Goal: Information Seeking & Learning: Learn about a topic

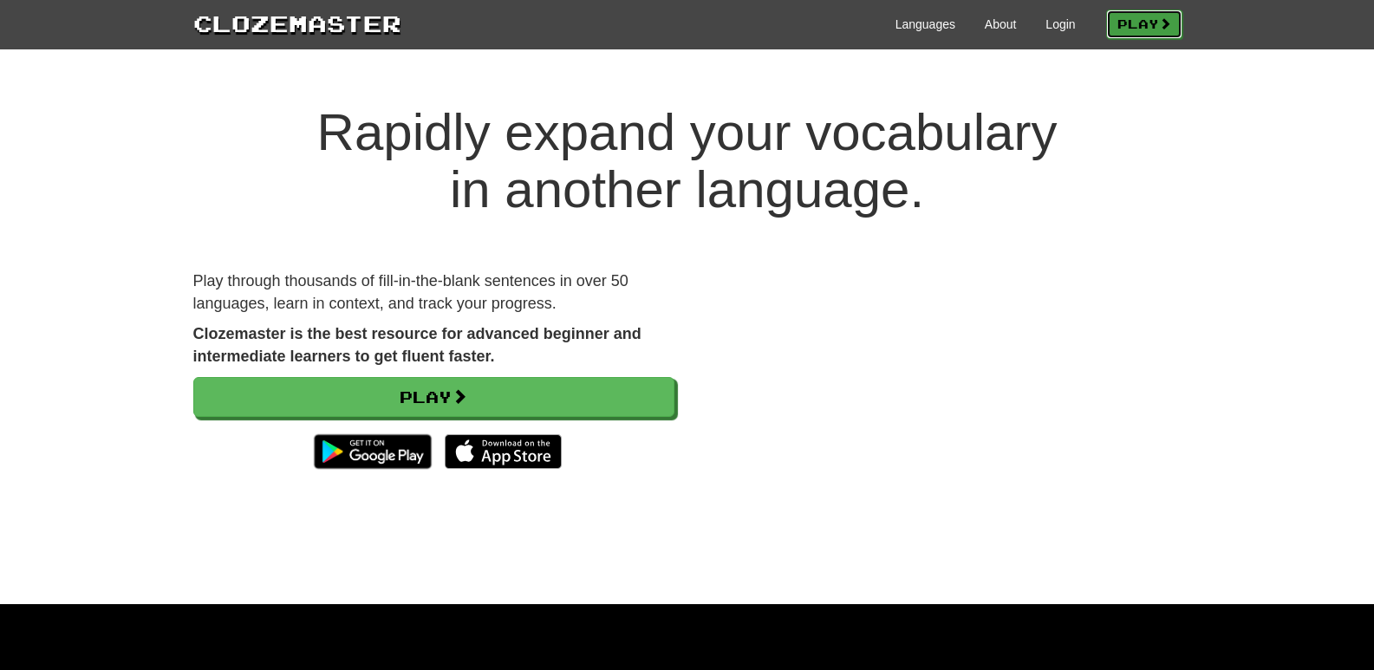
click at [1152, 24] on link "Play" at bounding box center [1144, 24] width 76 height 29
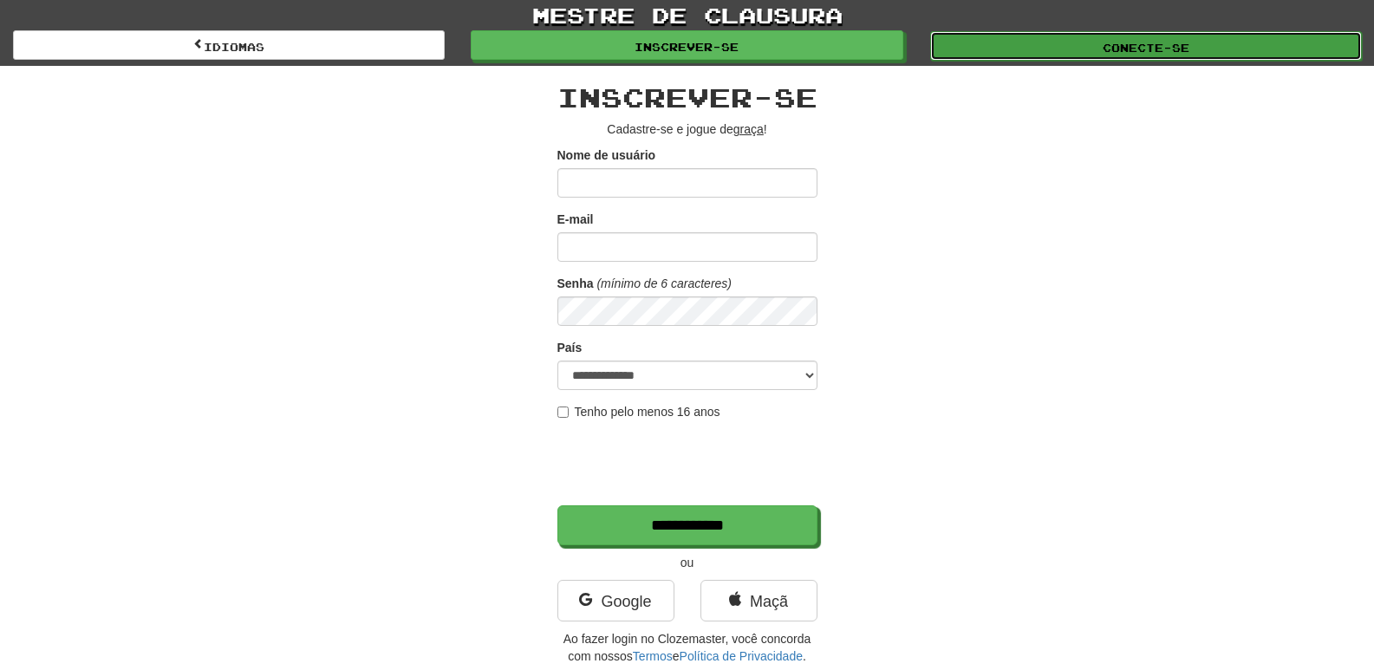
click at [1080, 42] on link "Conecte-se" at bounding box center [1146, 45] width 432 height 29
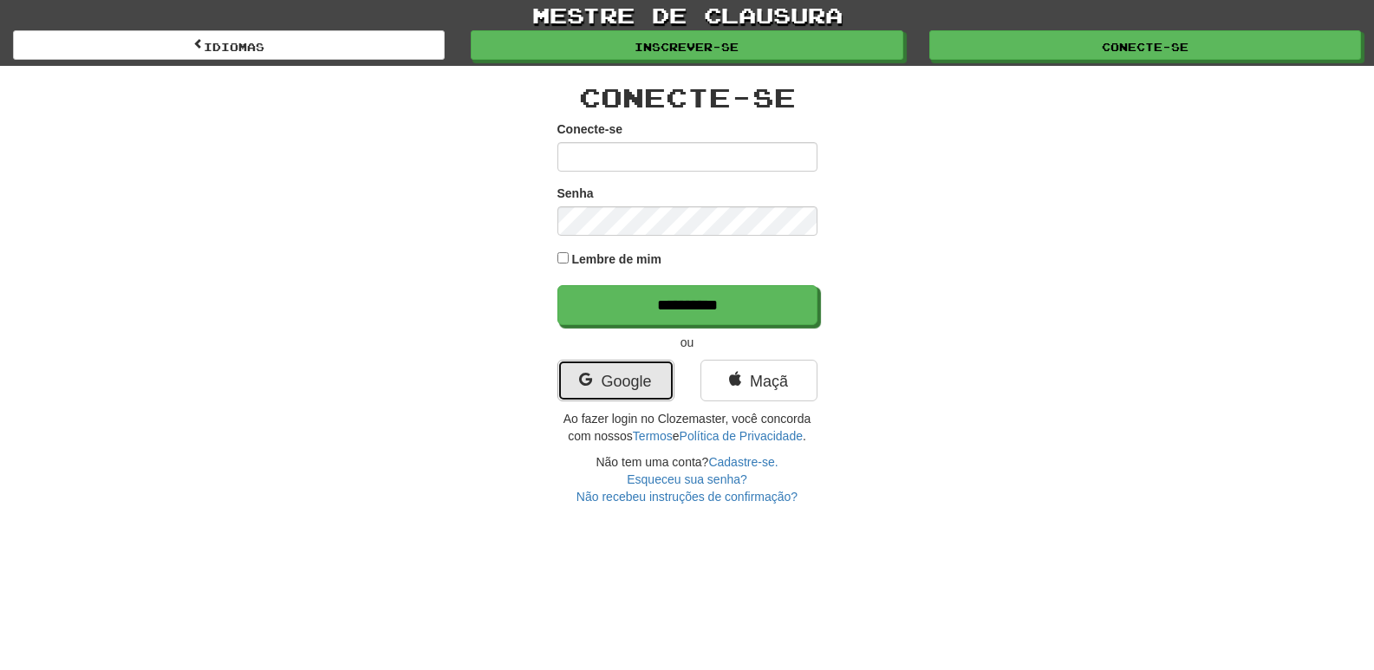
click at [623, 375] on font "Google" at bounding box center [626, 381] width 50 height 17
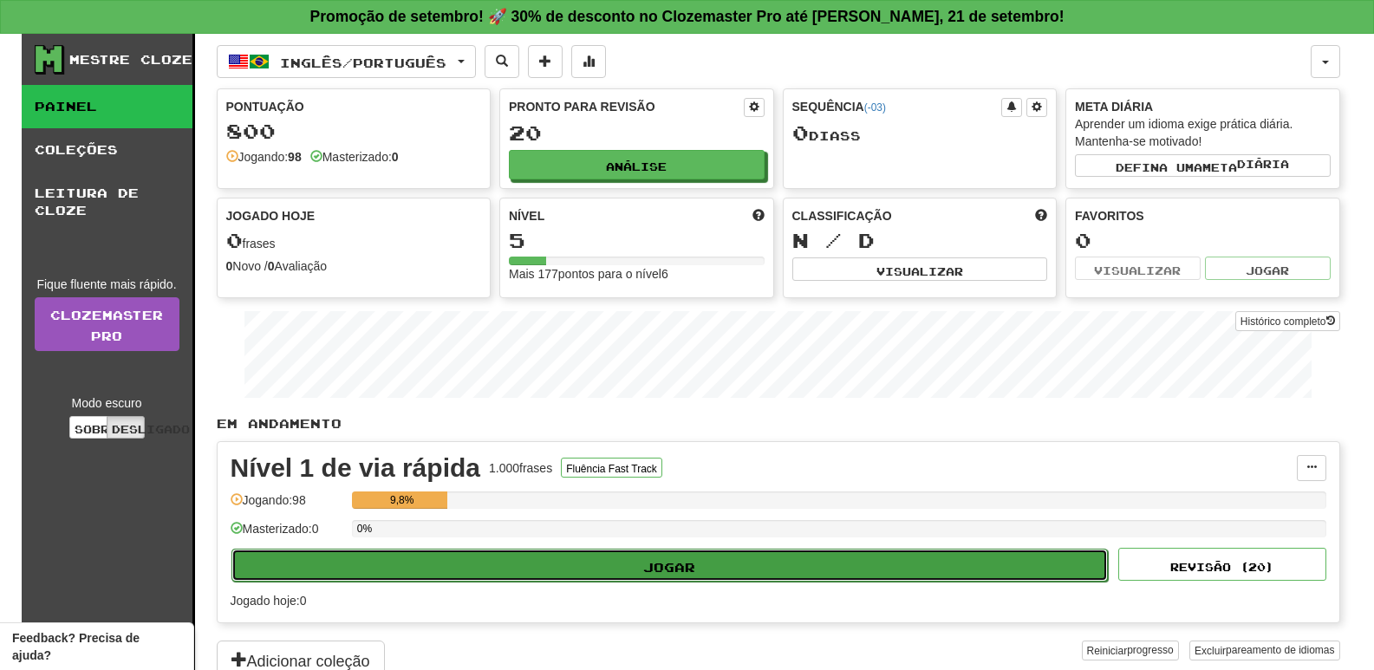
click at [741, 577] on button "Jogar" at bounding box center [670, 565] width 877 height 33
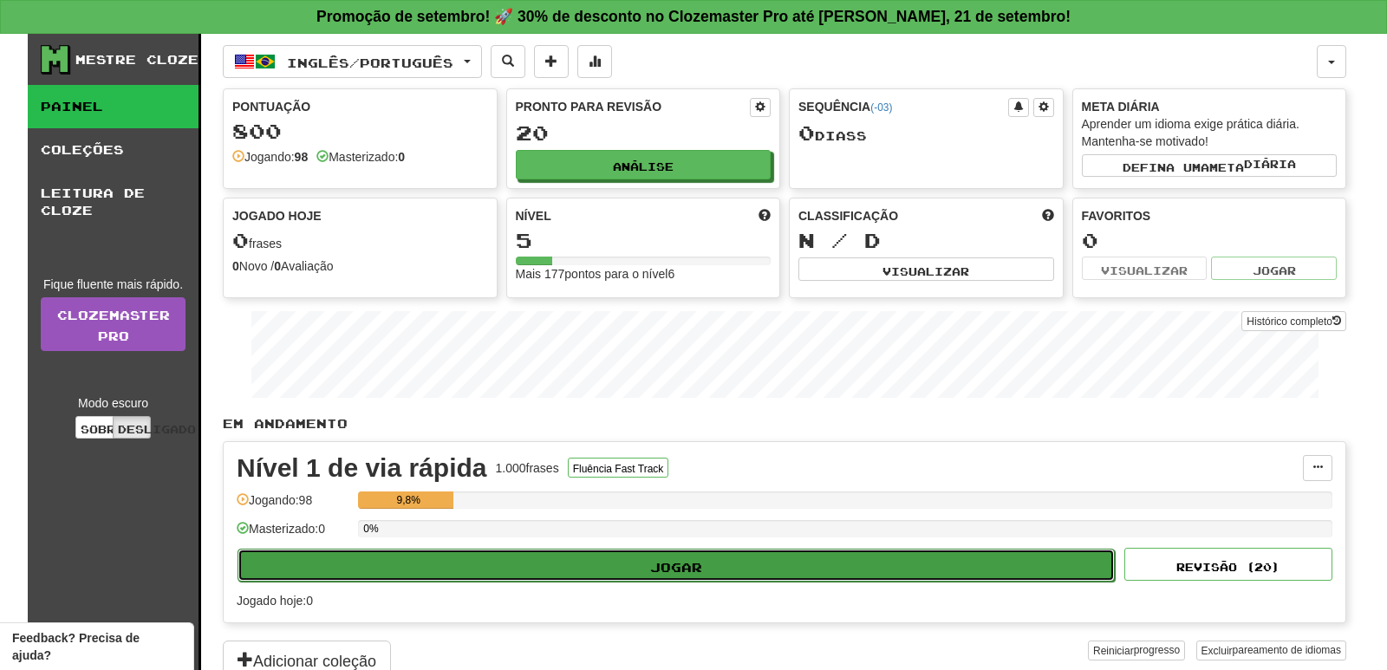
select select "**"
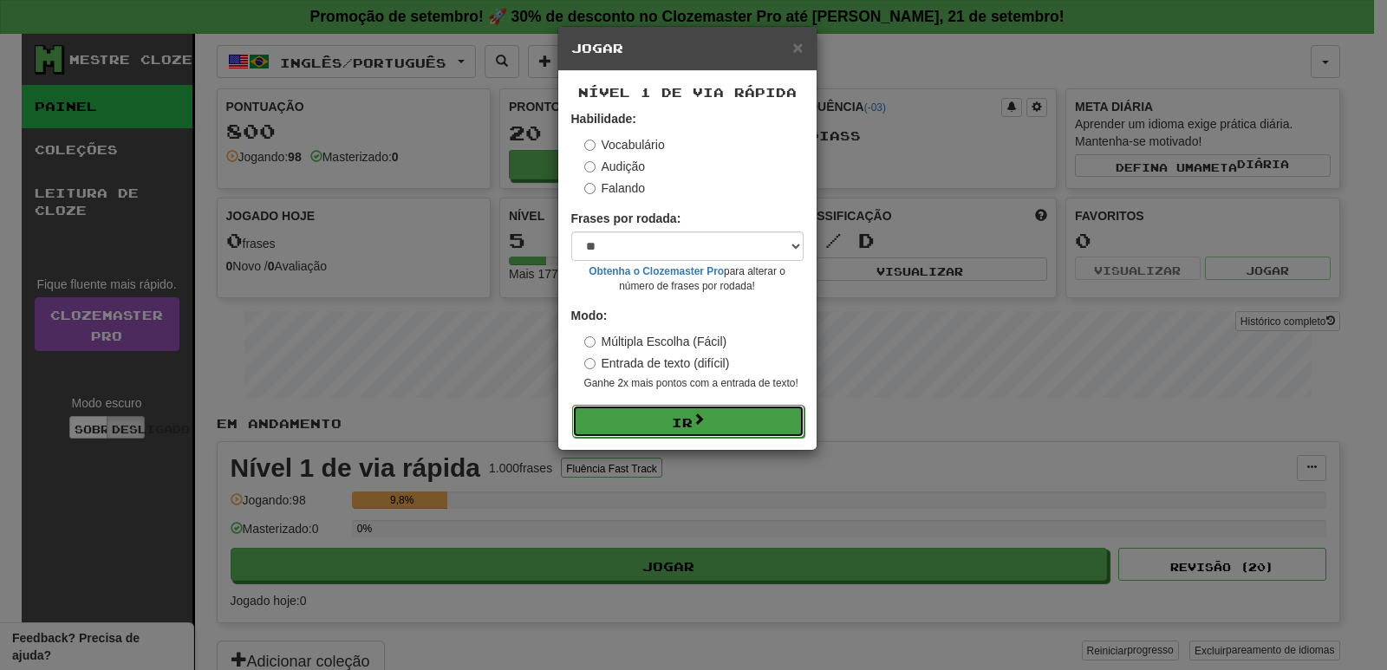
click at [667, 421] on button "Ir" at bounding box center [688, 421] width 232 height 33
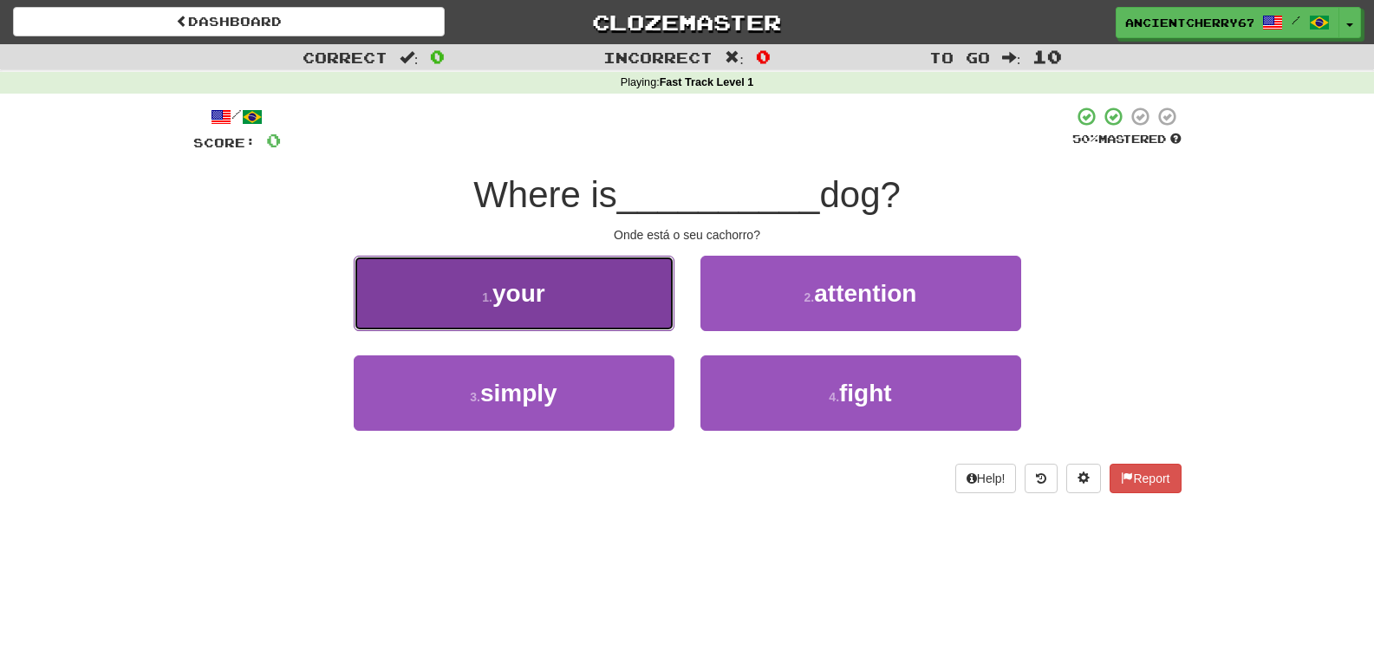
click at [486, 277] on button "1 . your" at bounding box center [514, 293] width 321 height 75
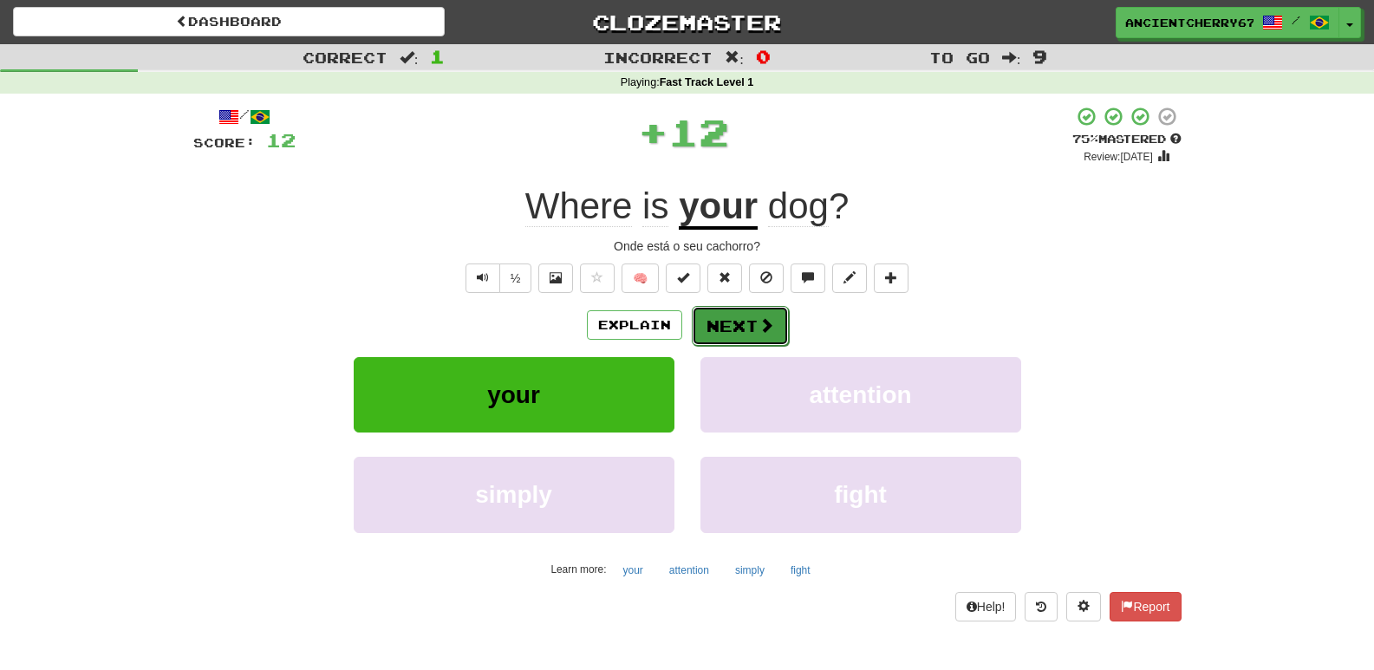
click at [760, 333] on span at bounding box center [767, 325] width 16 height 16
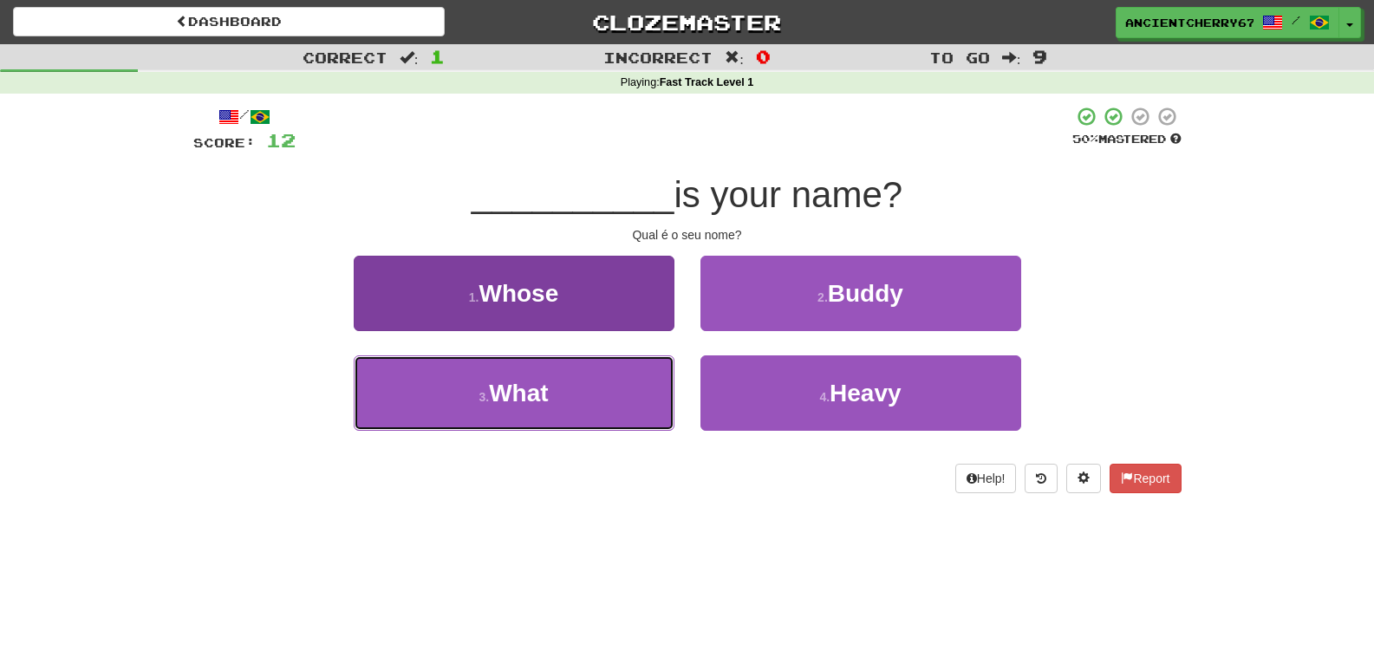
drag, startPoint x: 561, startPoint y: 376, endPoint x: 576, endPoint y: 364, distance: 19.1
click at [563, 376] on button "3 . What" at bounding box center [514, 393] width 321 height 75
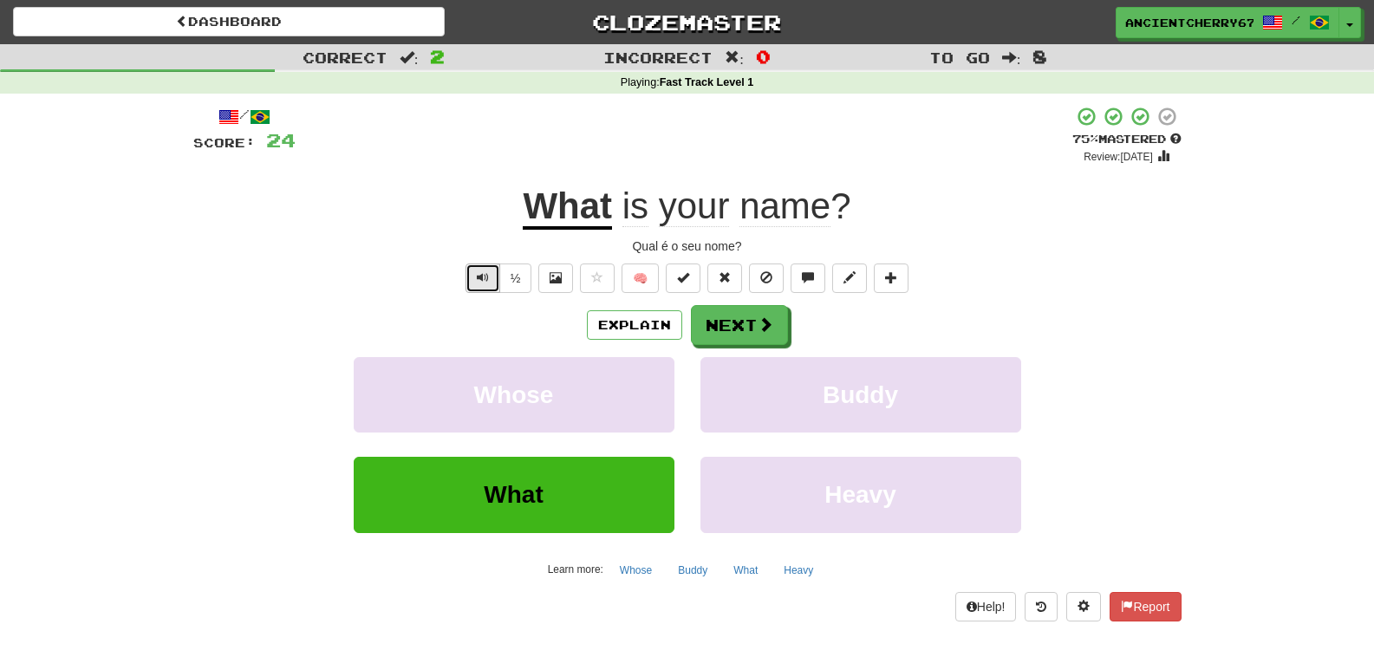
click at [477, 273] on span "Text-to-speech controls" at bounding box center [483, 277] width 12 height 12
click at [725, 333] on button "Next" at bounding box center [740, 326] width 97 height 40
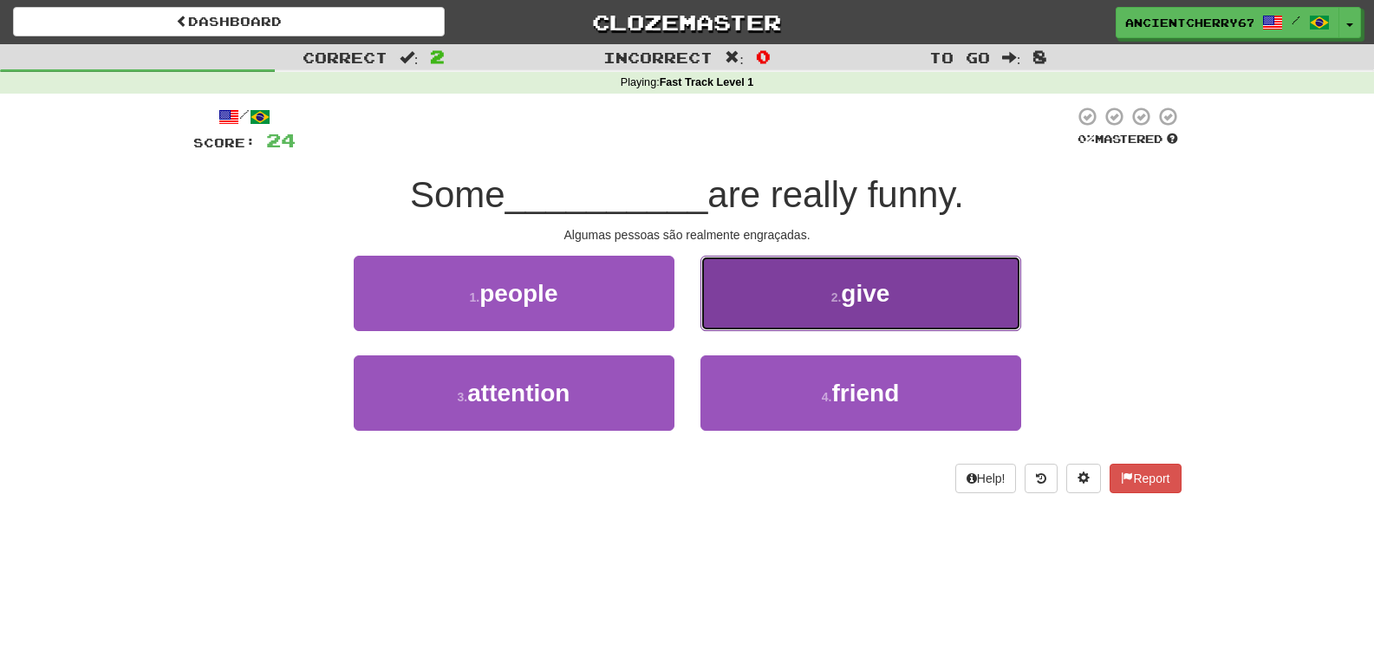
click at [771, 304] on button "2 . give" at bounding box center [861, 293] width 321 height 75
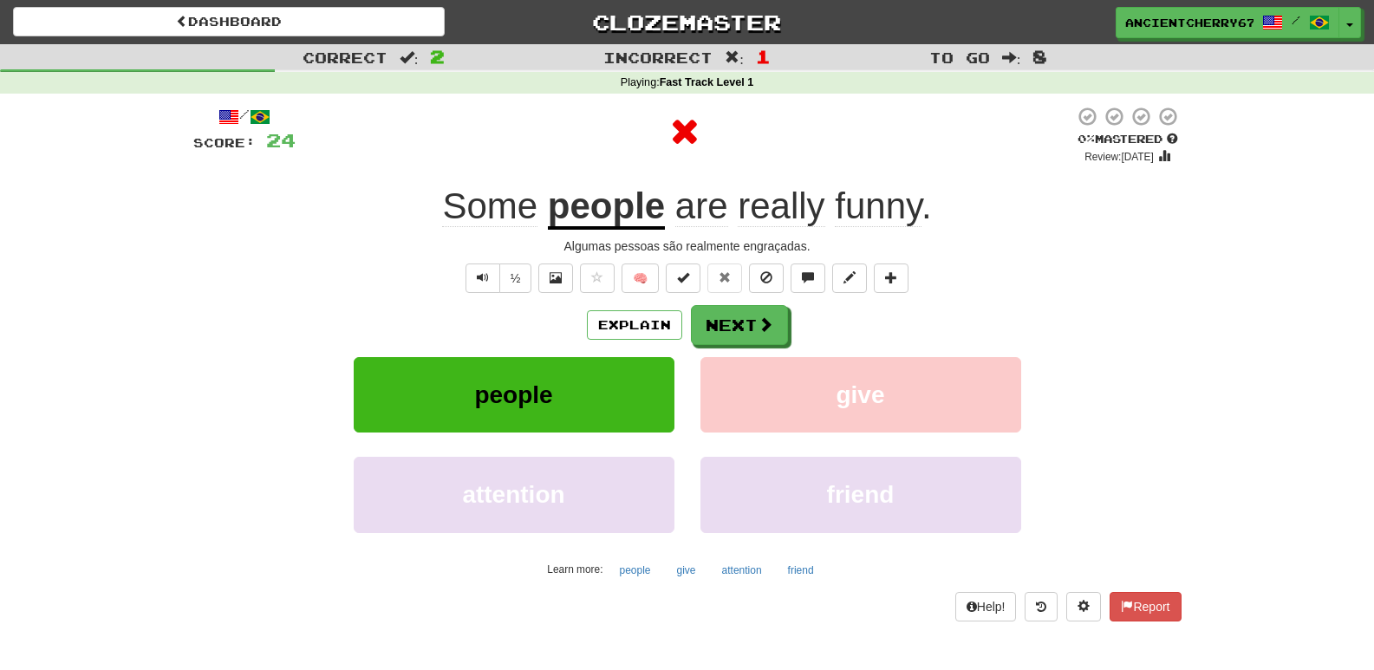
click at [627, 214] on u "people" at bounding box center [606, 208] width 117 height 44
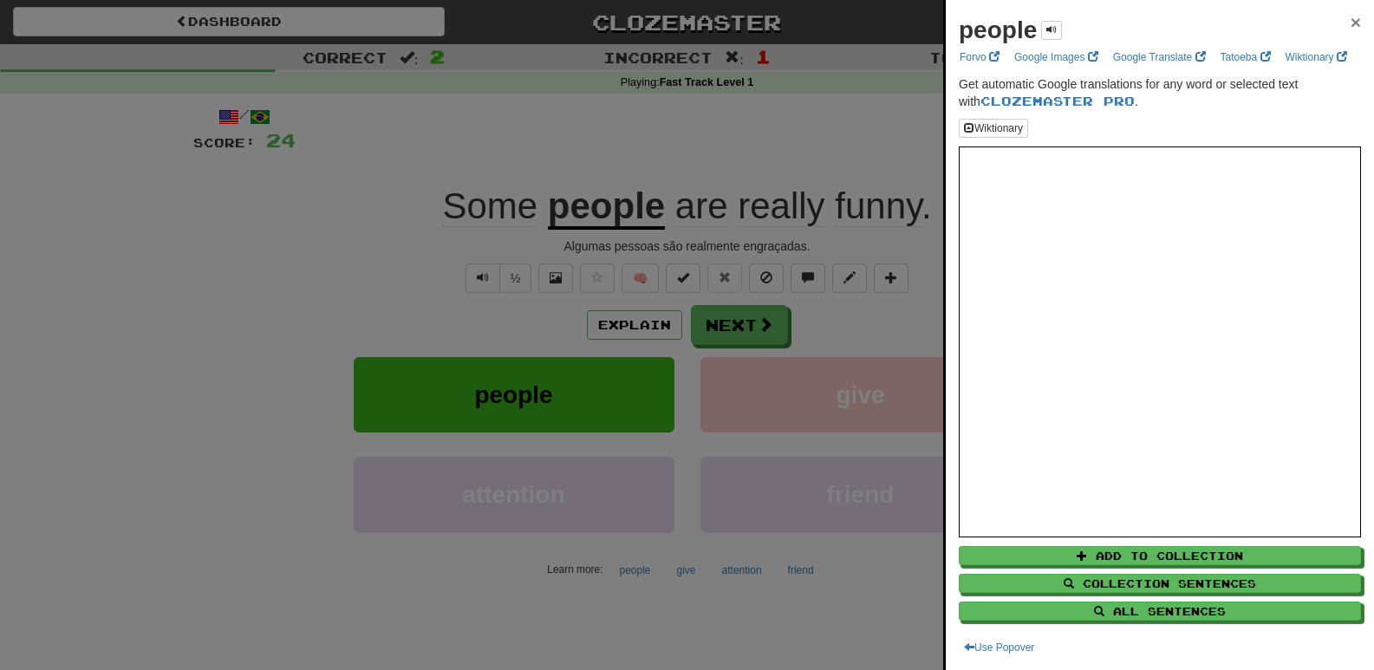
click at [1351, 23] on span "×" at bounding box center [1356, 22] width 10 height 20
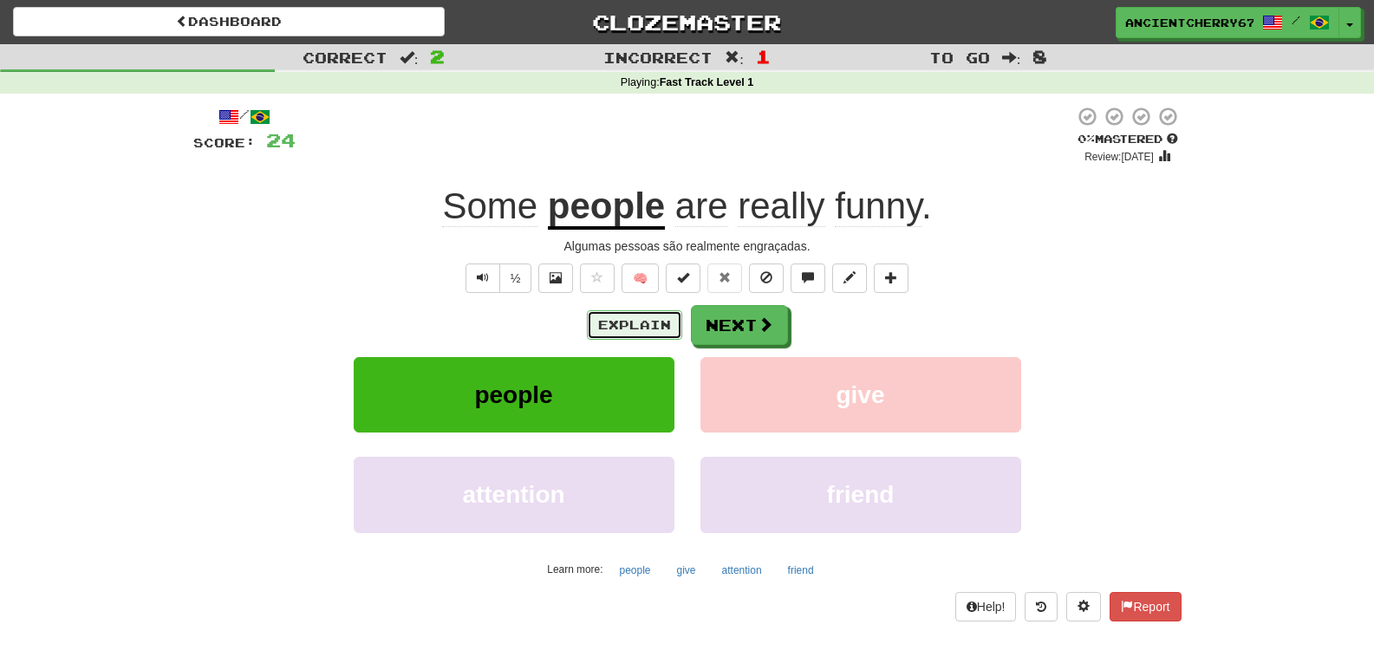
click at [646, 320] on button "Explain" at bounding box center [634, 324] width 95 height 29
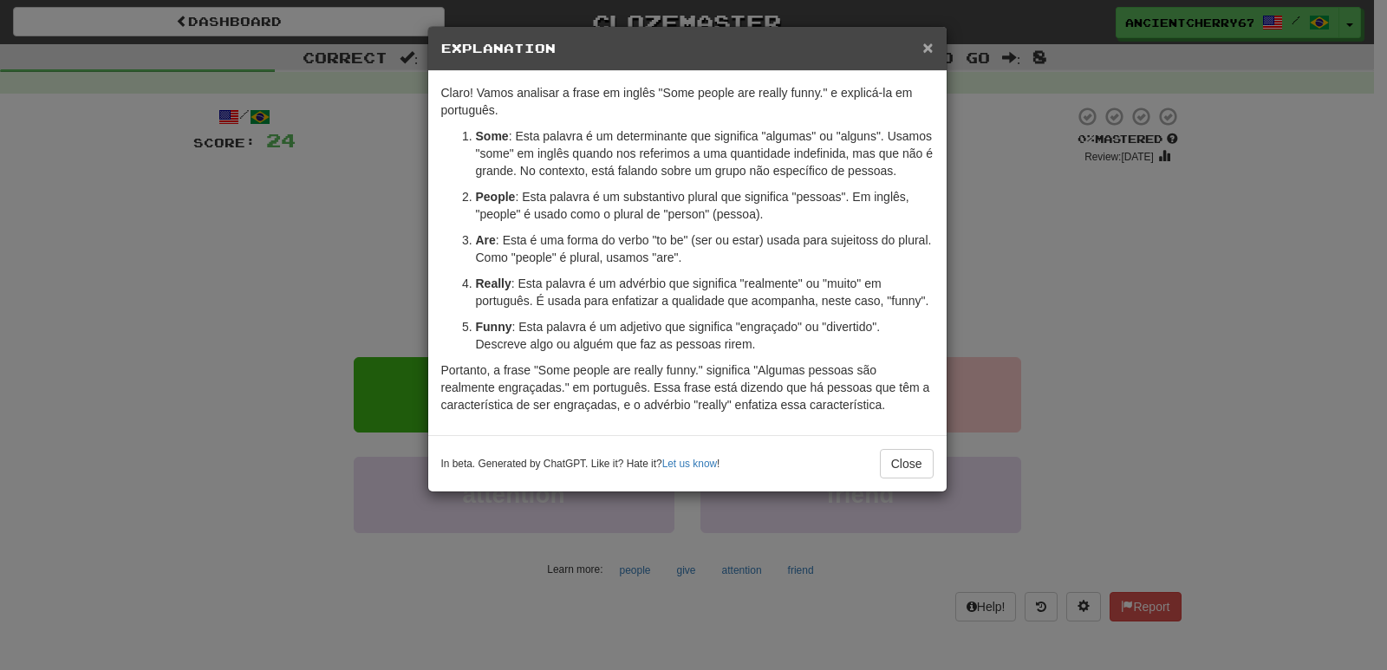
click at [923, 42] on span "×" at bounding box center [928, 47] width 10 height 20
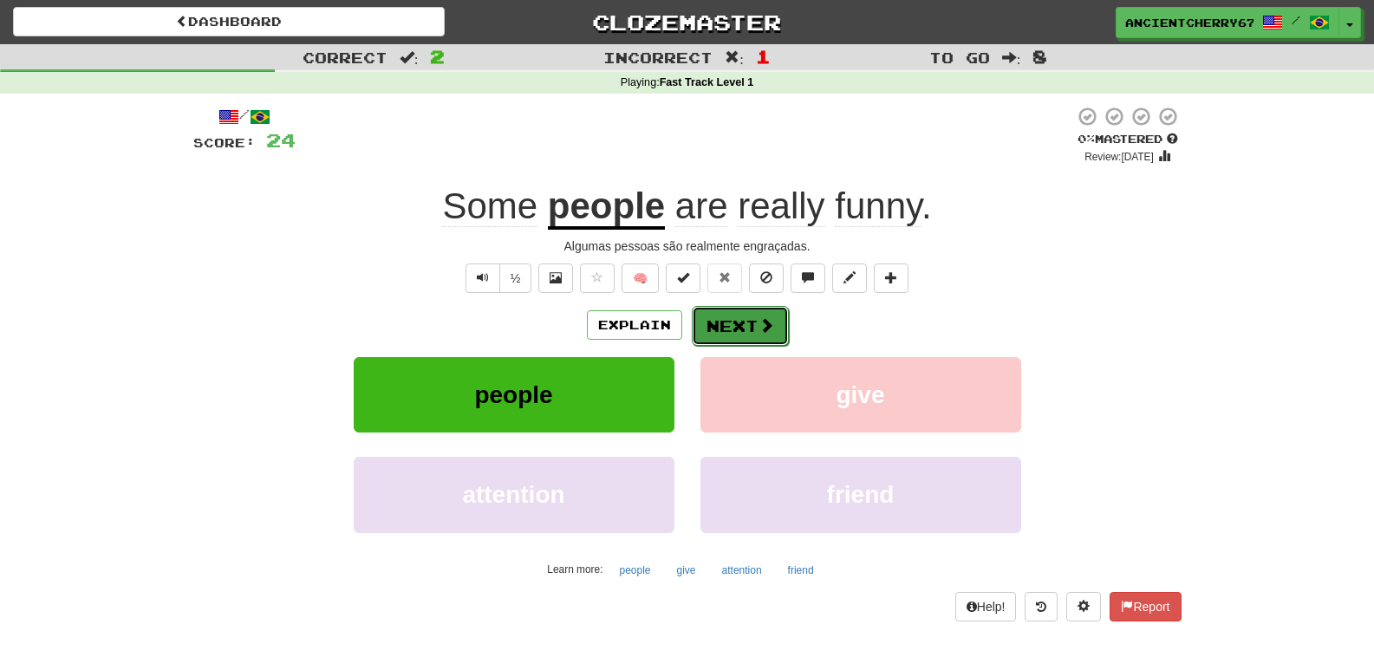
click at [754, 314] on button "Next" at bounding box center [740, 326] width 97 height 40
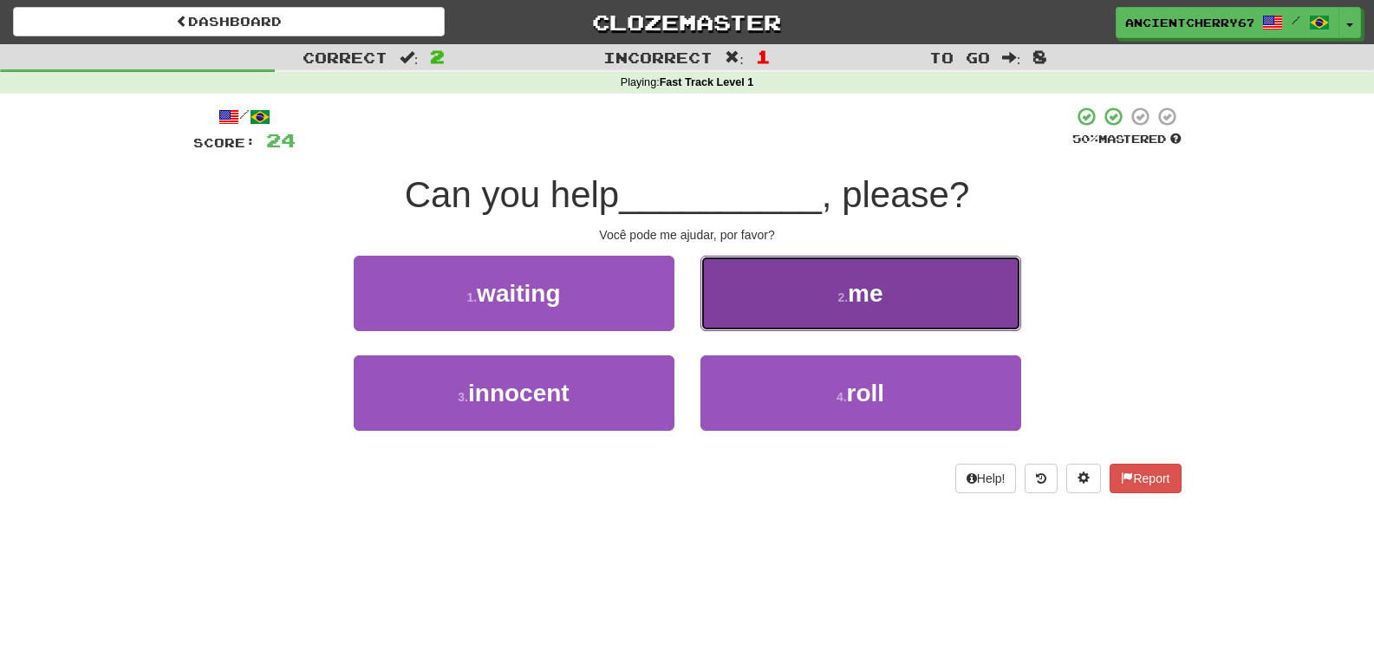
click at [838, 299] on small "2 ." at bounding box center [843, 297] width 10 height 14
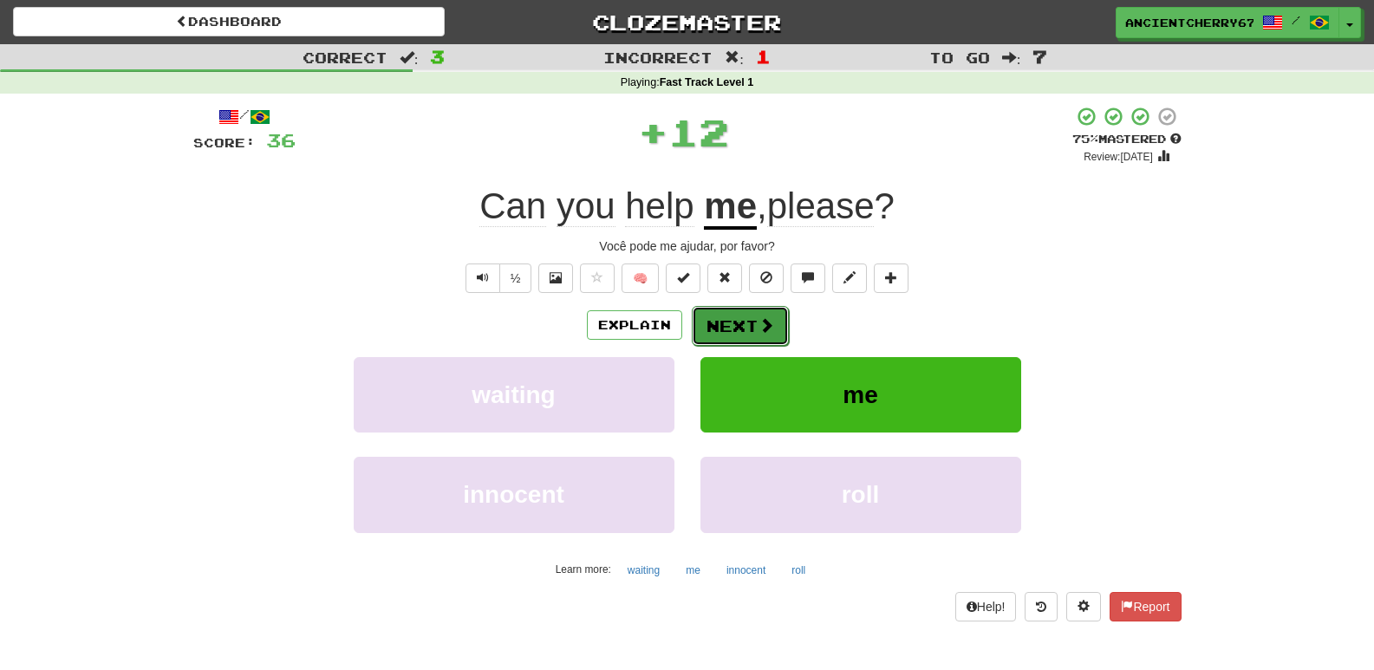
click at [745, 323] on button "Next" at bounding box center [740, 326] width 97 height 40
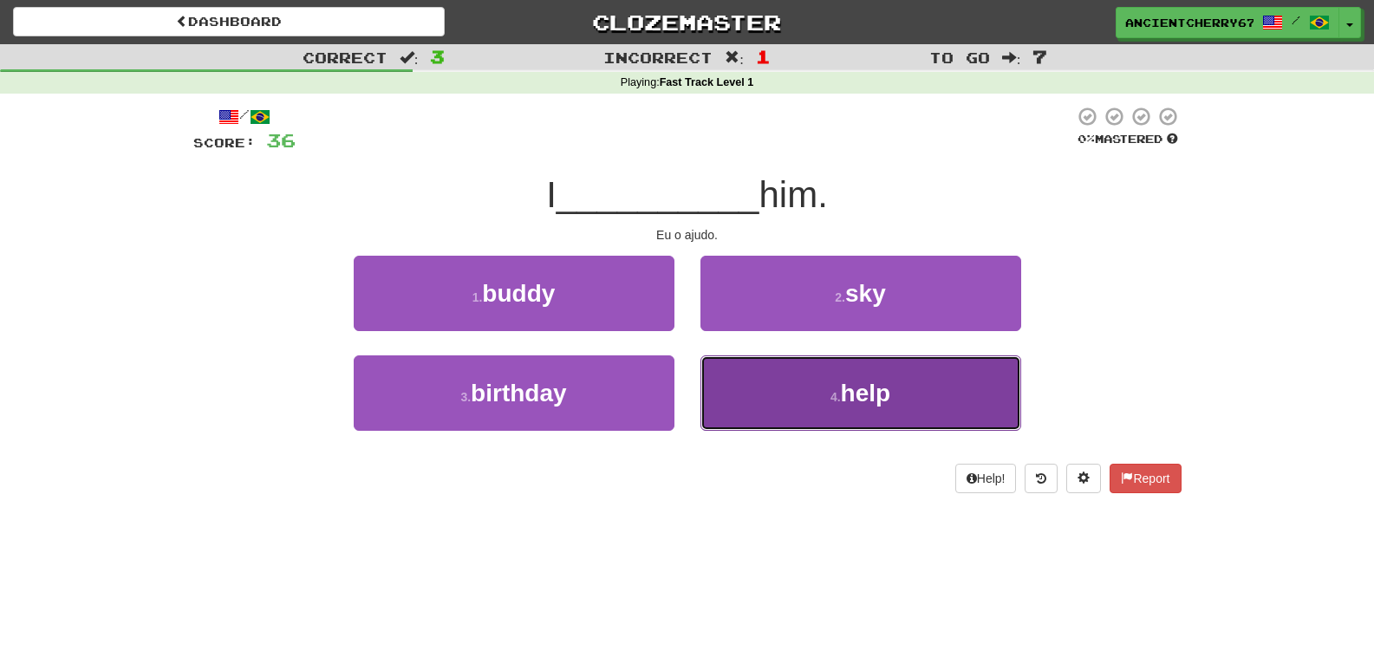
click at [772, 387] on button "4 . help" at bounding box center [861, 393] width 321 height 75
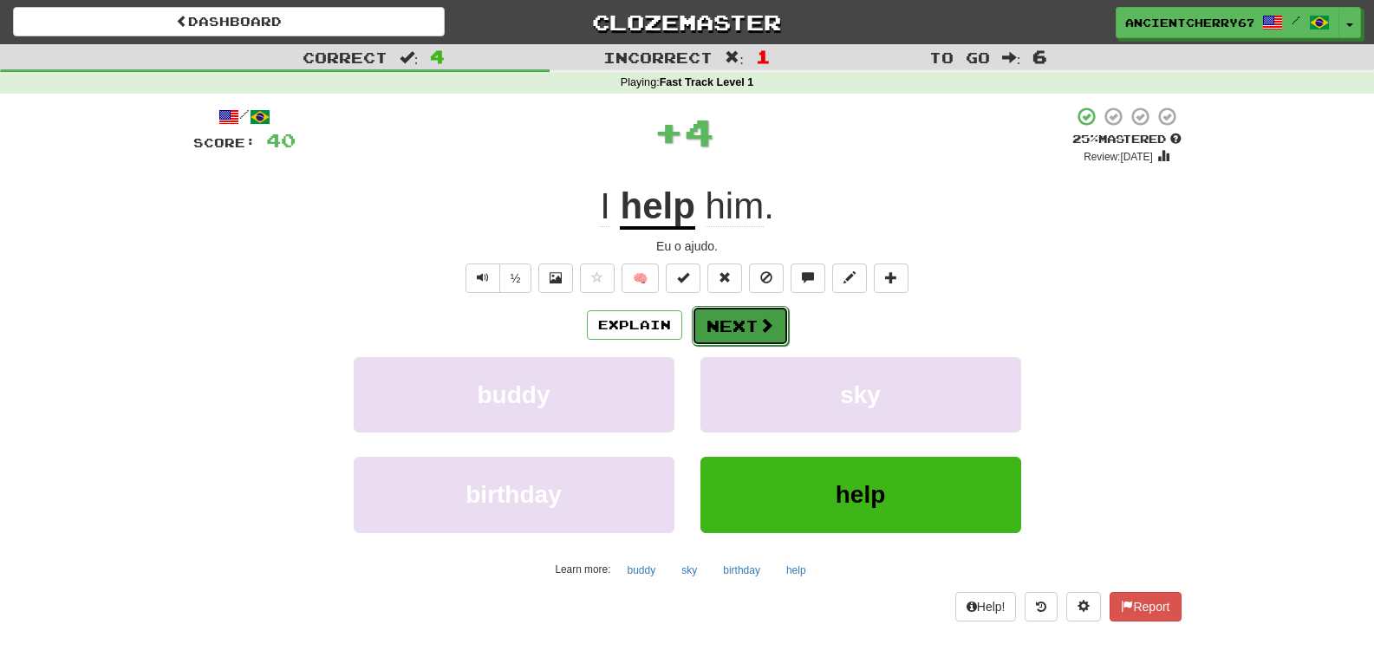
click at [731, 325] on button "Next" at bounding box center [740, 326] width 97 height 40
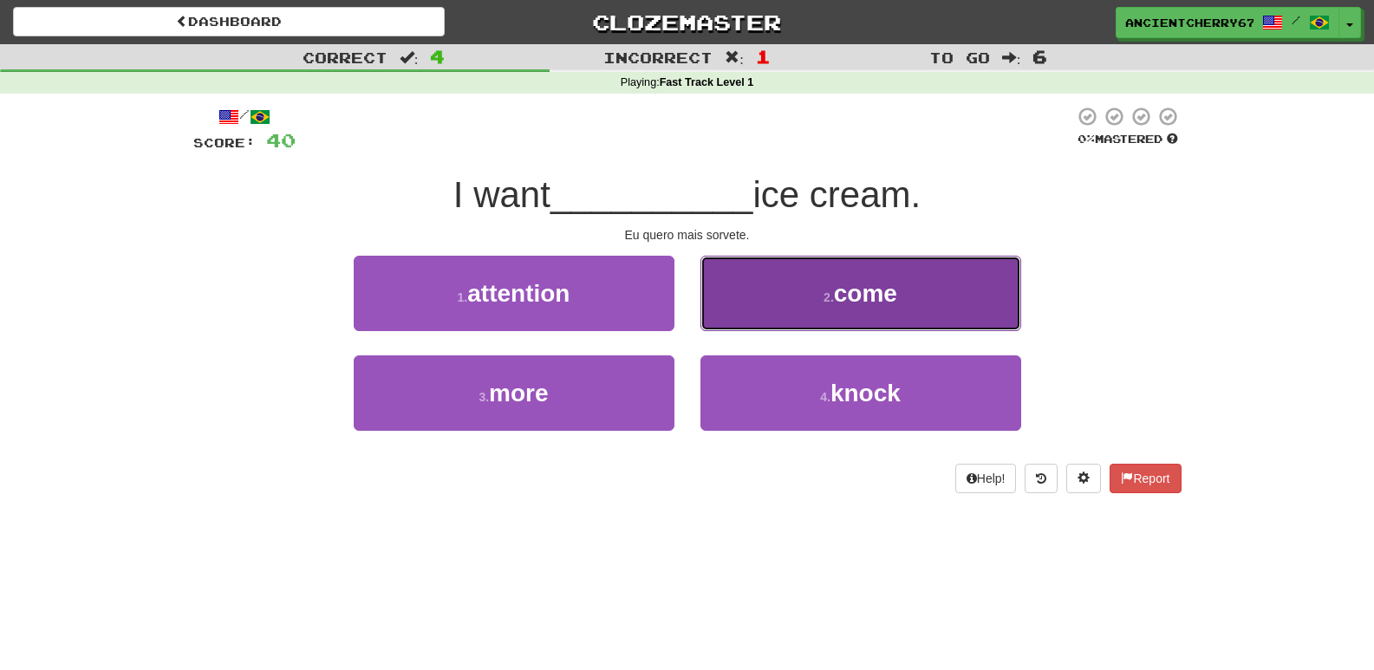
click at [743, 297] on button "2 . come" at bounding box center [861, 293] width 321 height 75
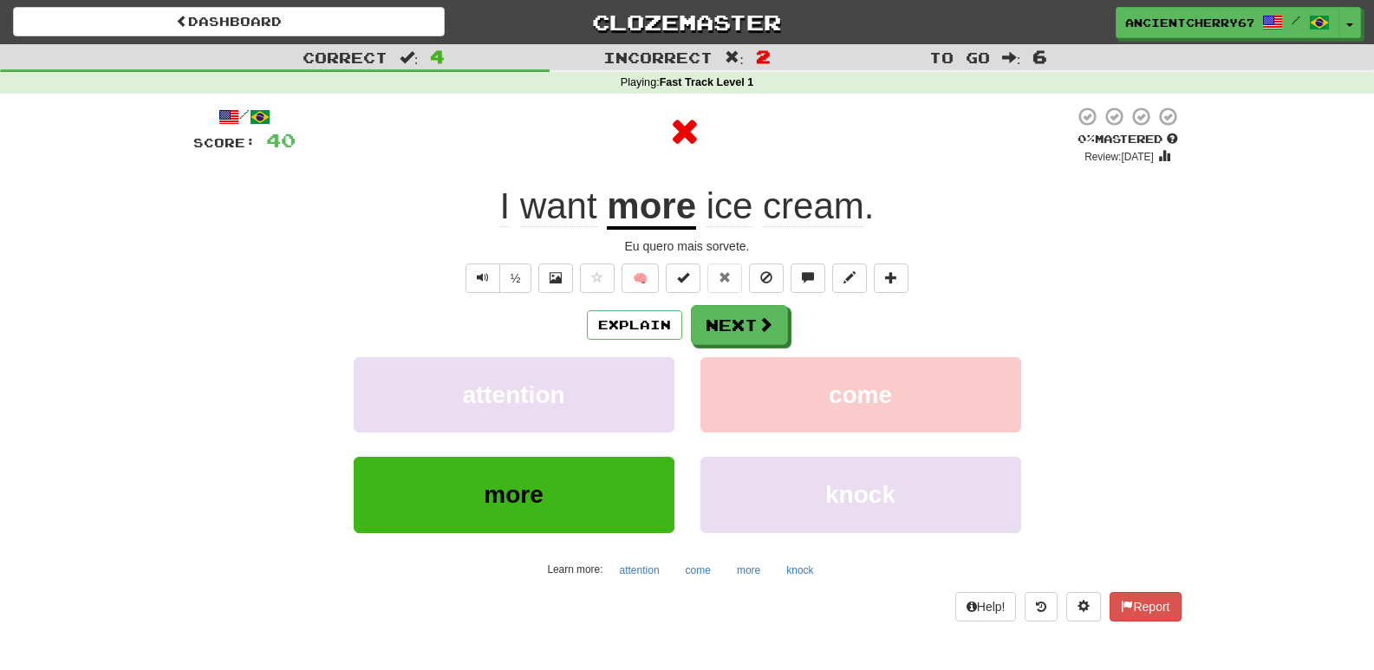
click at [804, 322] on div "Explain Next" at bounding box center [687, 325] width 988 height 40
click at [776, 324] on button "Next" at bounding box center [740, 326] width 97 height 40
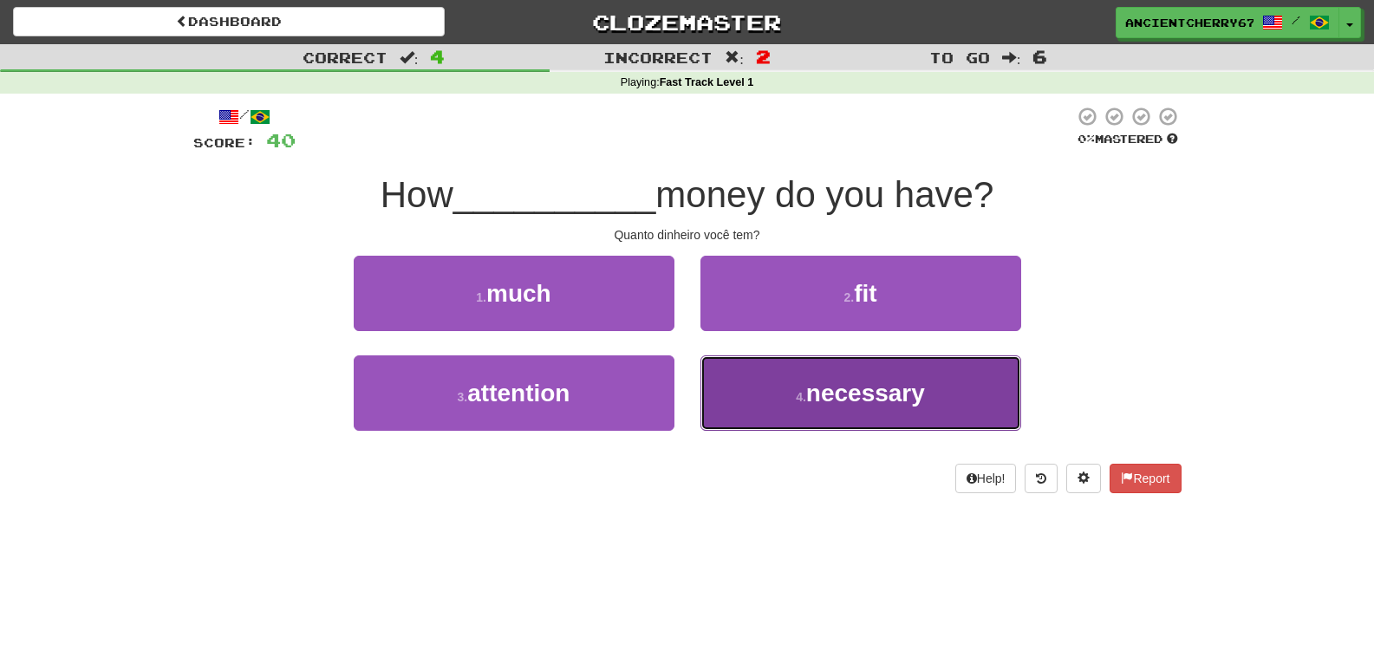
click at [924, 388] on span "necessary" at bounding box center [865, 393] width 119 height 27
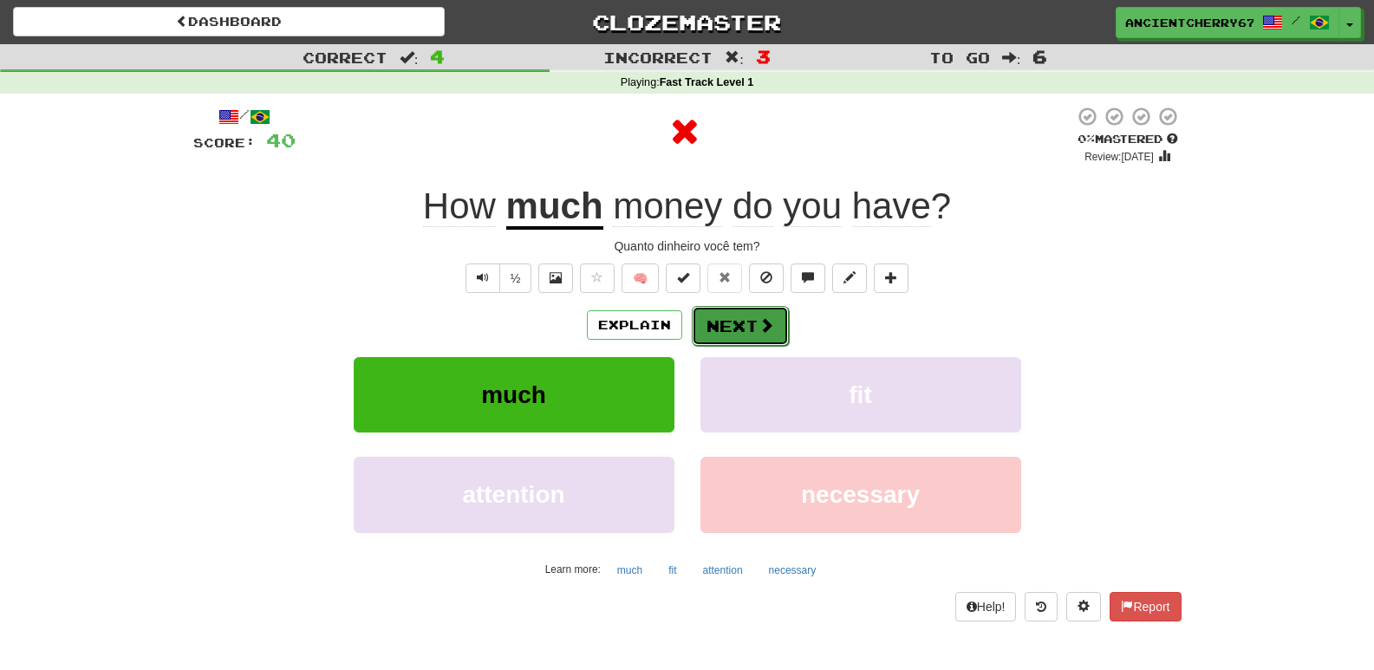
click at [727, 322] on button "Next" at bounding box center [740, 326] width 97 height 40
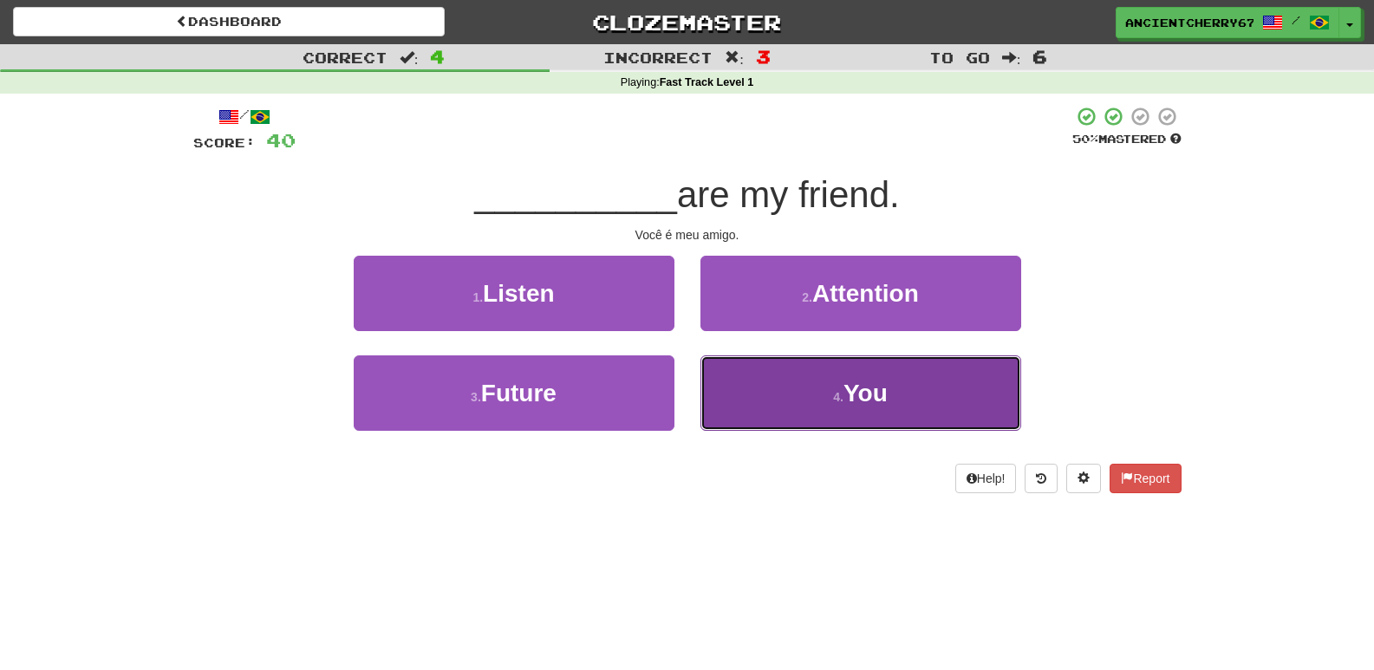
click at [823, 385] on button "4 . You" at bounding box center [861, 393] width 321 height 75
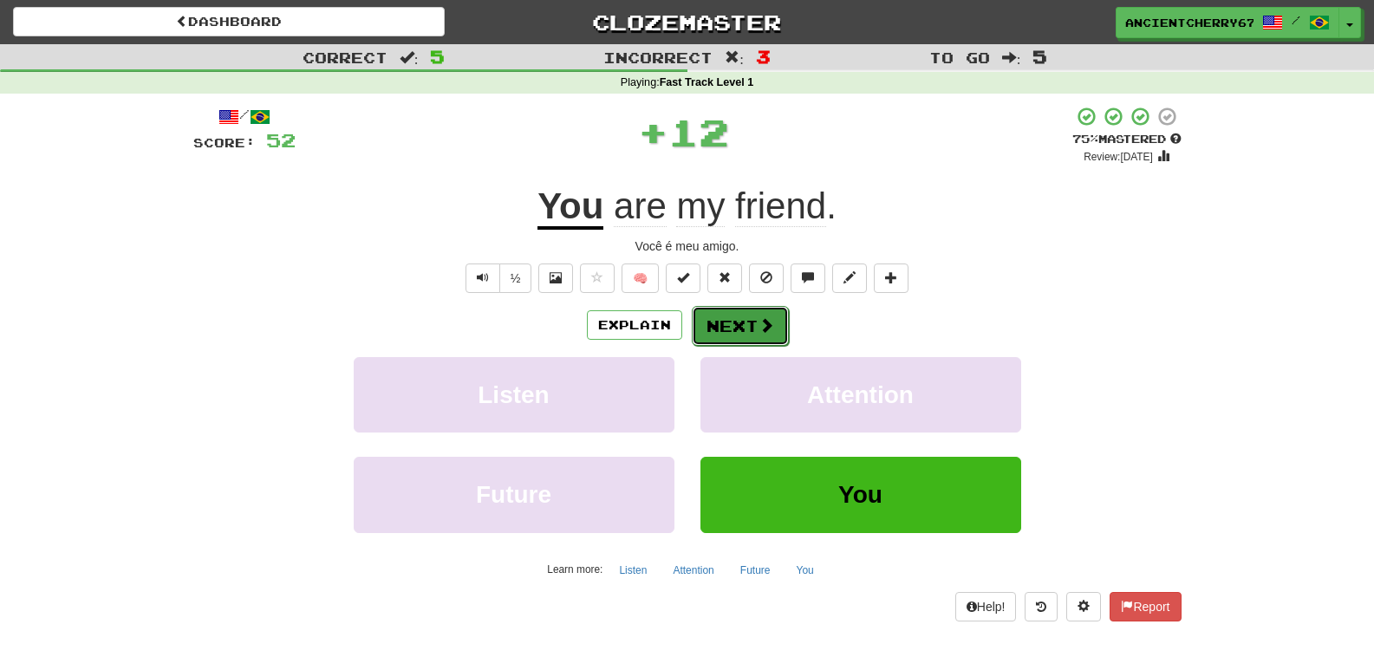
click at [724, 327] on button "Next" at bounding box center [740, 326] width 97 height 40
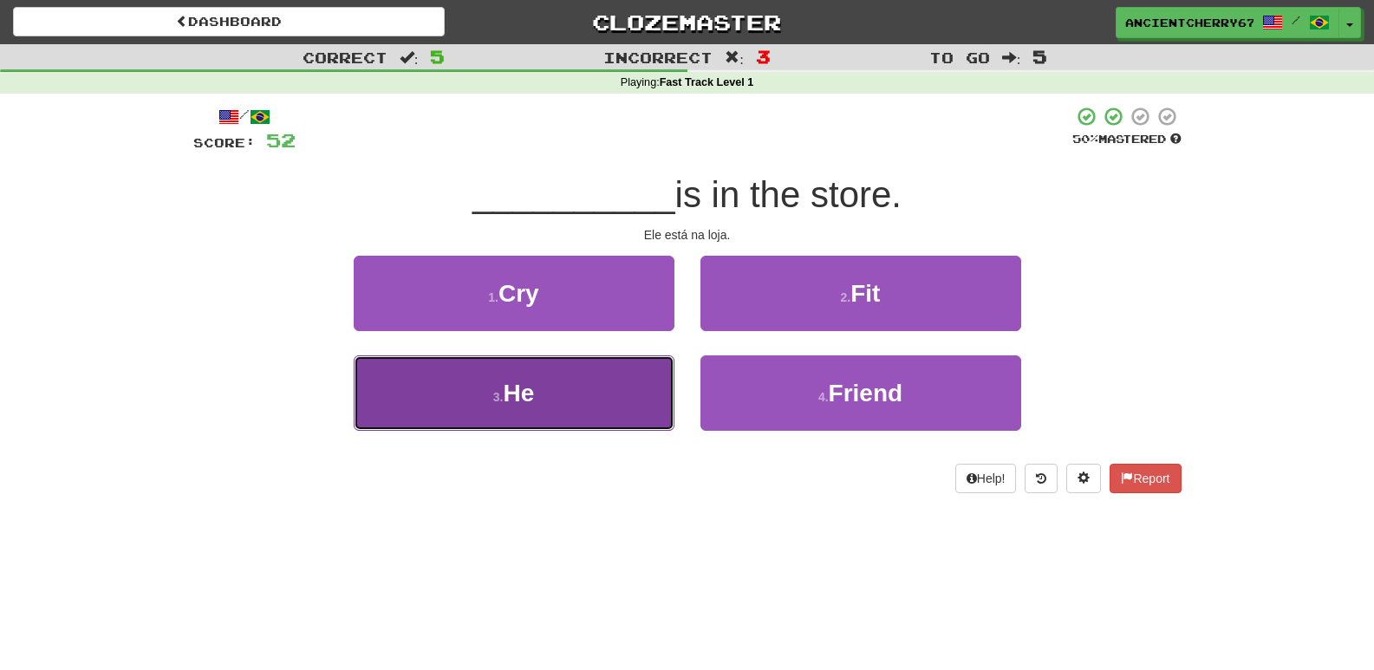
click at [602, 371] on button "3 . He" at bounding box center [514, 393] width 321 height 75
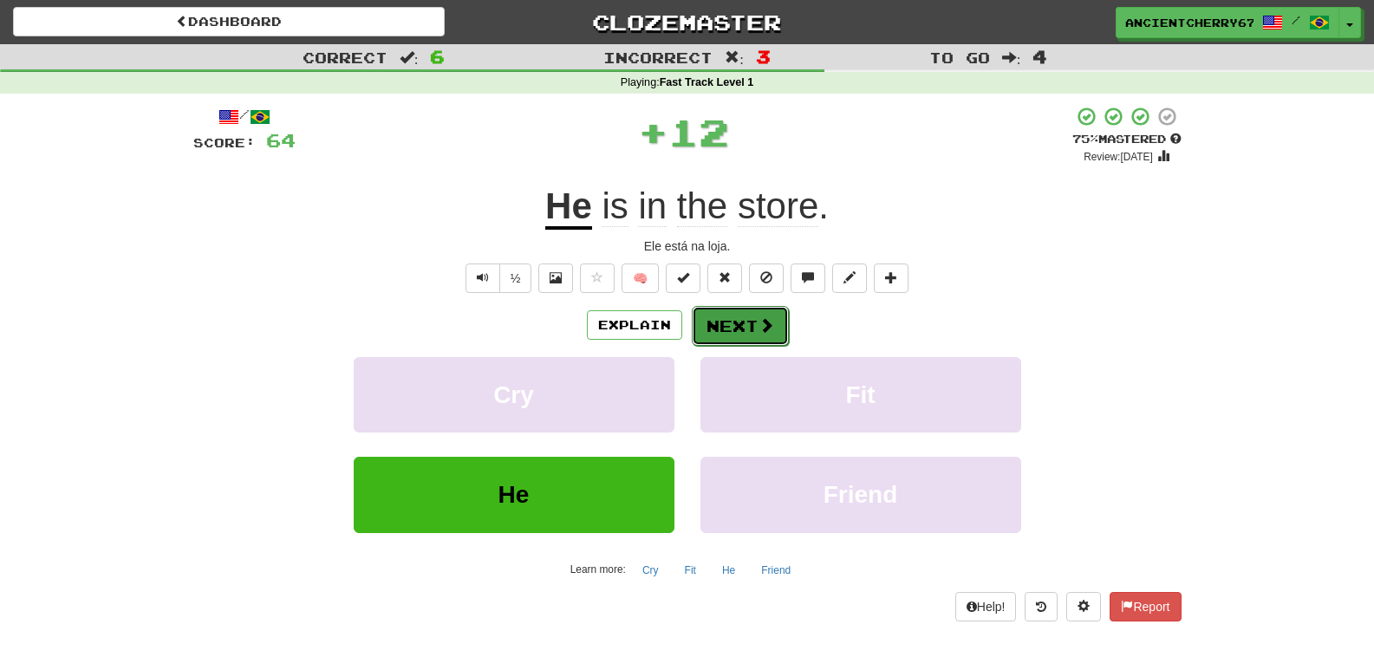
click at [750, 331] on button "Next" at bounding box center [740, 326] width 97 height 40
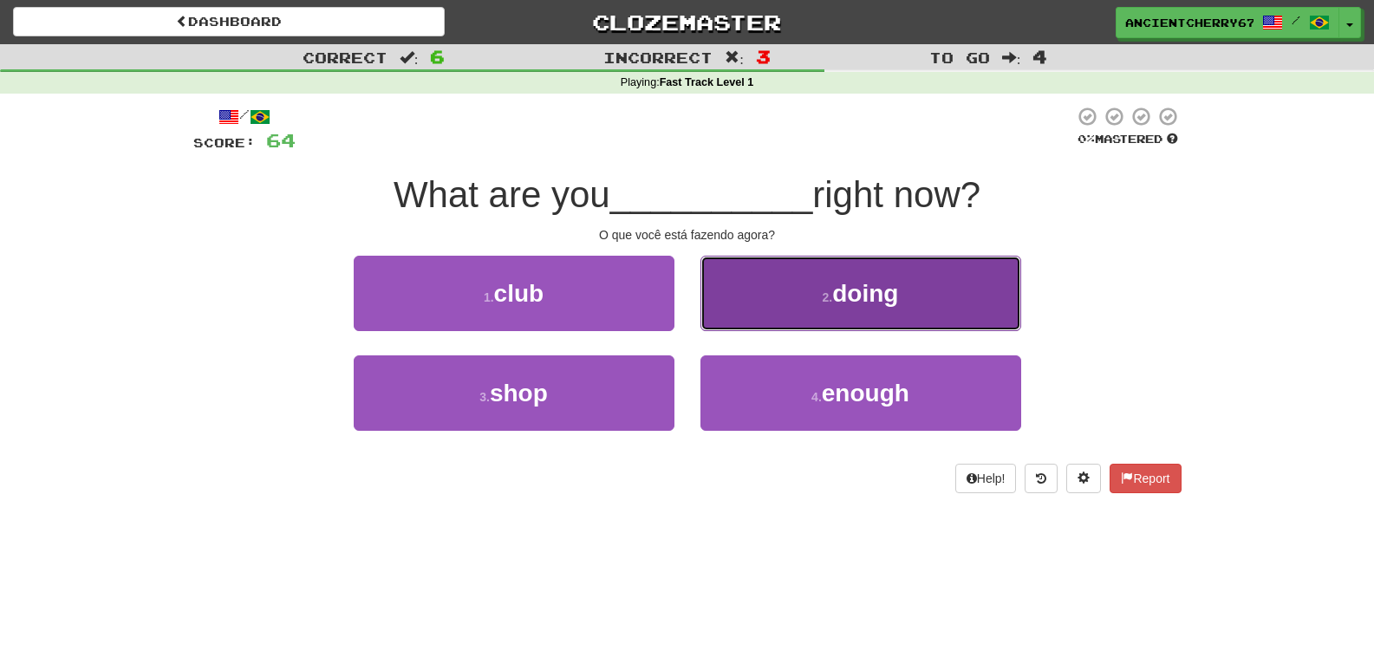
click at [808, 276] on button "2 . doing" at bounding box center [861, 293] width 321 height 75
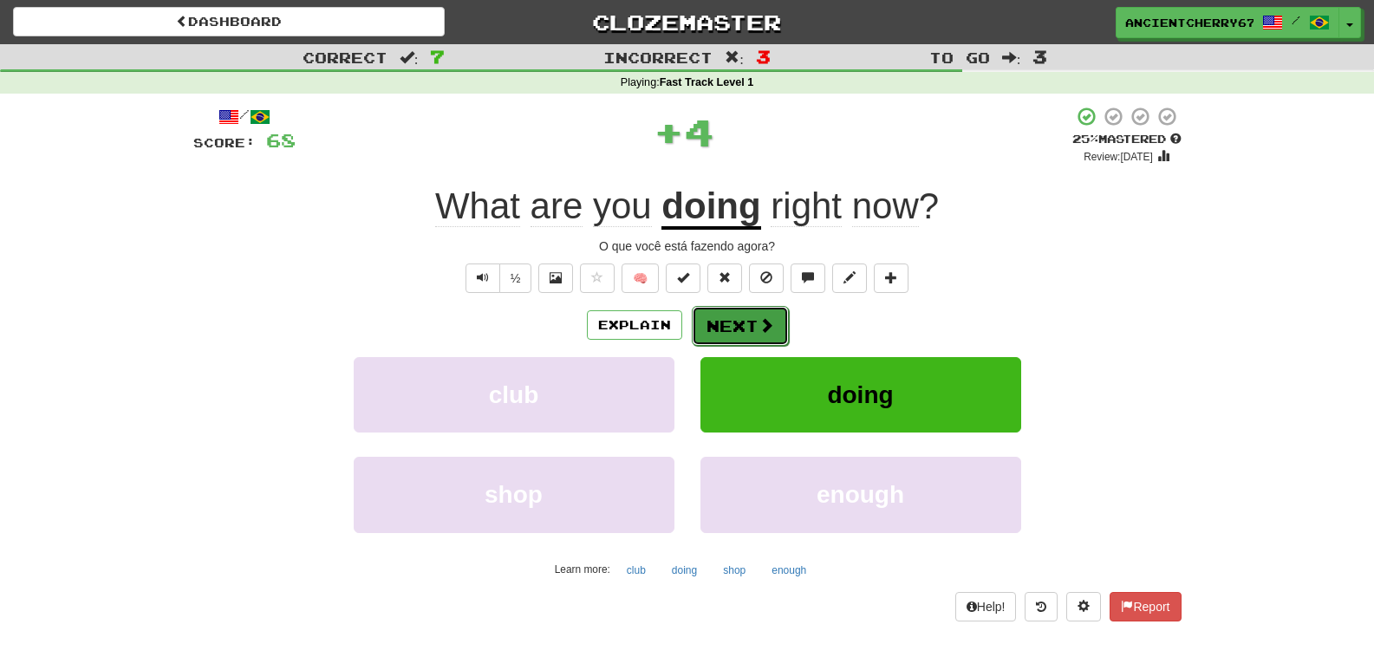
click at [739, 329] on button "Next" at bounding box center [740, 326] width 97 height 40
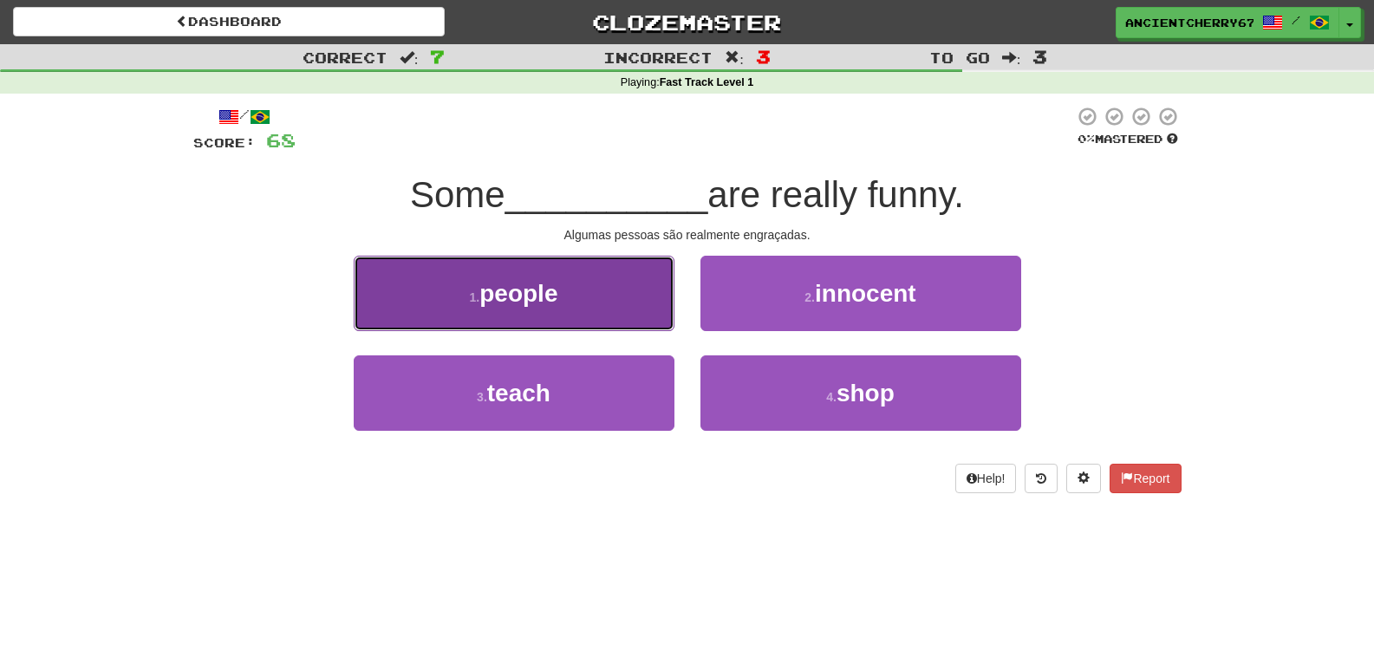
click at [594, 274] on button "1 . people" at bounding box center [514, 293] width 321 height 75
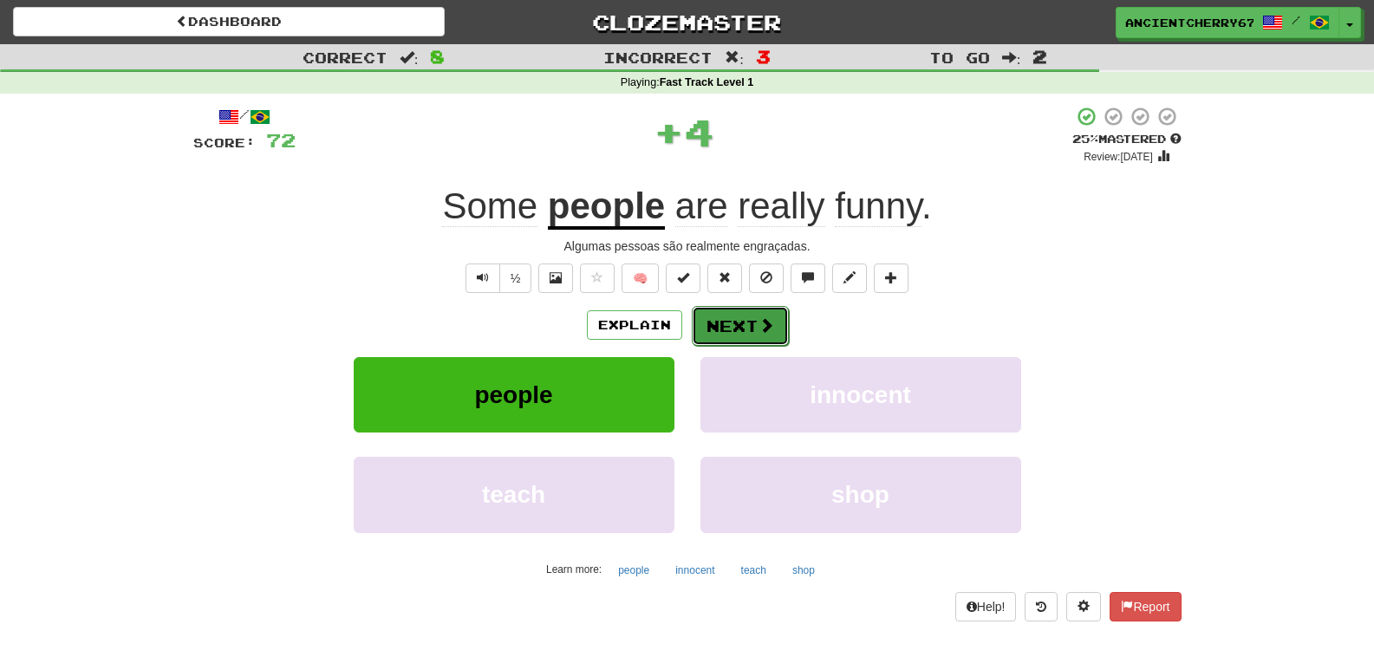
click at [747, 326] on button "Next" at bounding box center [740, 326] width 97 height 40
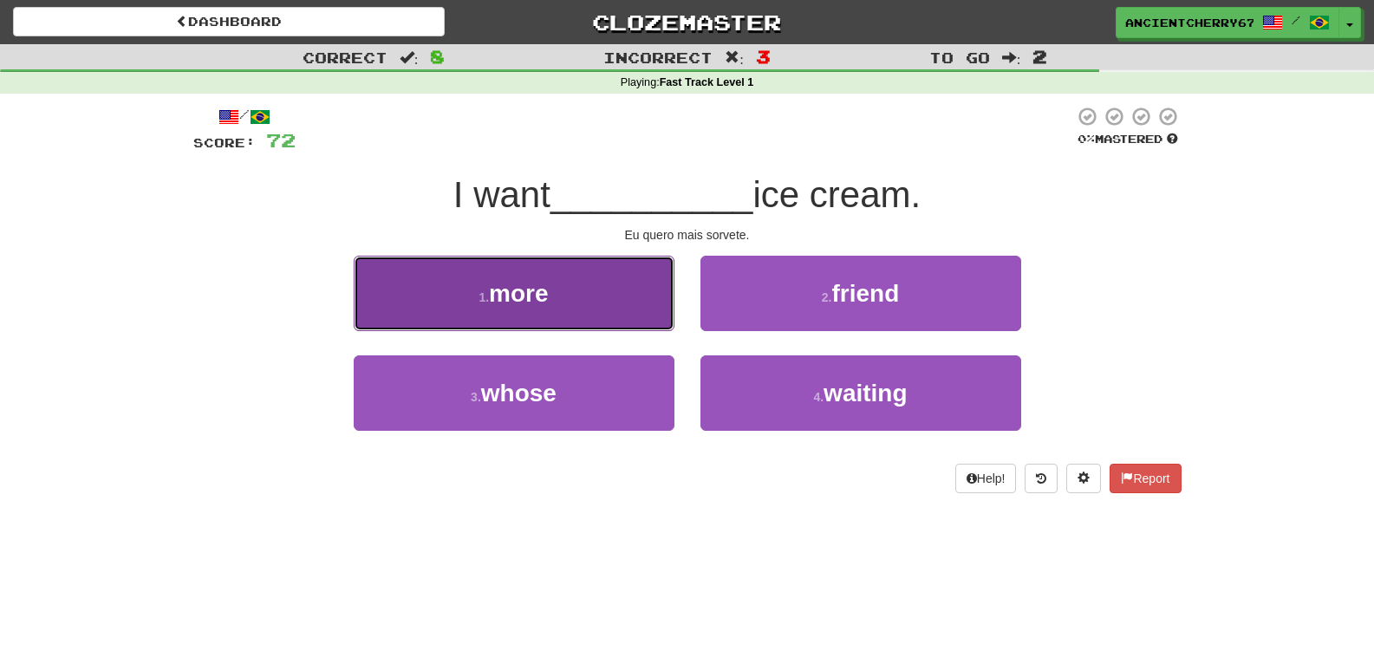
click at [617, 283] on button "1 . more" at bounding box center [514, 293] width 321 height 75
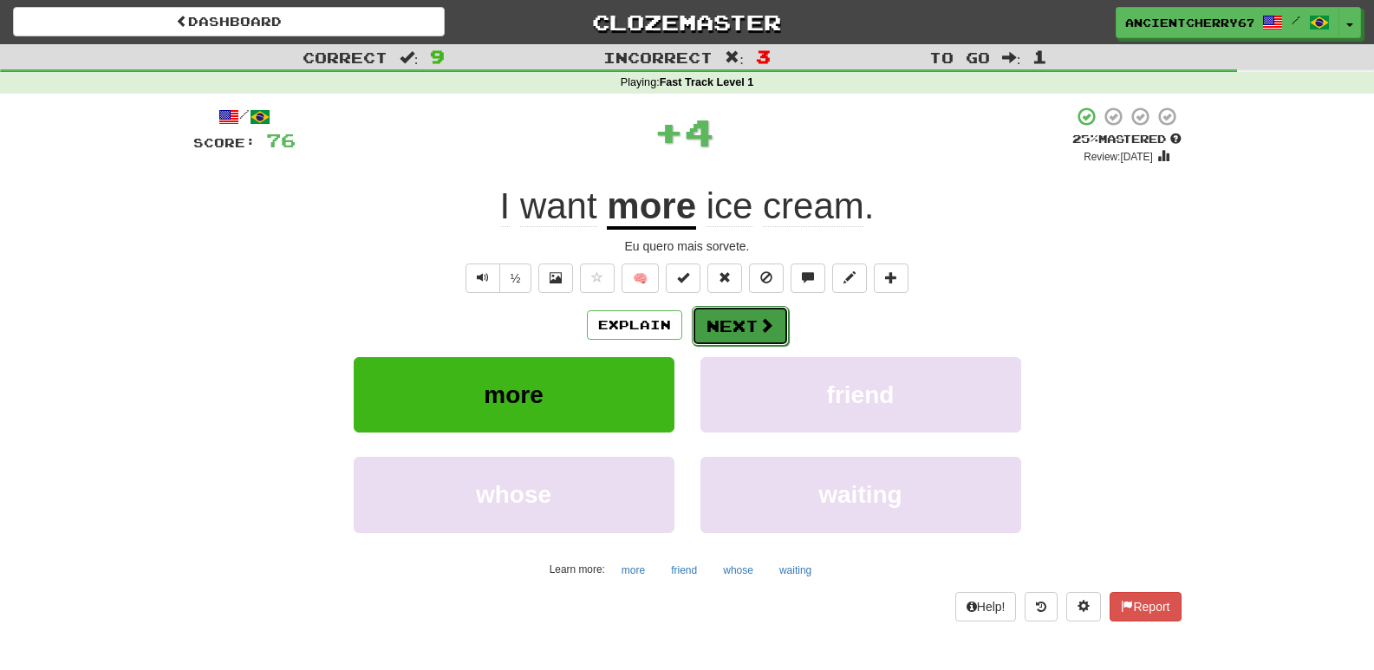
click at [759, 319] on span at bounding box center [767, 325] width 16 height 16
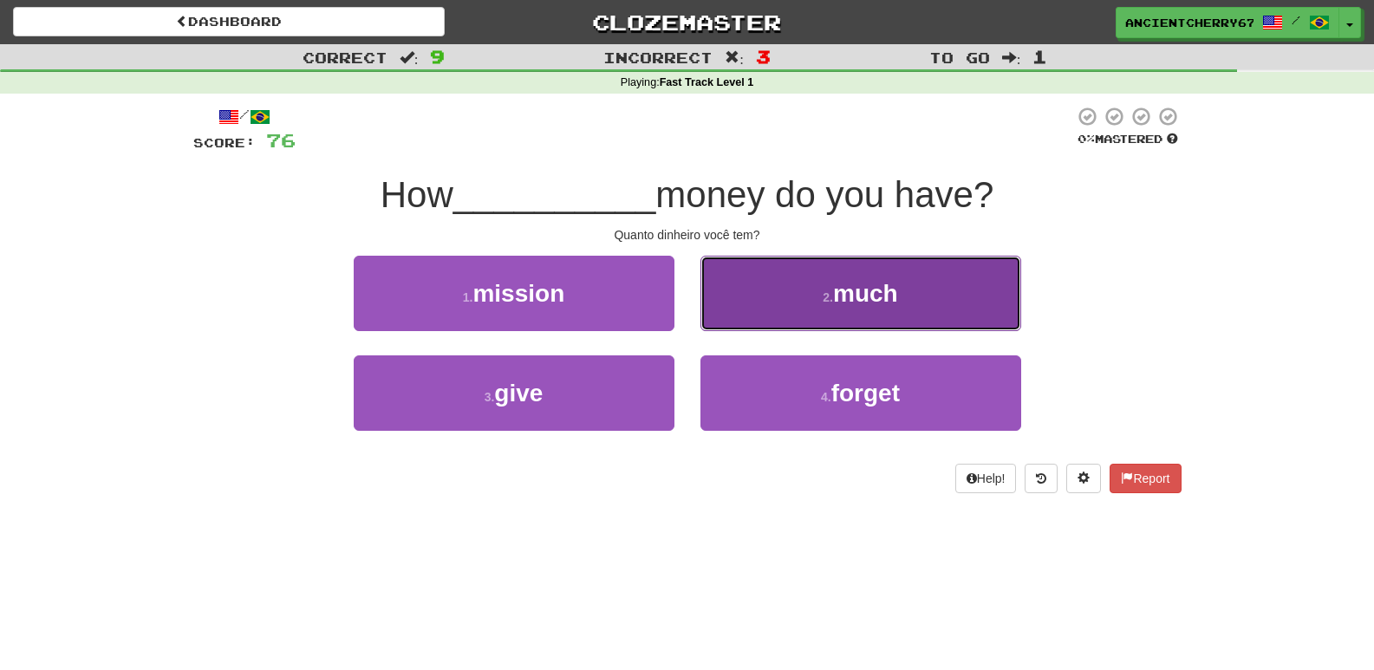
click at [778, 271] on button "2 . much" at bounding box center [861, 293] width 321 height 75
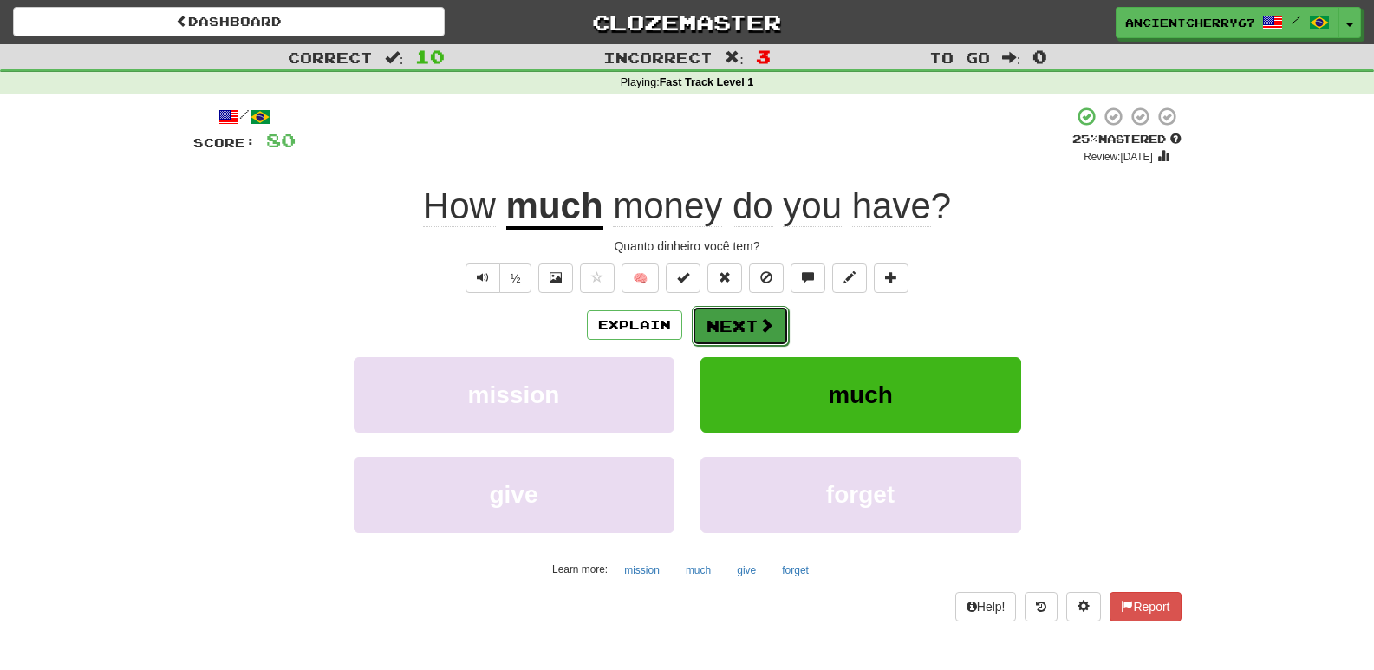
click at [747, 323] on button "Next" at bounding box center [740, 326] width 97 height 40
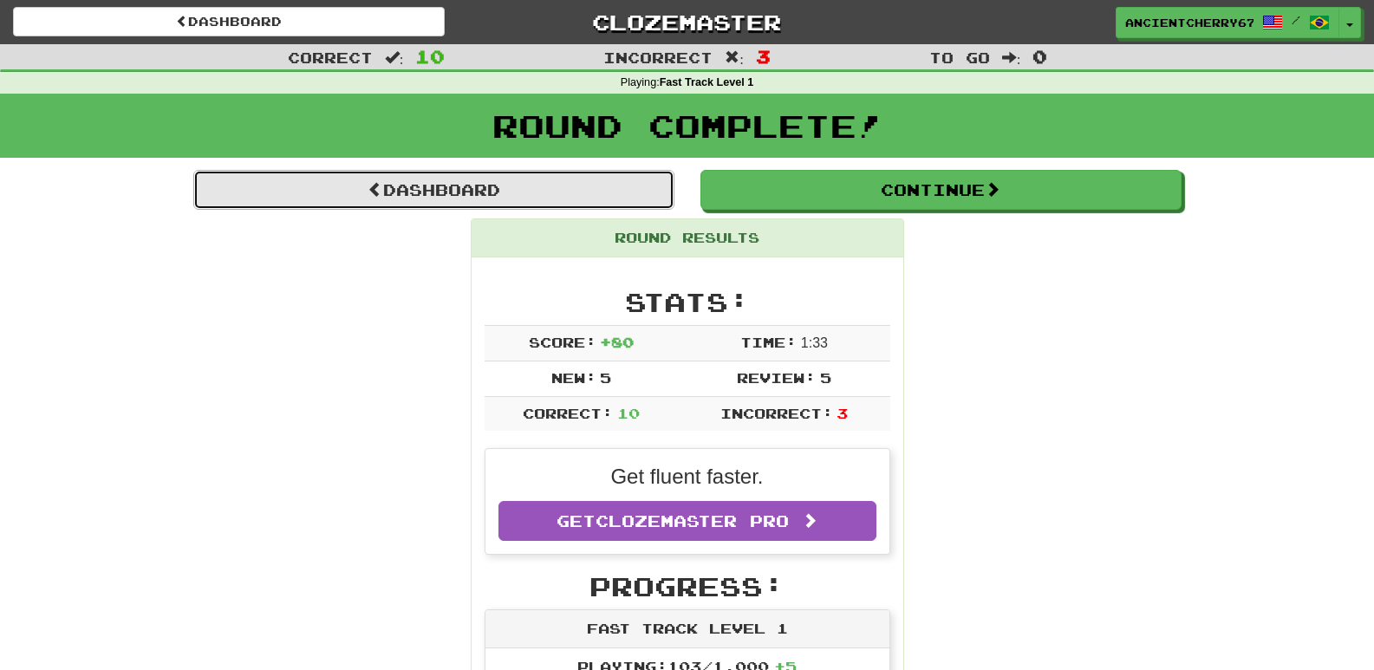
click at [520, 180] on link "Dashboard" at bounding box center [433, 190] width 481 height 40
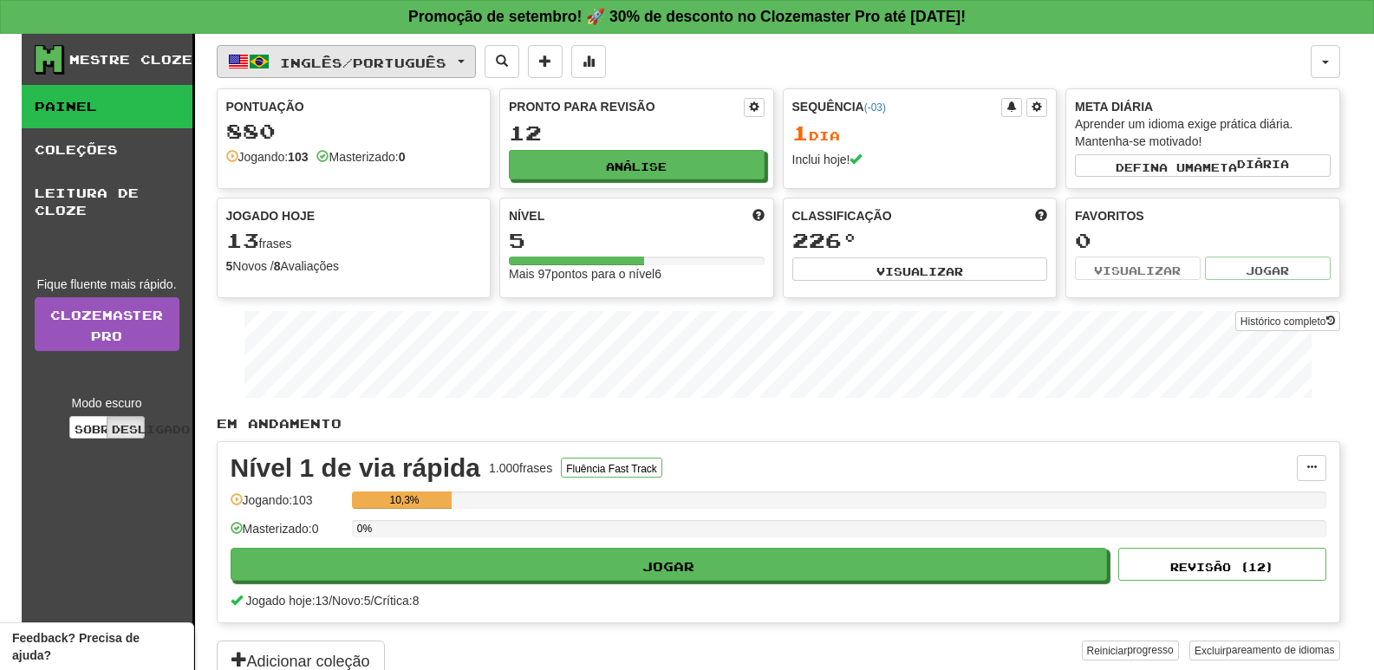
click at [292, 60] on font "Inglês" at bounding box center [311, 62] width 62 height 15
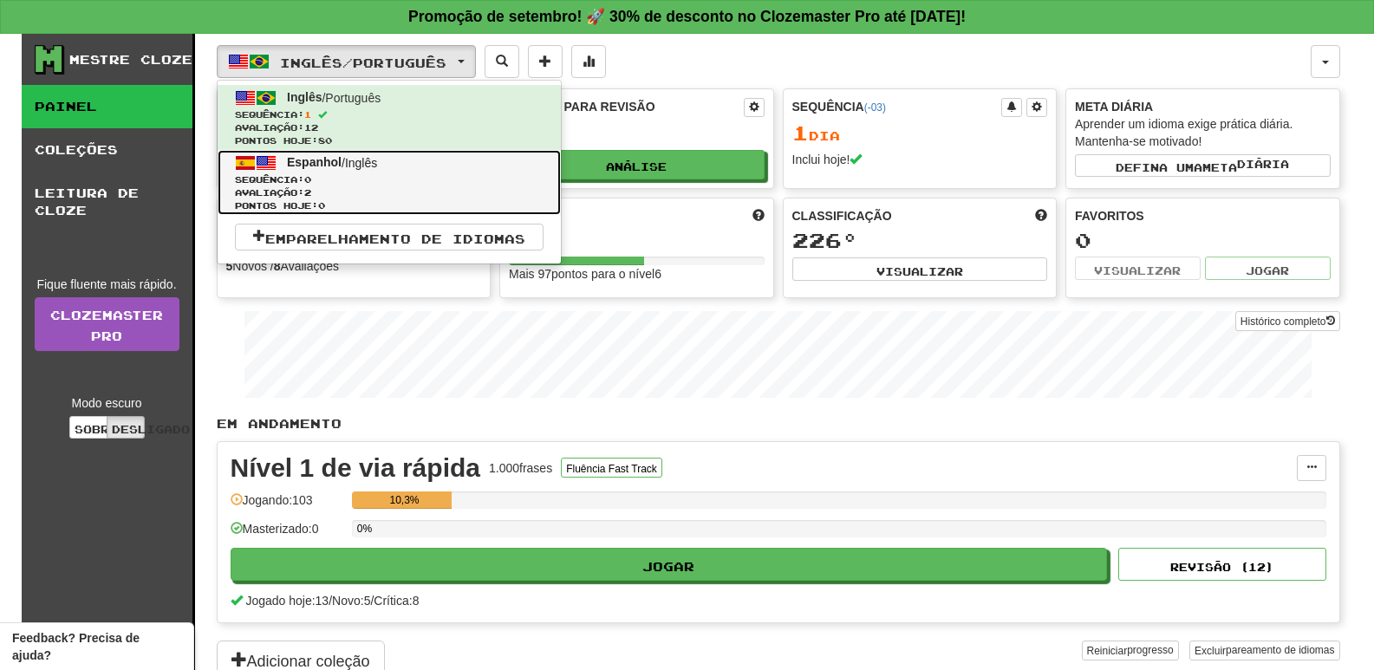
click at [396, 179] on span "Sequência: 0" at bounding box center [389, 179] width 309 height 13
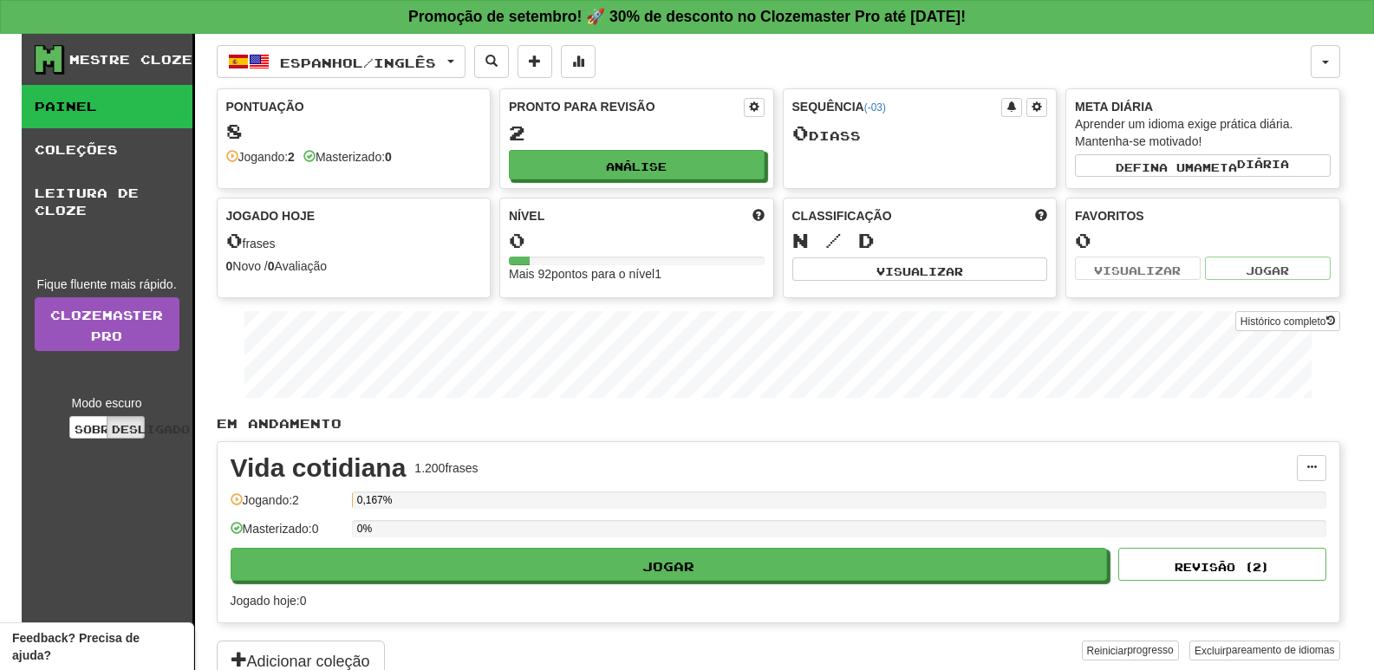
click at [1342, 52] on div "Mestre Cloze Painel Coleções Leitura de Cloze Fique fluente mais rápido. Clozem…" at bounding box center [688, 358] width 1332 height 649
click at [1323, 58] on button "button" at bounding box center [1325, 61] width 29 height 33
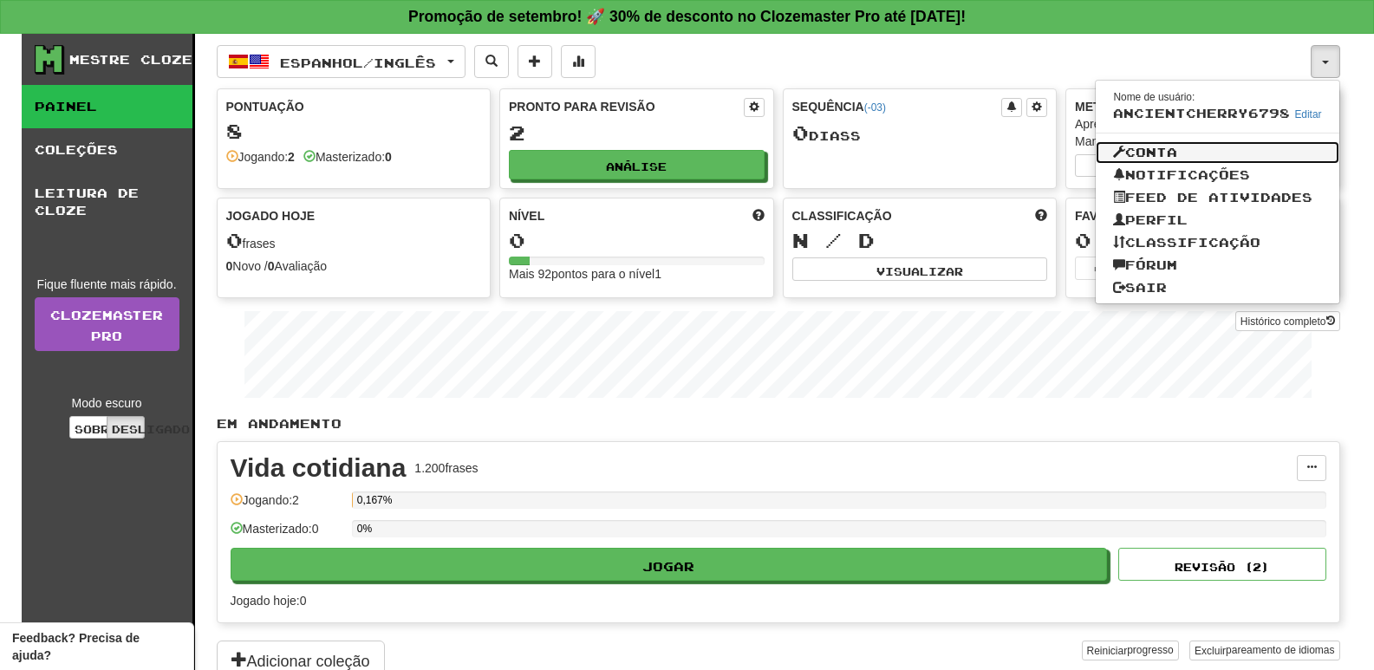
click at [1231, 161] on link "Conta" at bounding box center [1217, 152] width 243 height 23
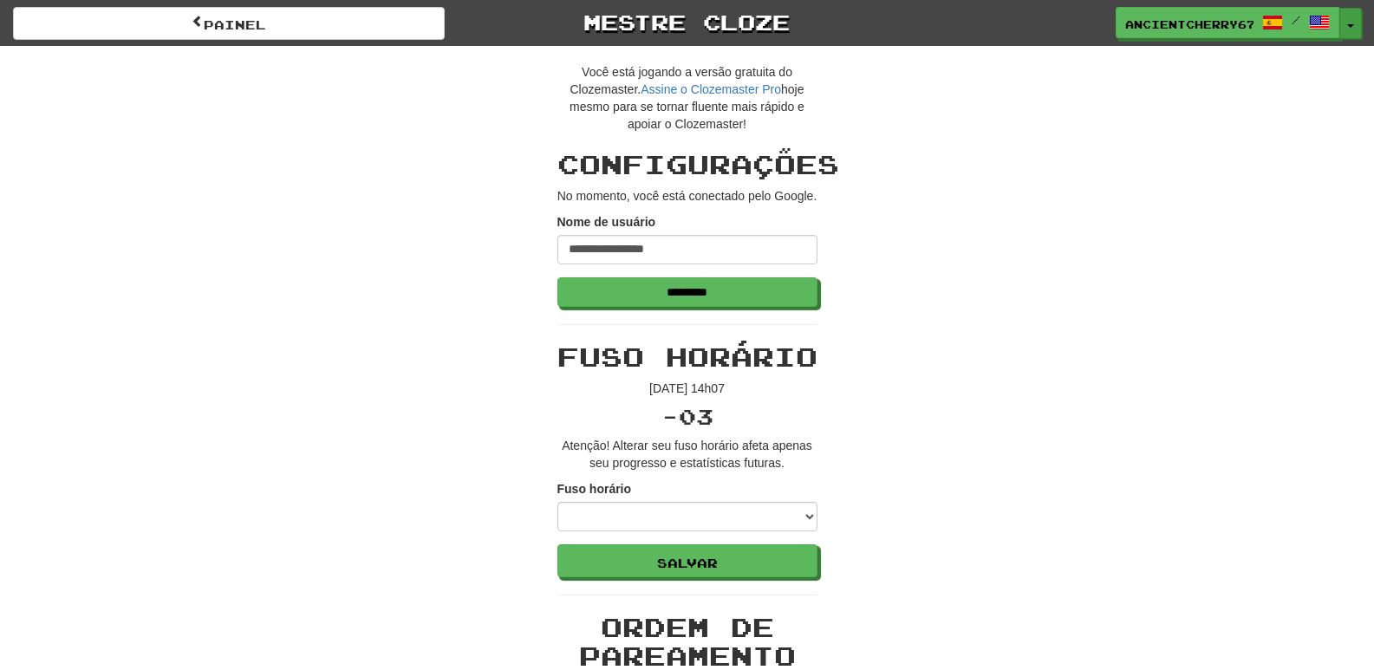
click at [1344, 20] on button "Alternar menu suspenso" at bounding box center [1351, 23] width 23 height 31
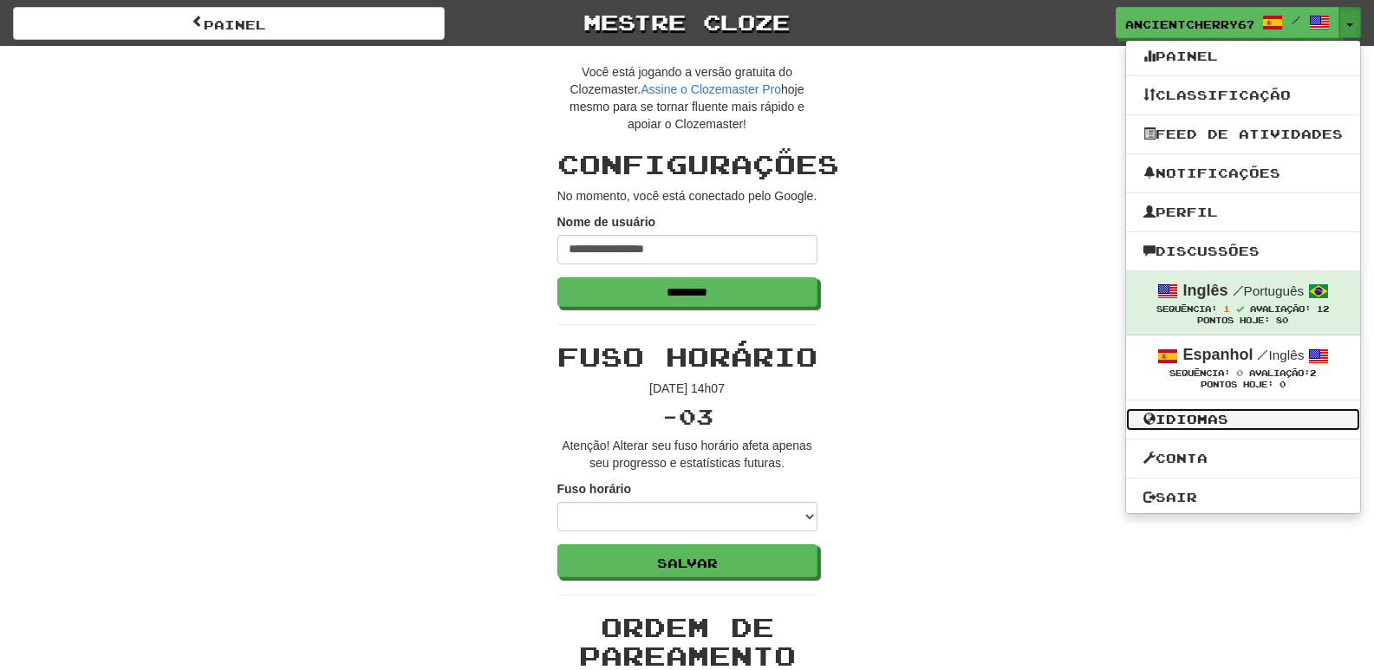
click at [1237, 415] on link "Idiomas" at bounding box center [1243, 419] width 234 height 23
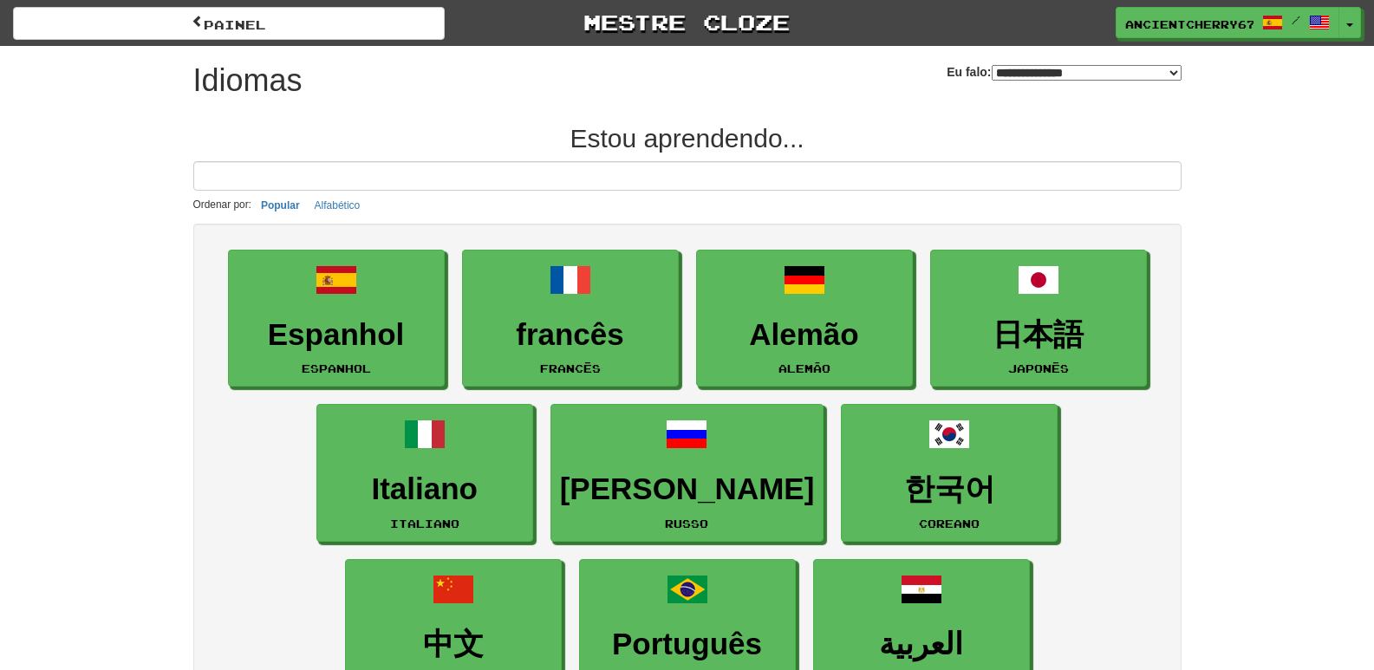
click at [1076, 66] on select "**********" at bounding box center [1087, 73] width 190 height 16
select select "*********"
click at [992, 65] on select "**********" at bounding box center [1087, 73] width 190 height 16
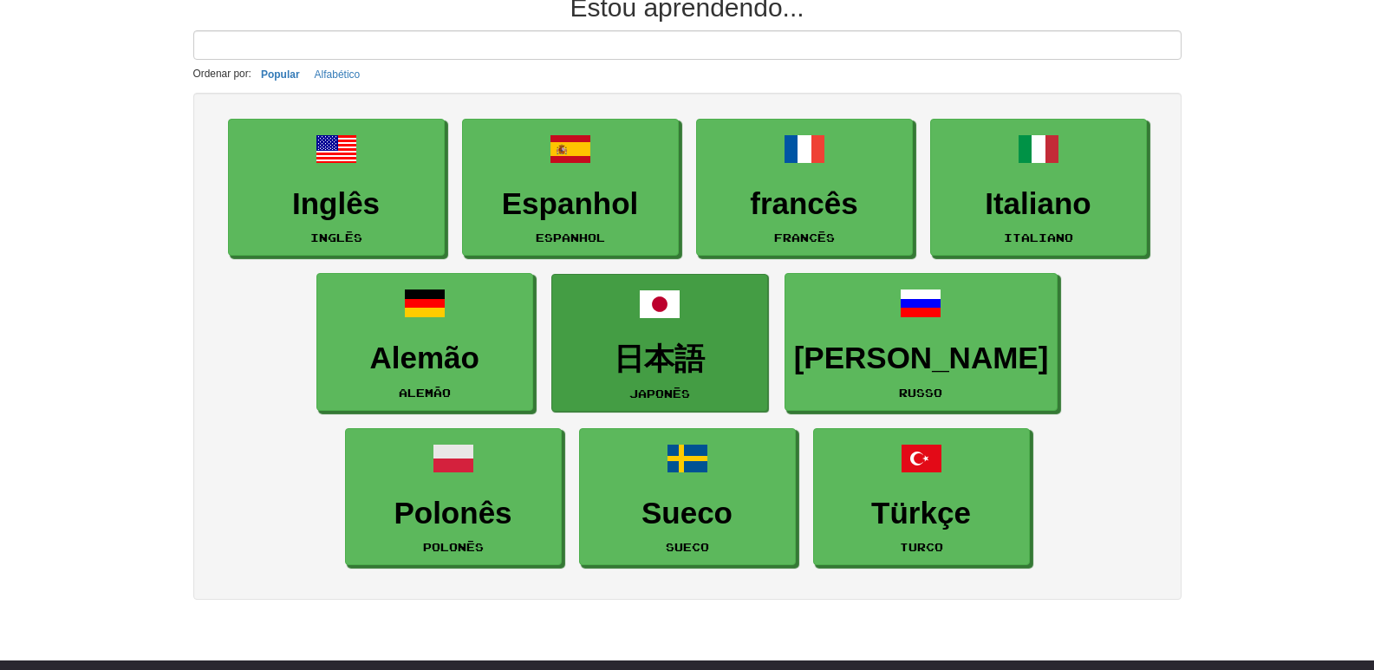
scroll to position [173, 0]
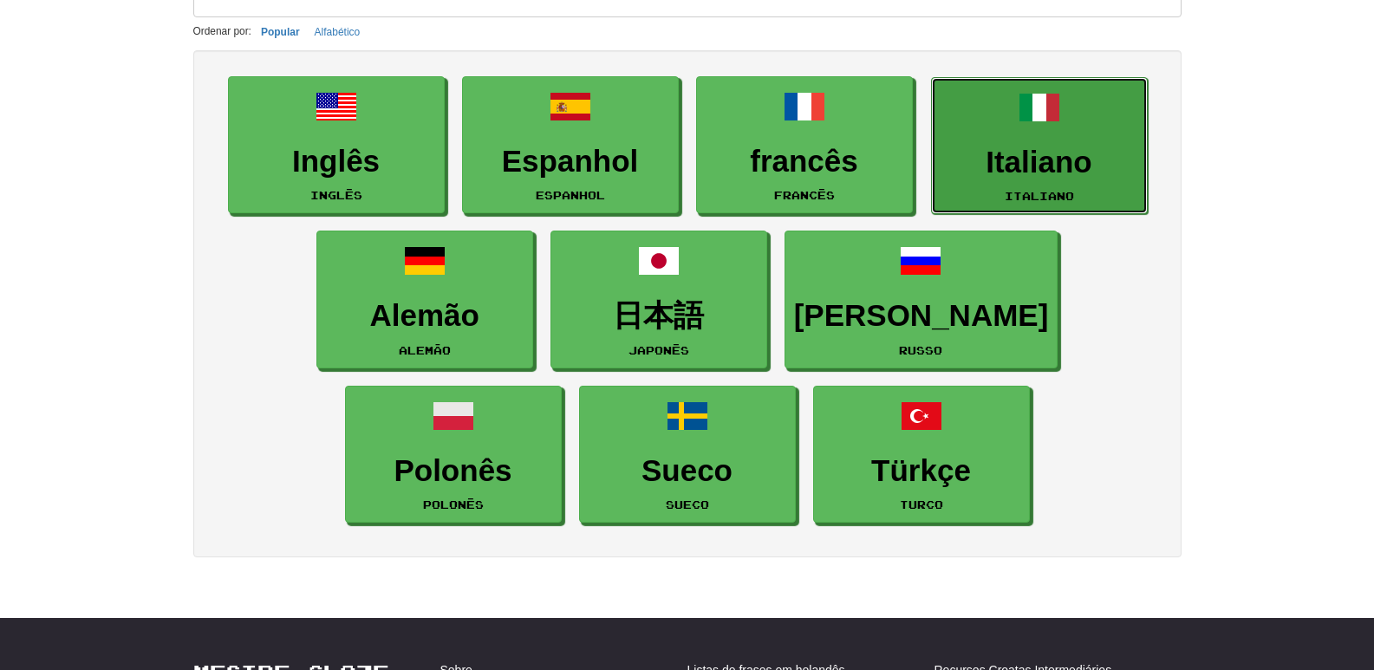
click at [1082, 122] on link "Italiano italiano" at bounding box center [1039, 146] width 217 height 138
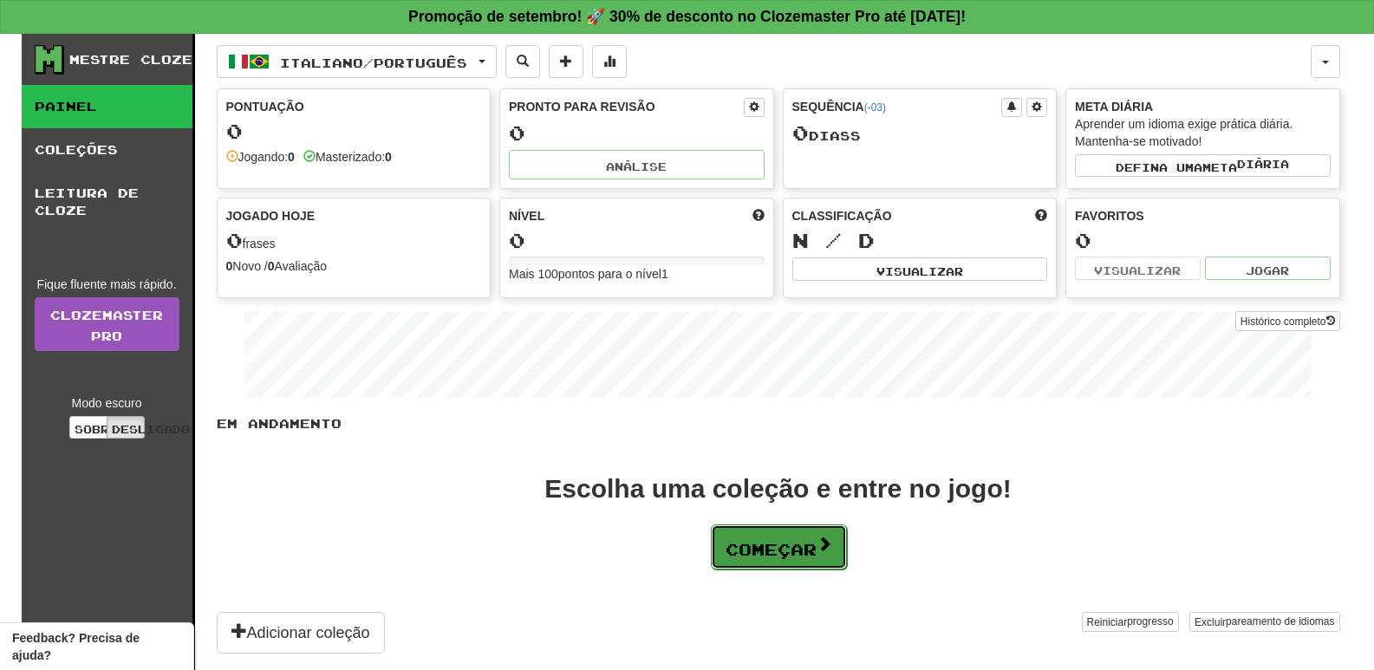
click at [792, 542] on font "Começar" at bounding box center [771, 549] width 91 height 19
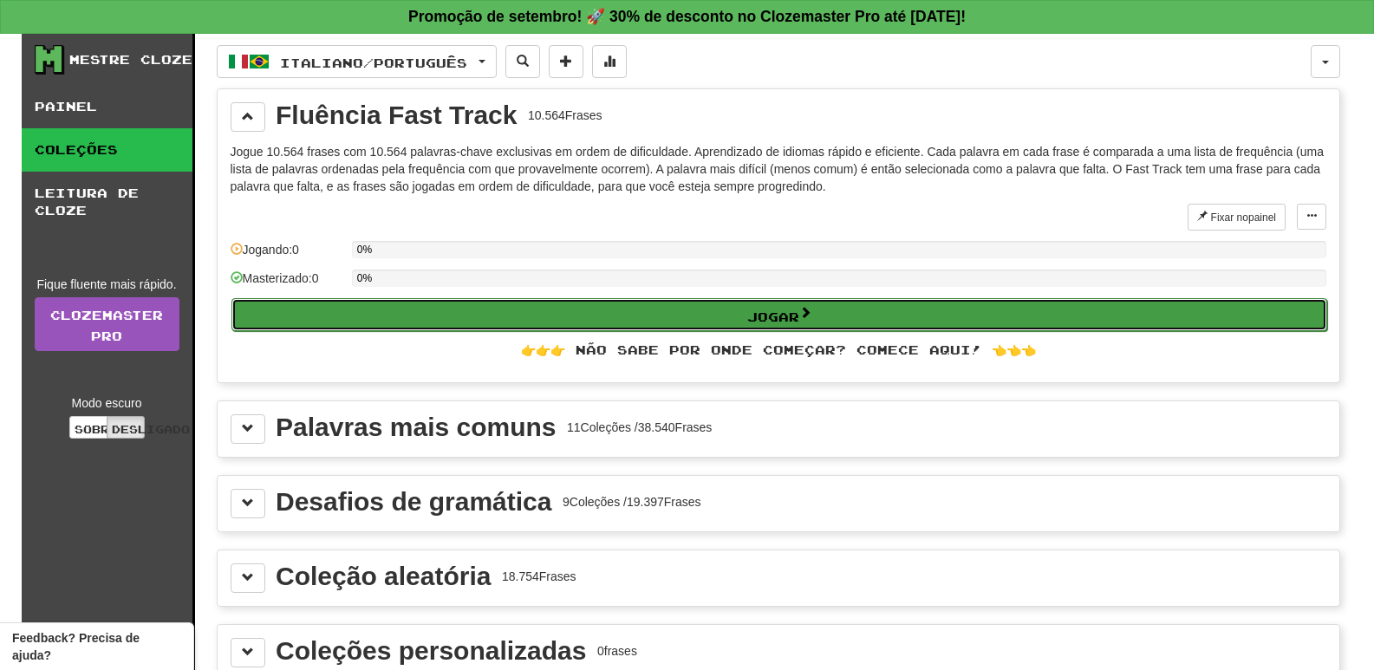
click at [853, 318] on button "Jogar" at bounding box center [780, 314] width 1096 height 33
select select "**"
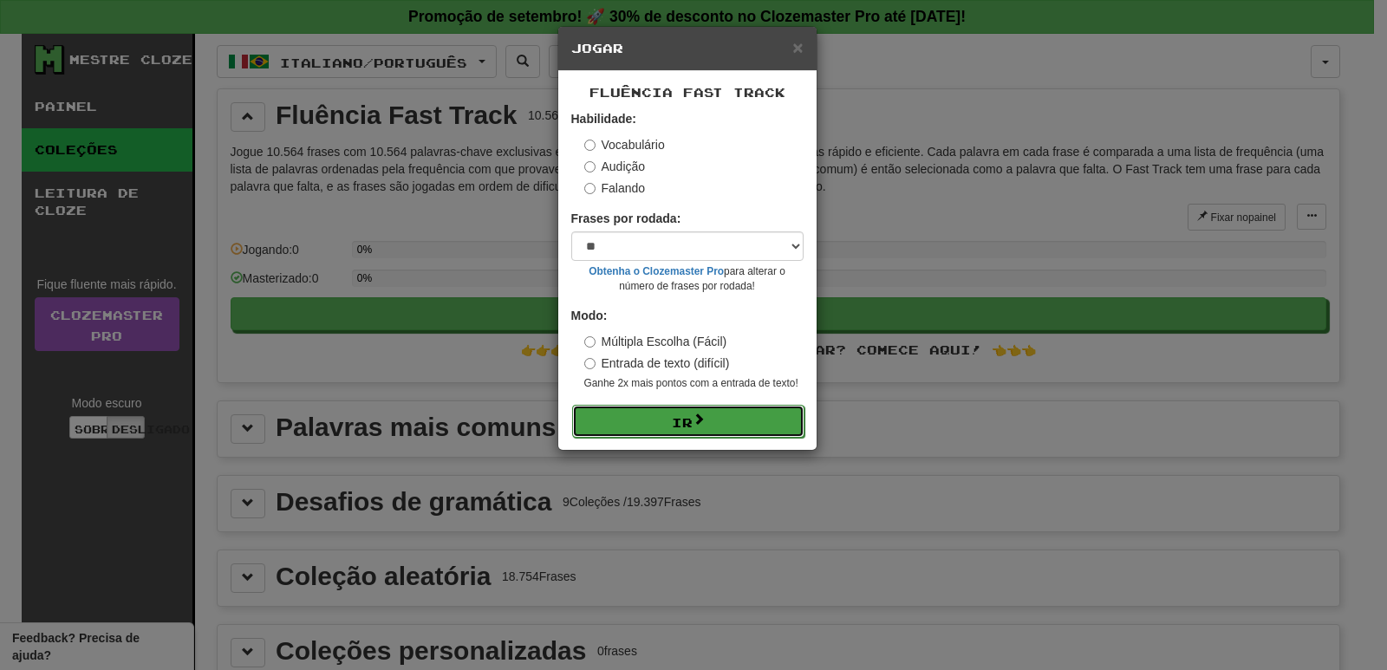
click at [651, 407] on button "Ir" at bounding box center [688, 421] width 232 height 33
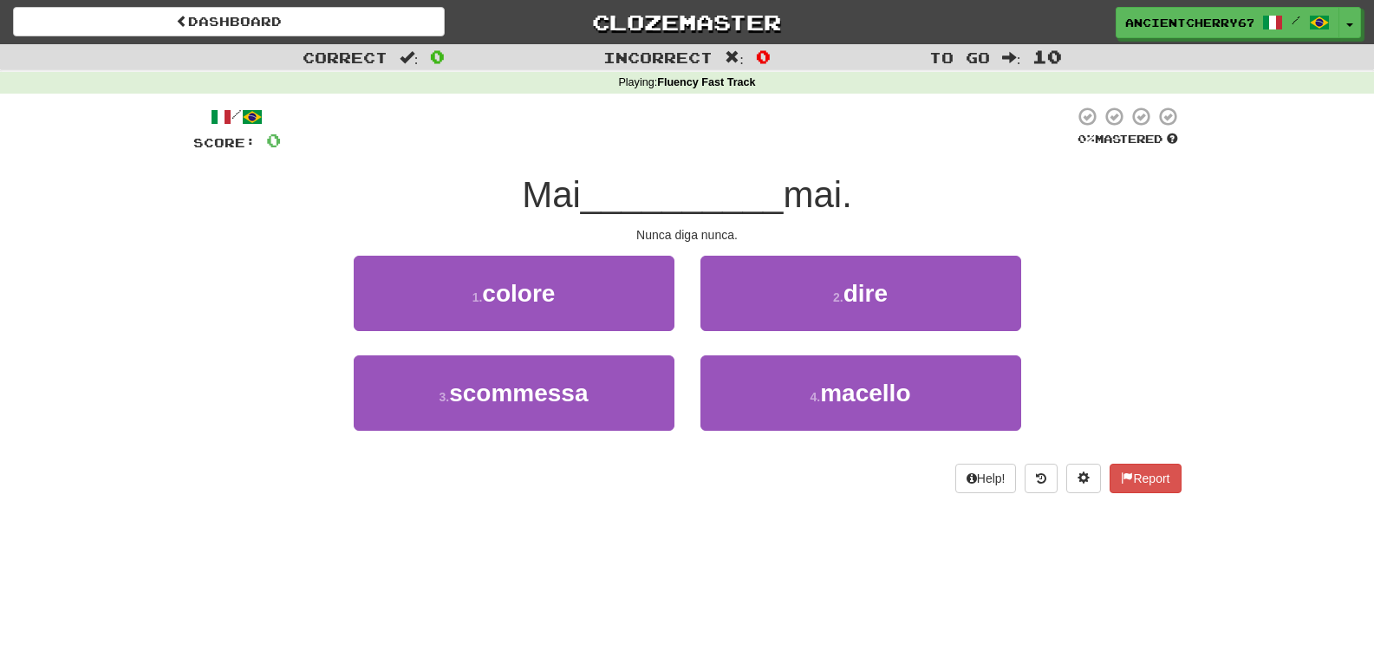
drag, startPoint x: 1182, startPoint y: 224, endPoint x: 1162, endPoint y: 217, distance: 21.1
click at [1183, 224] on div "/ Score: 0 0 % Mastered Mai __________ mai. Nunca diga nunca. 1 . colore 2 . di…" at bounding box center [687, 306] width 1015 height 424
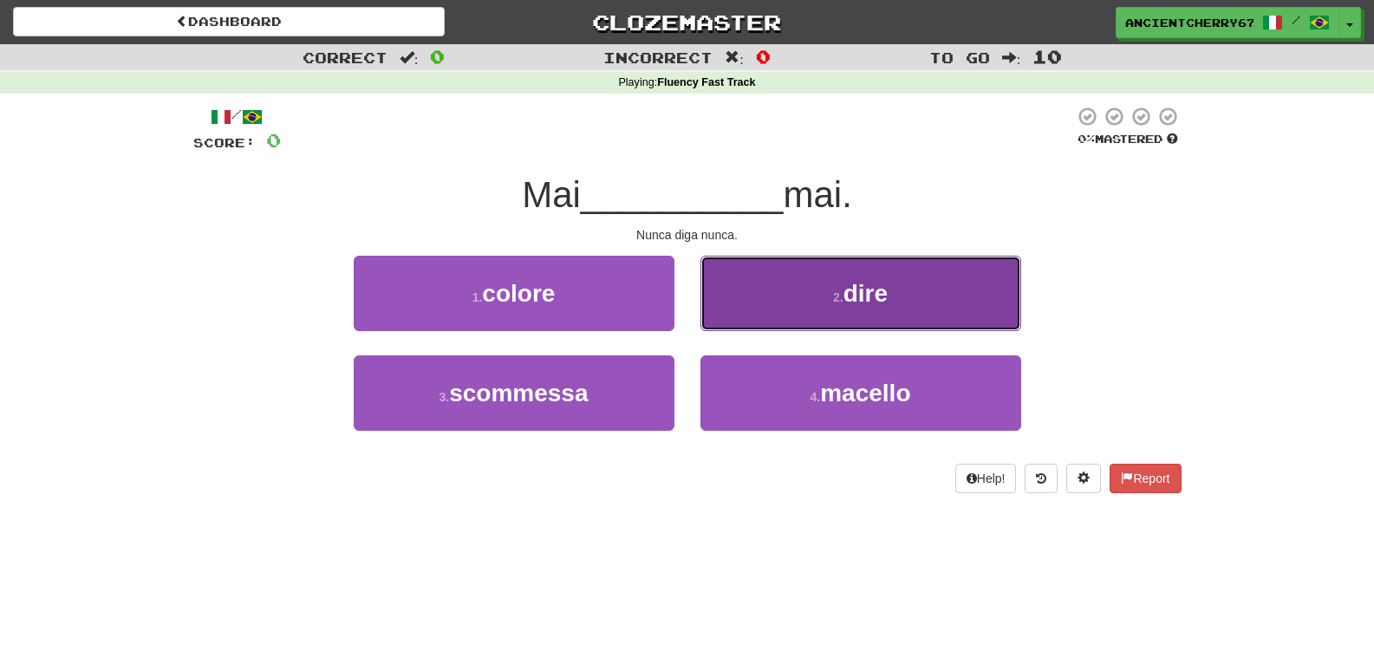
click at [827, 285] on button "2 . dire" at bounding box center [861, 293] width 321 height 75
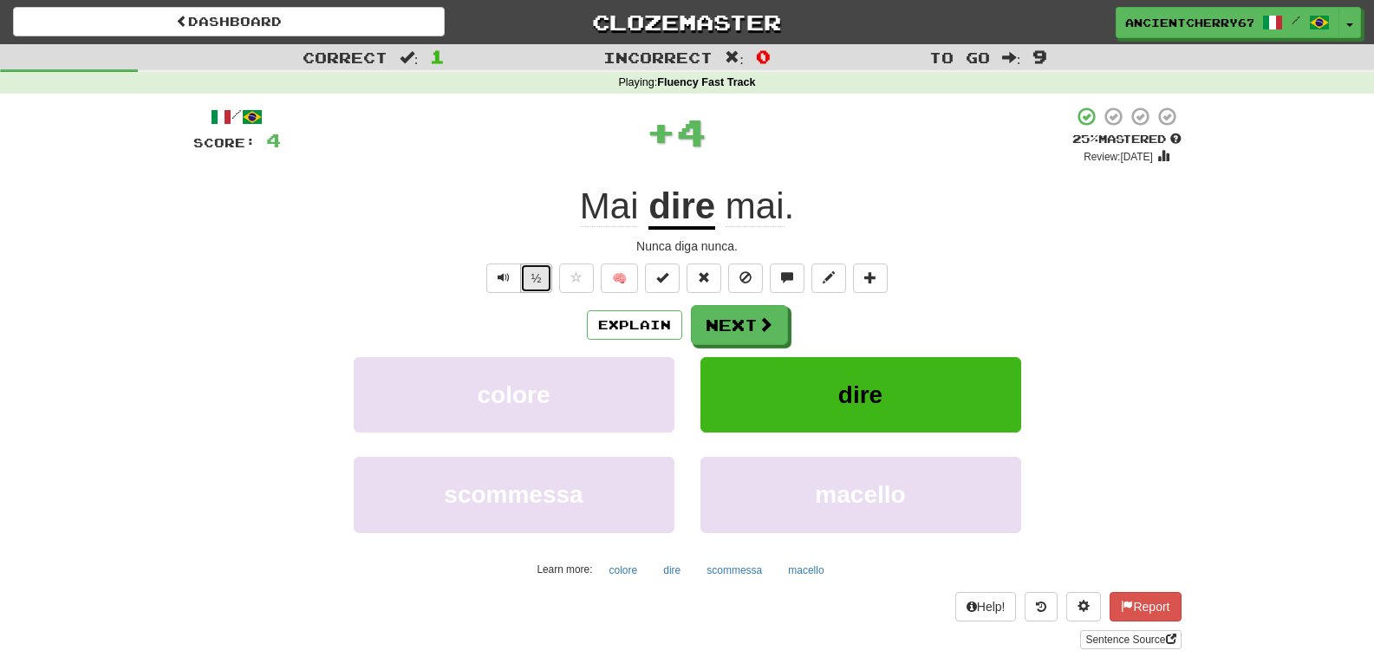
click at [530, 279] on button "½" at bounding box center [536, 278] width 33 height 29
click at [745, 310] on button "Next" at bounding box center [740, 326] width 97 height 40
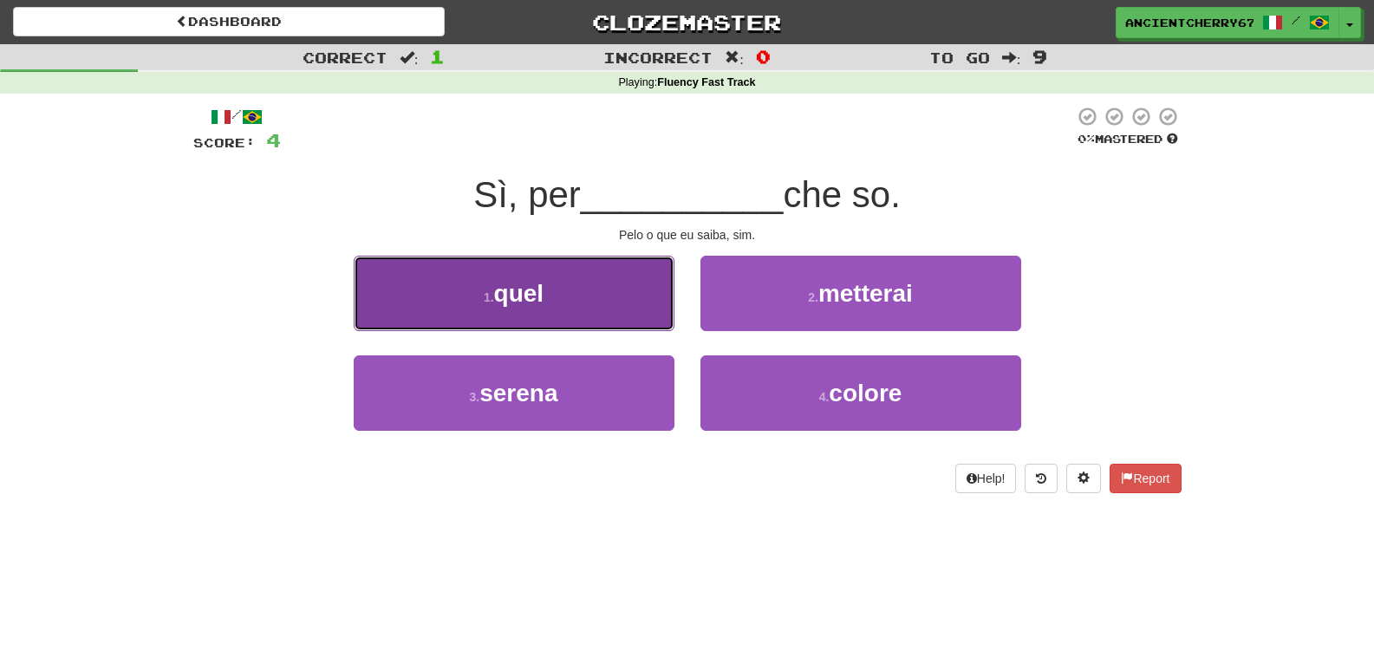
click at [619, 290] on button "1 . quel" at bounding box center [514, 293] width 321 height 75
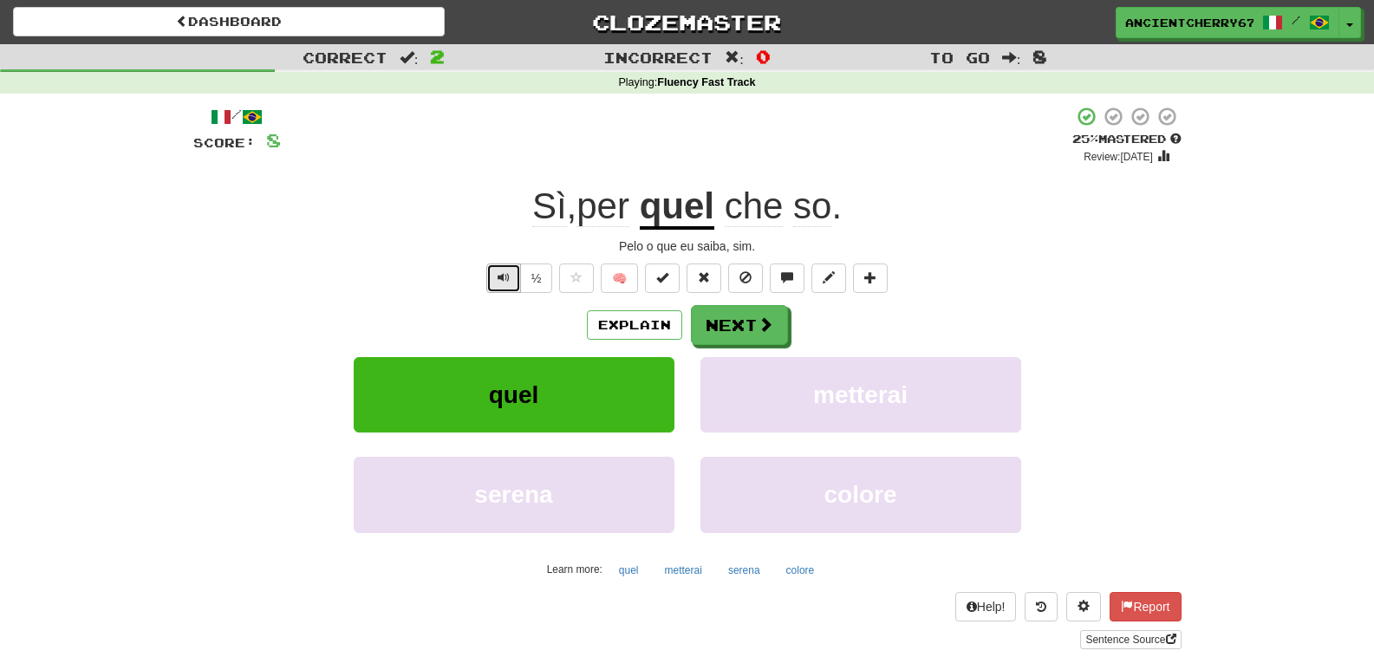
click at [492, 275] on button "Text-to-speech controls" at bounding box center [503, 278] width 35 height 29
click at [529, 275] on button "½" at bounding box center [536, 278] width 33 height 29
click at [751, 215] on span "che" at bounding box center [754, 207] width 59 height 42
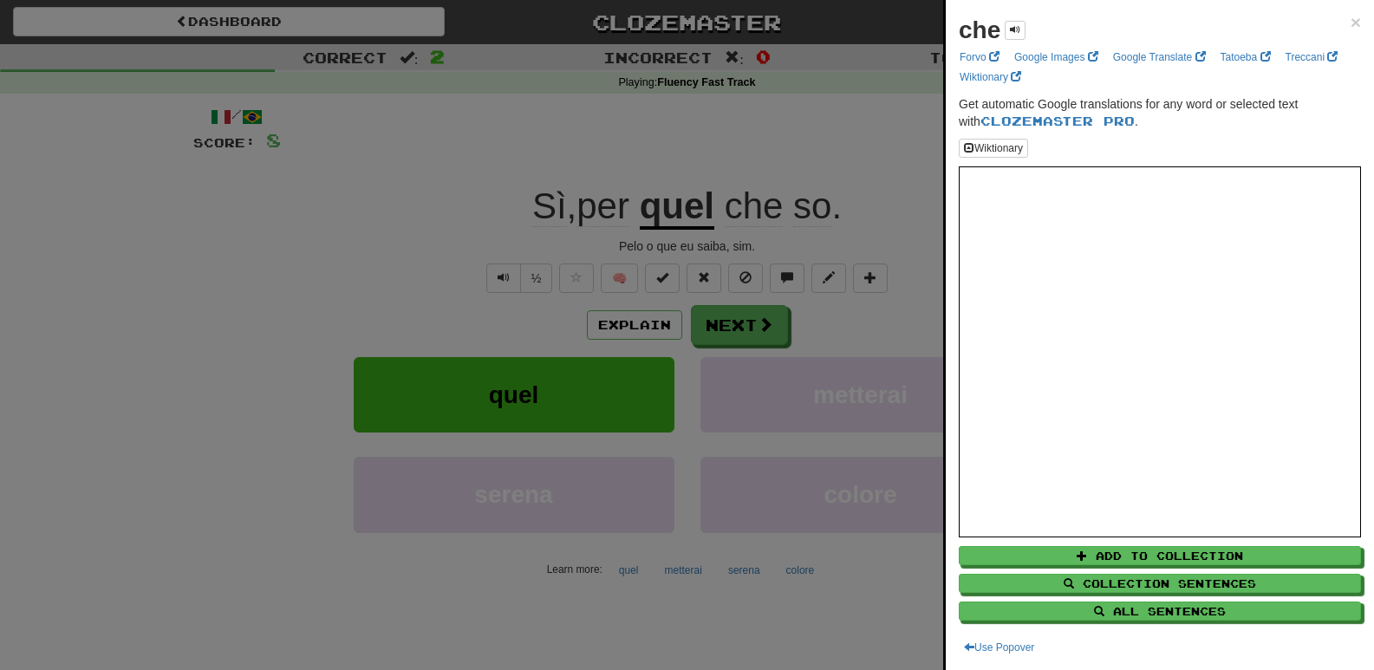
click at [1349, 22] on div "che × Forvo Google Images Google Translate Tatoeba Treccani Wiktionary Get auto…" at bounding box center [1160, 335] width 428 height 670
click at [1351, 24] on span "×" at bounding box center [1356, 22] width 10 height 20
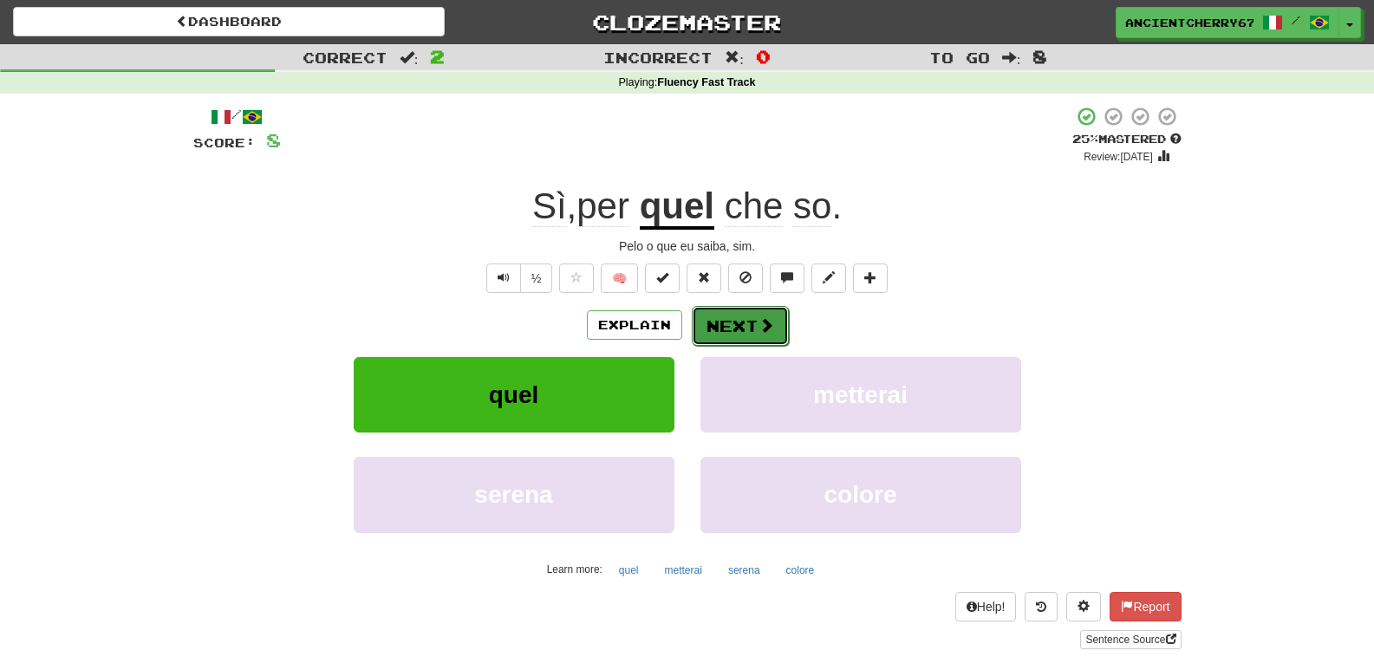
click at [749, 329] on button "Next" at bounding box center [740, 326] width 97 height 40
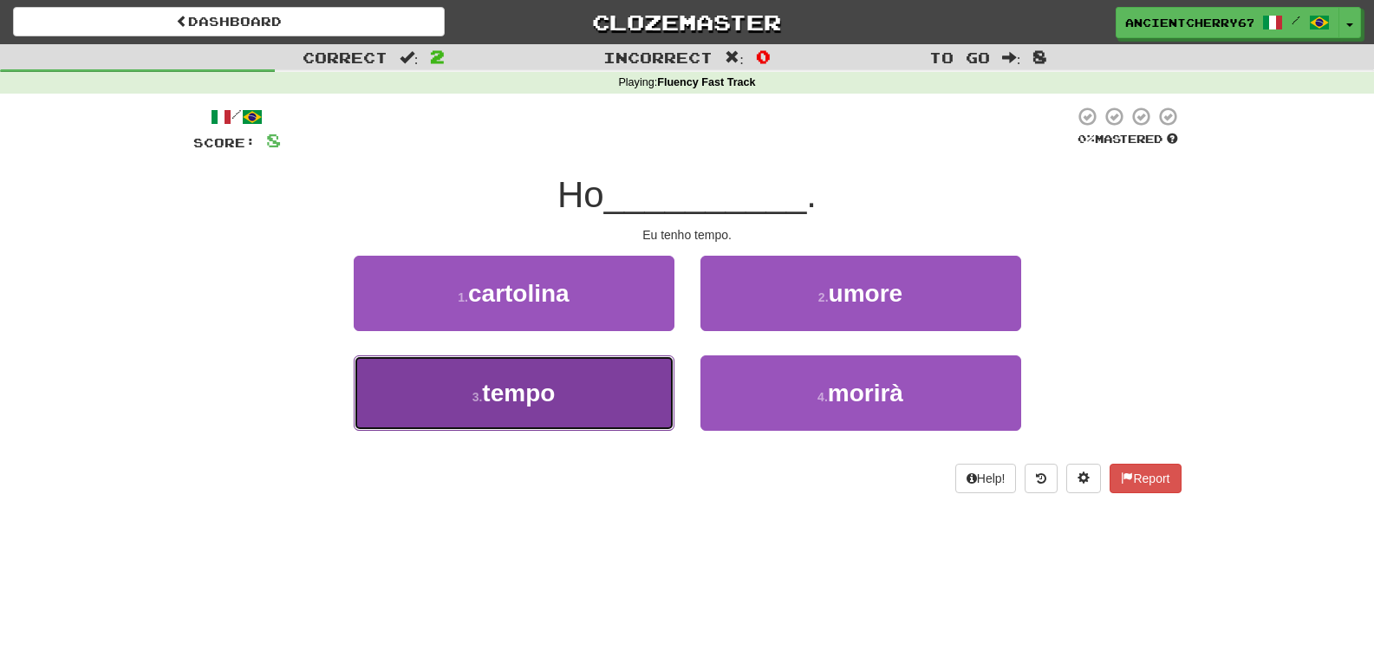
click at [628, 394] on button "3 . tempo" at bounding box center [514, 393] width 321 height 75
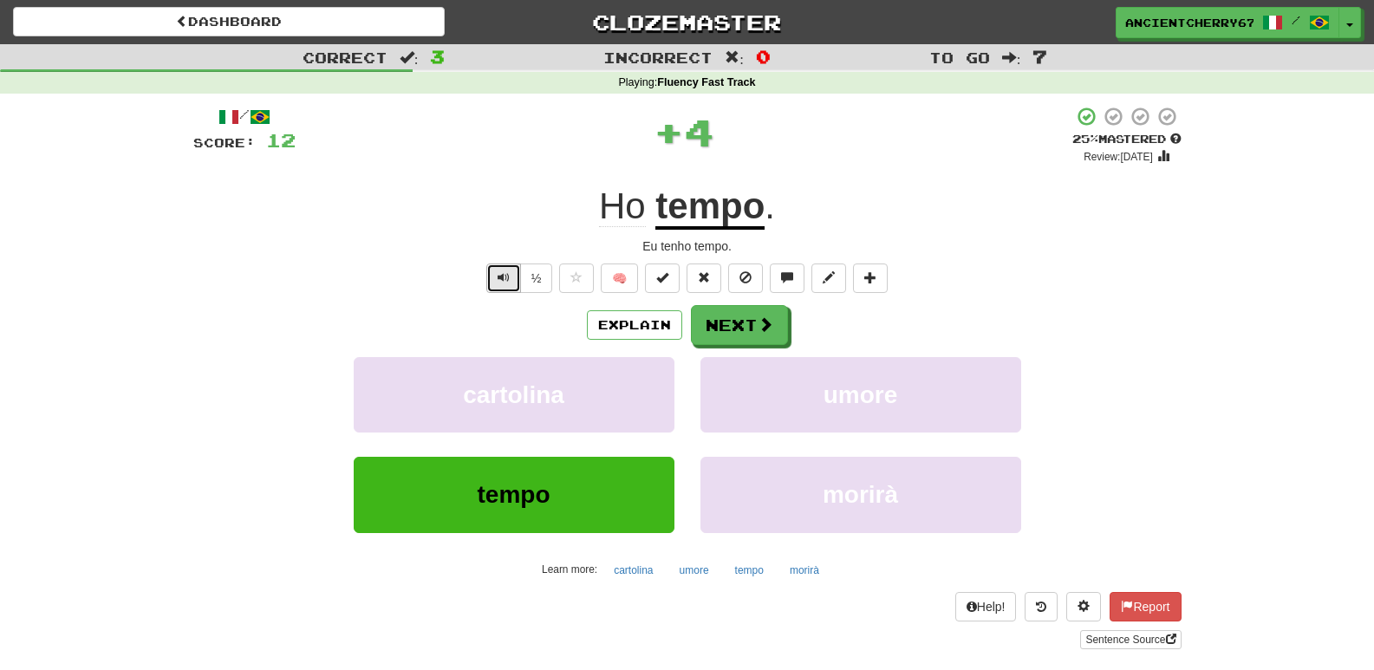
click at [505, 285] on button "Text-to-speech controls" at bounding box center [503, 278] width 35 height 29
click at [546, 277] on button "½" at bounding box center [536, 278] width 33 height 29
click at [748, 323] on button "Next" at bounding box center [740, 326] width 97 height 40
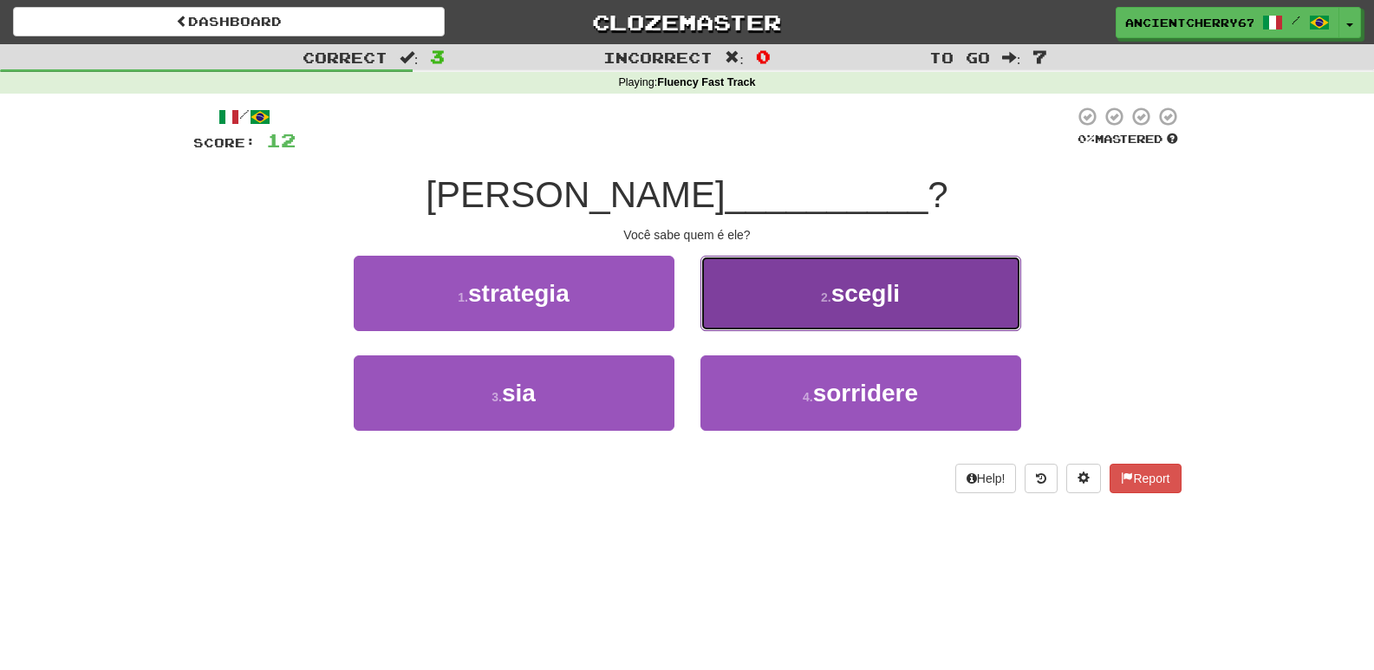
click at [770, 285] on button "2 . scegli" at bounding box center [861, 293] width 321 height 75
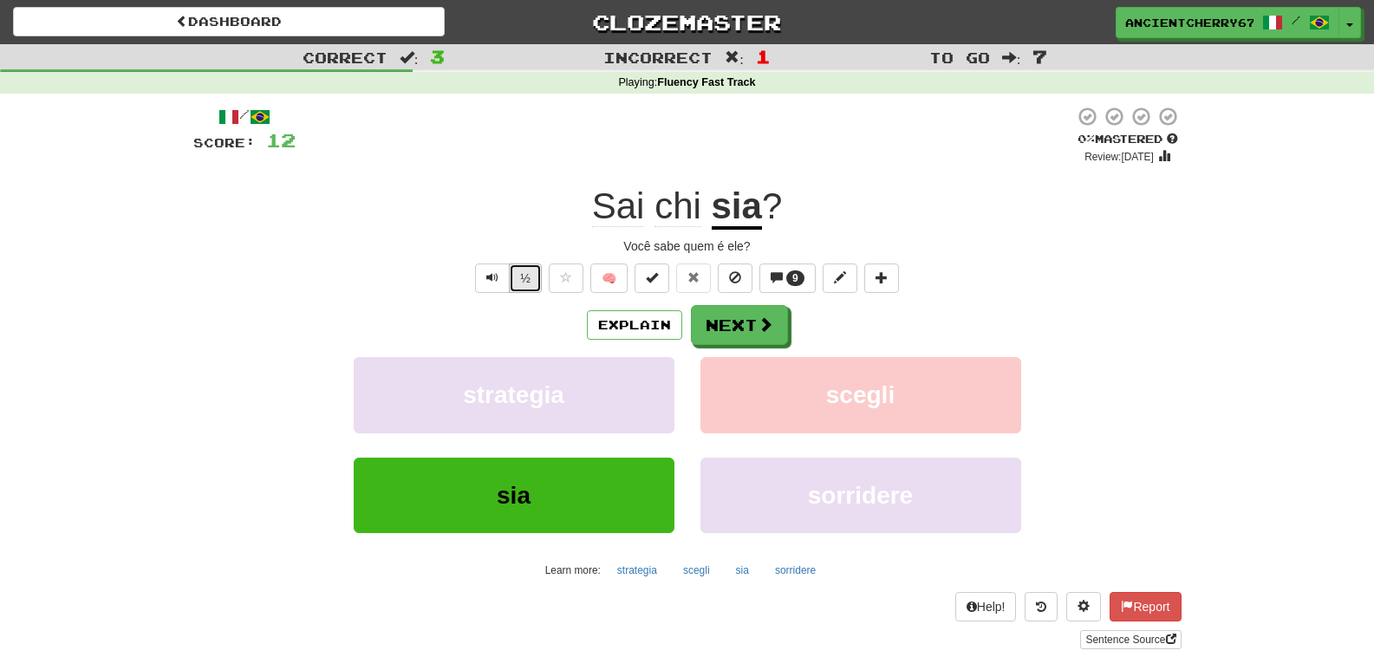
click at [519, 271] on button "½" at bounding box center [525, 278] width 33 height 29
click at [637, 330] on button "Explain" at bounding box center [634, 324] width 95 height 29
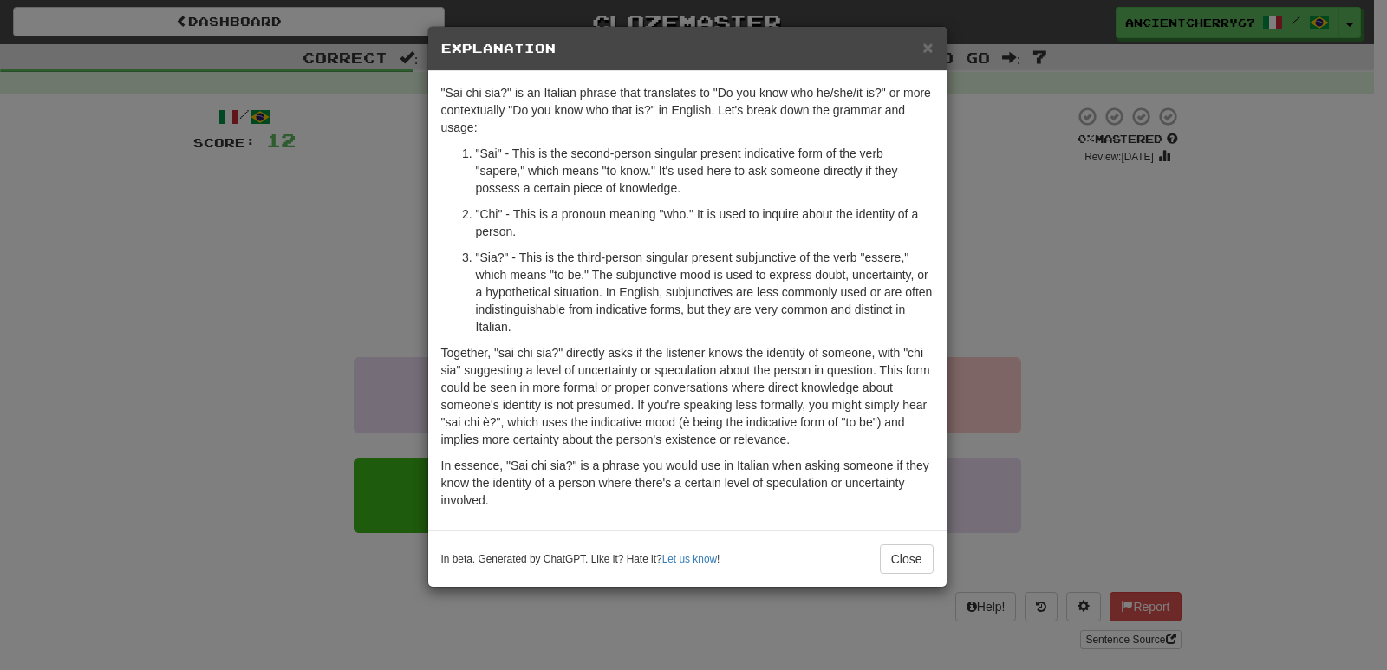
click at [921, 43] on h5 "Explanation" at bounding box center [687, 48] width 493 height 17
click at [933, 44] on span "×" at bounding box center [928, 47] width 10 height 20
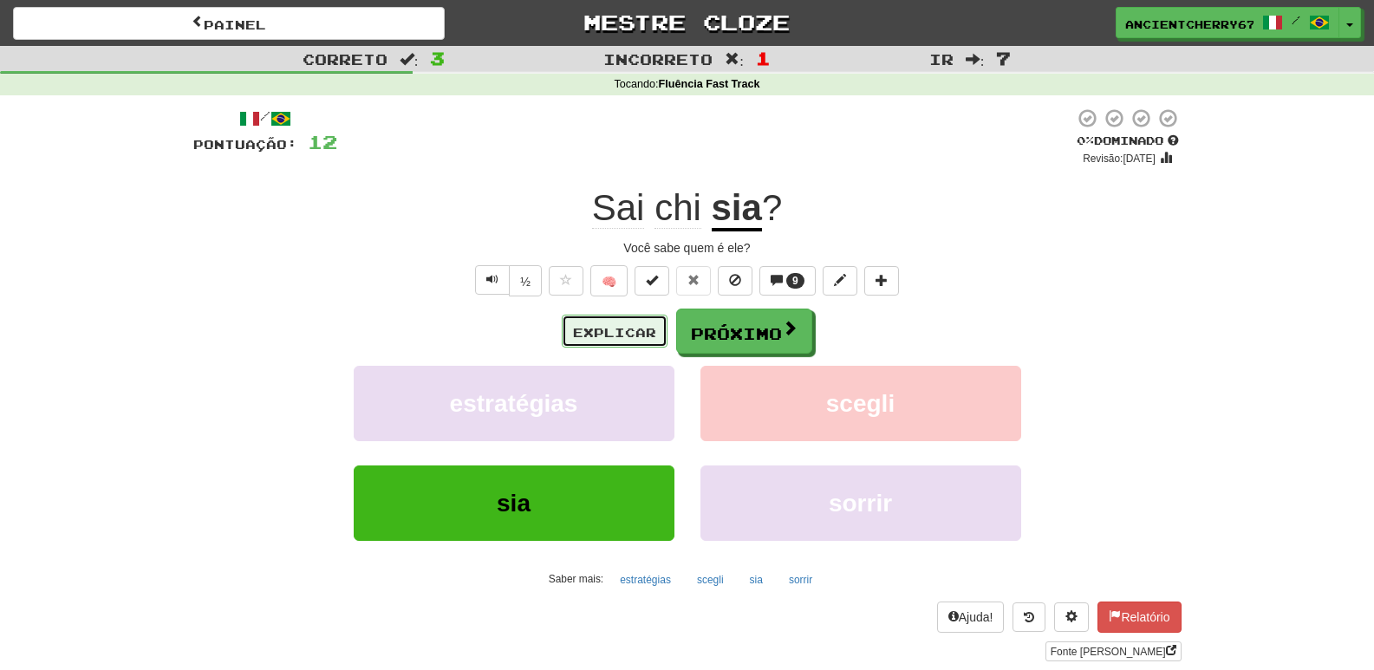
click at [598, 323] on font "Explicar" at bounding box center [614, 330] width 83 height 15
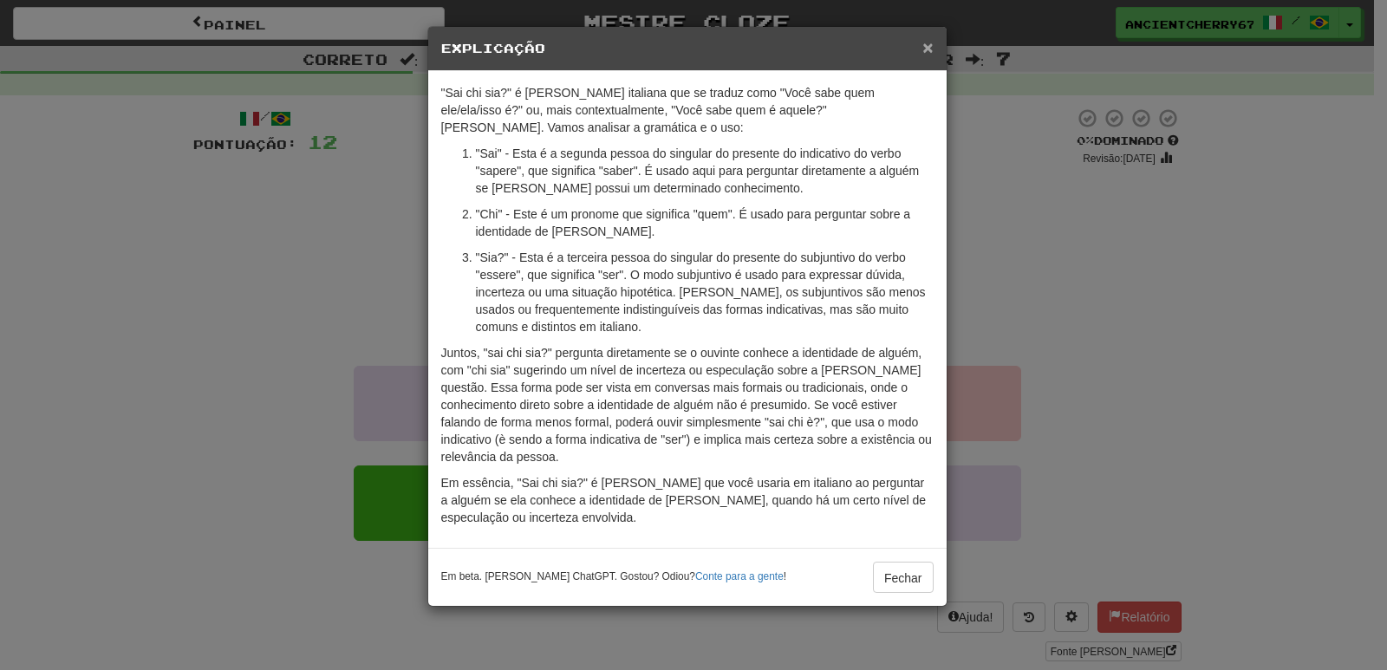
click at [933, 47] on font "×" at bounding box center [928, 47] width 10 height 20
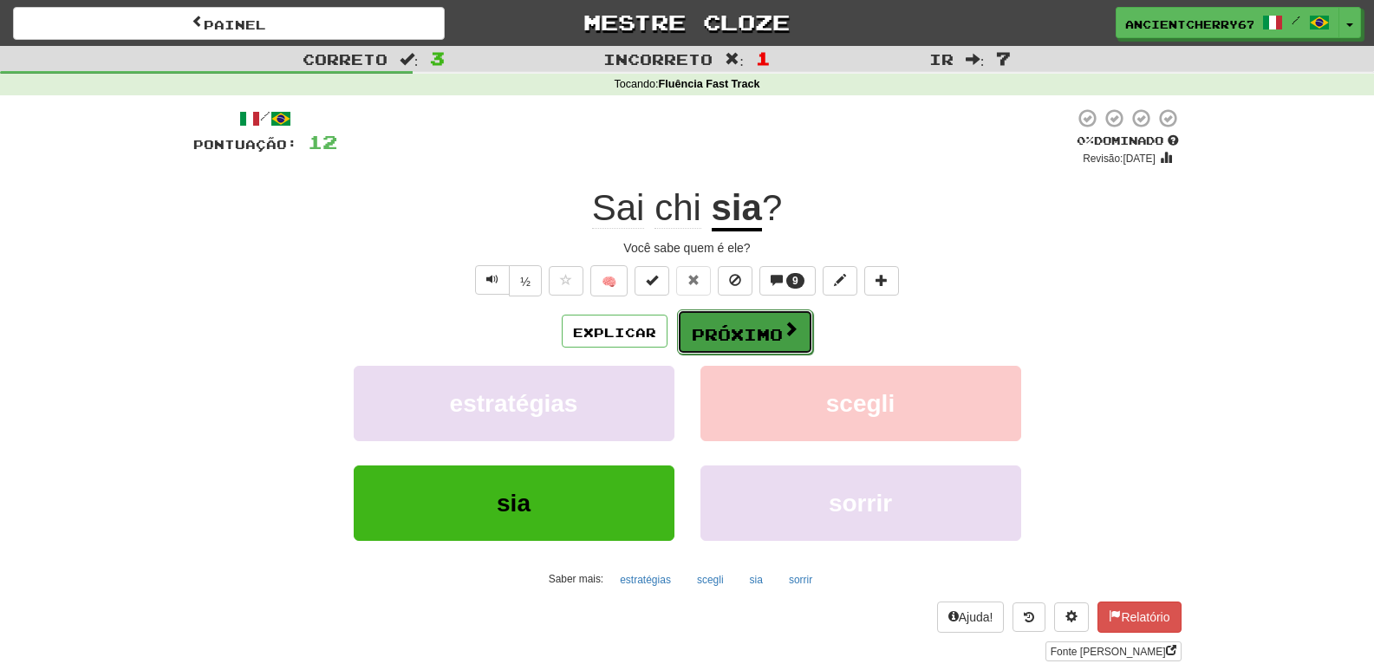
click at [758, 331] on font "Próximo" at bounding box center [737, 334] width 91 height 19
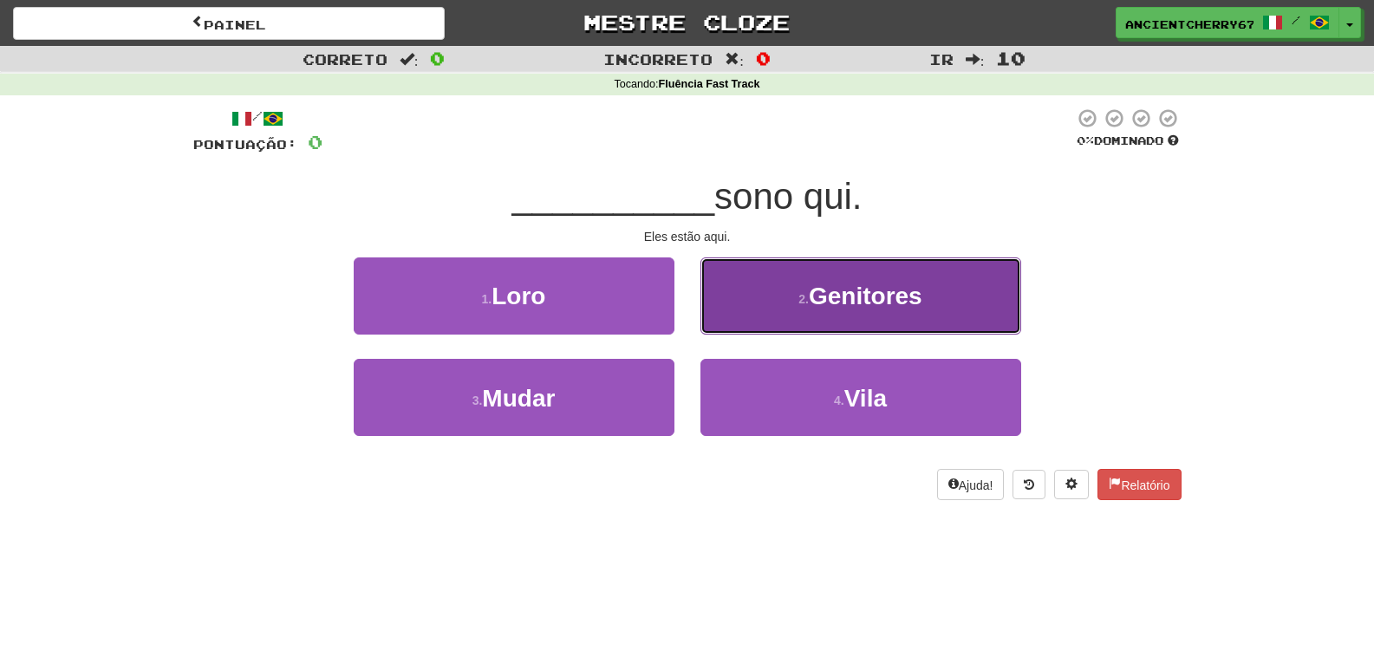
click at [769, 315] on button "2. Genitores ​" at bounding box center [861, 296] width 321 height 77
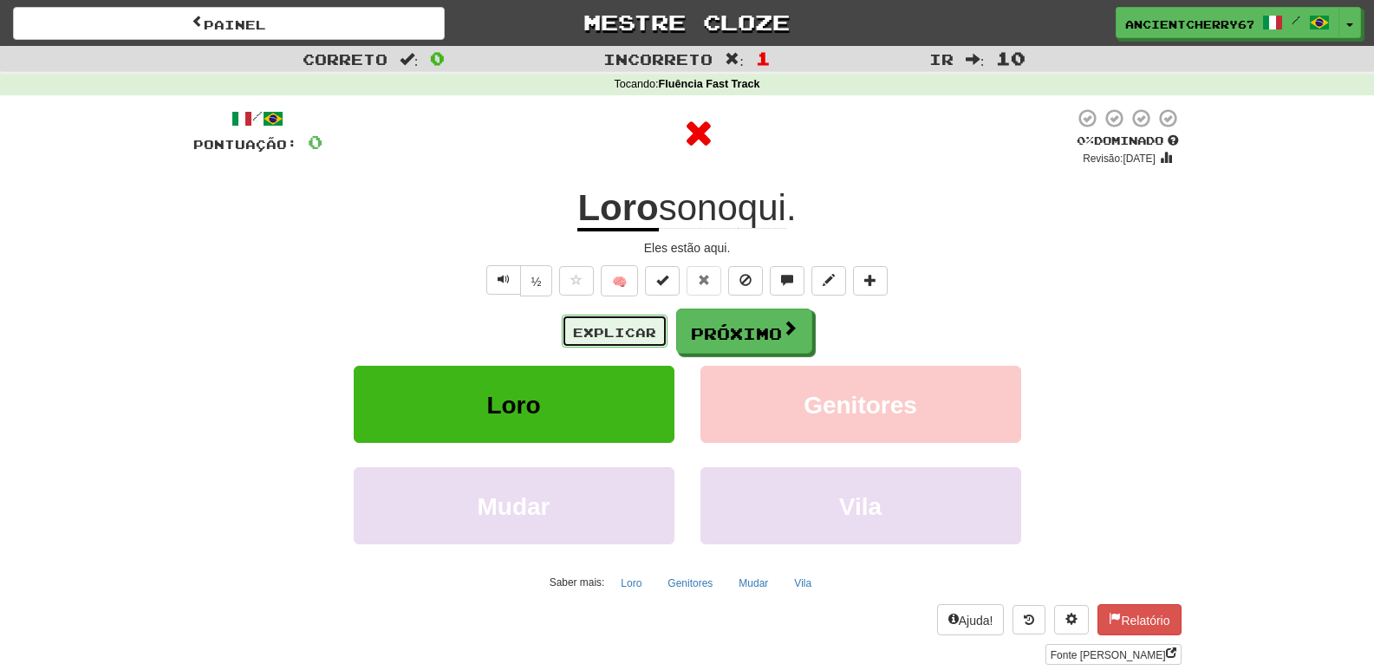
click at [598, 339] on font "Explicar" at bounding box center [614, 332] width 83 height 15
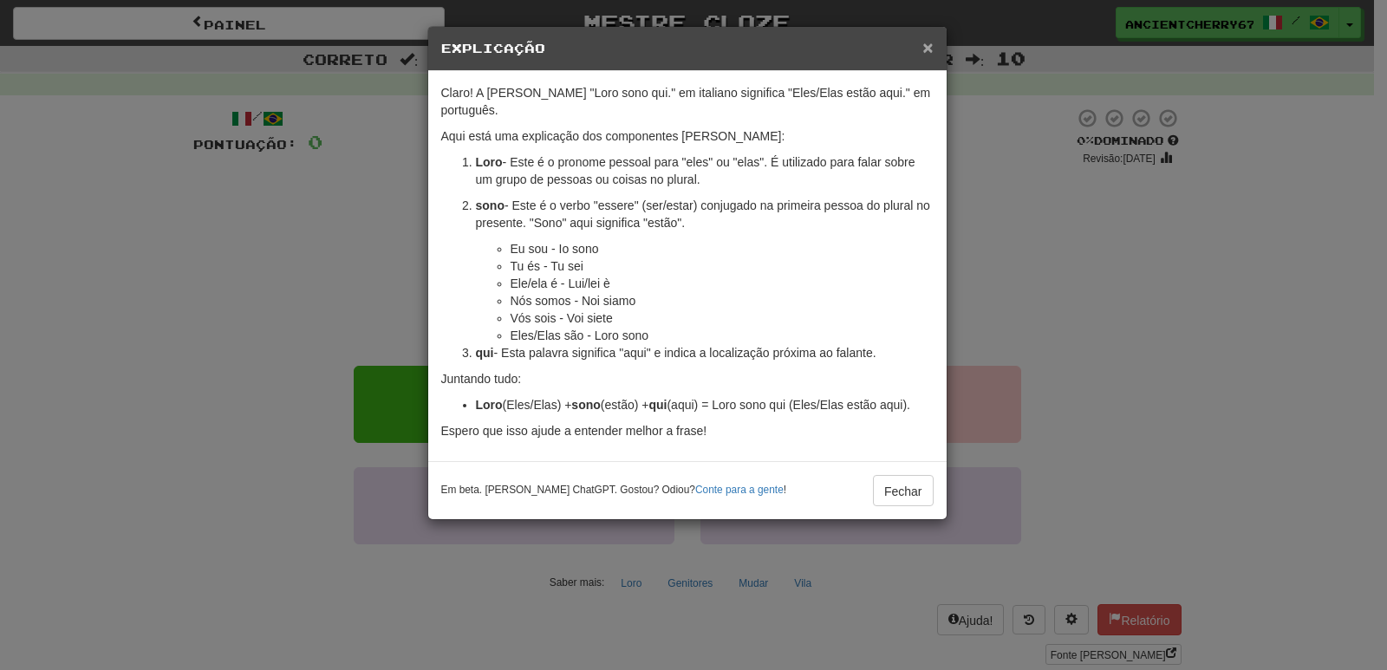
click at [928, 45] on font "×" at bounding box center [928, 47] width 10 height 20
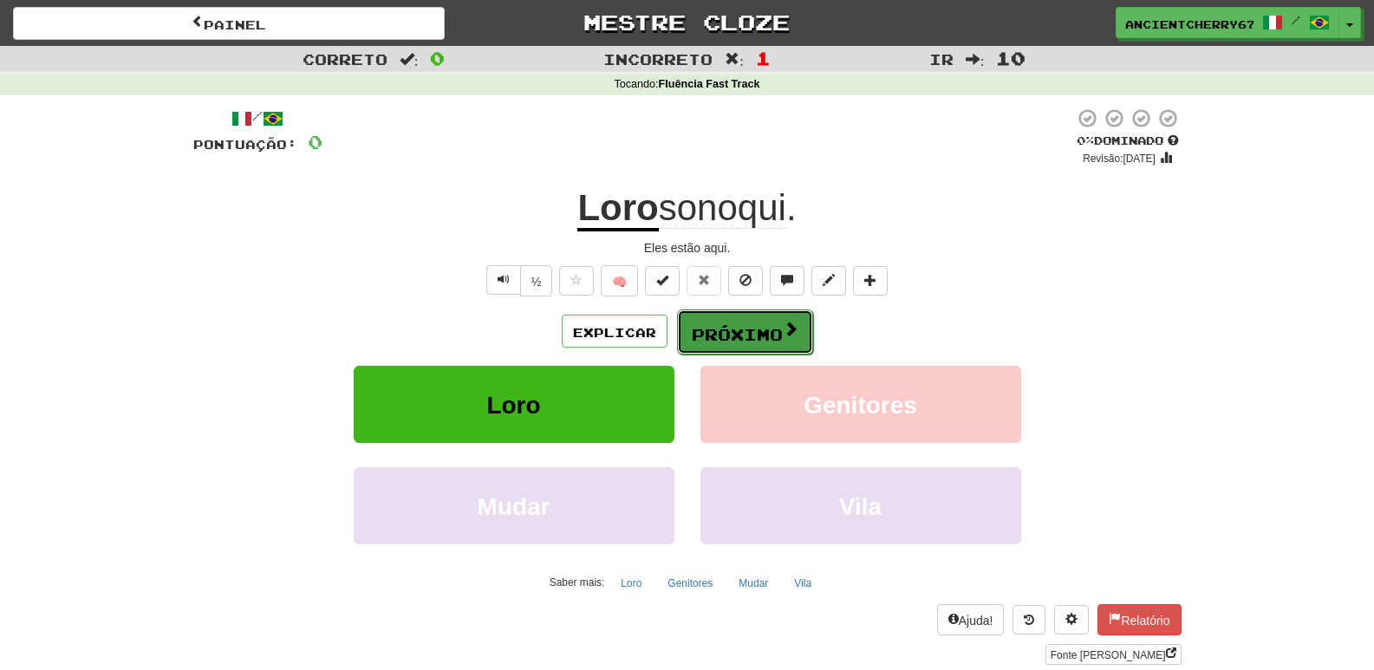
click at [731, 352] on button "Próximo" at bounding box center [745, 332] width 136 height 45
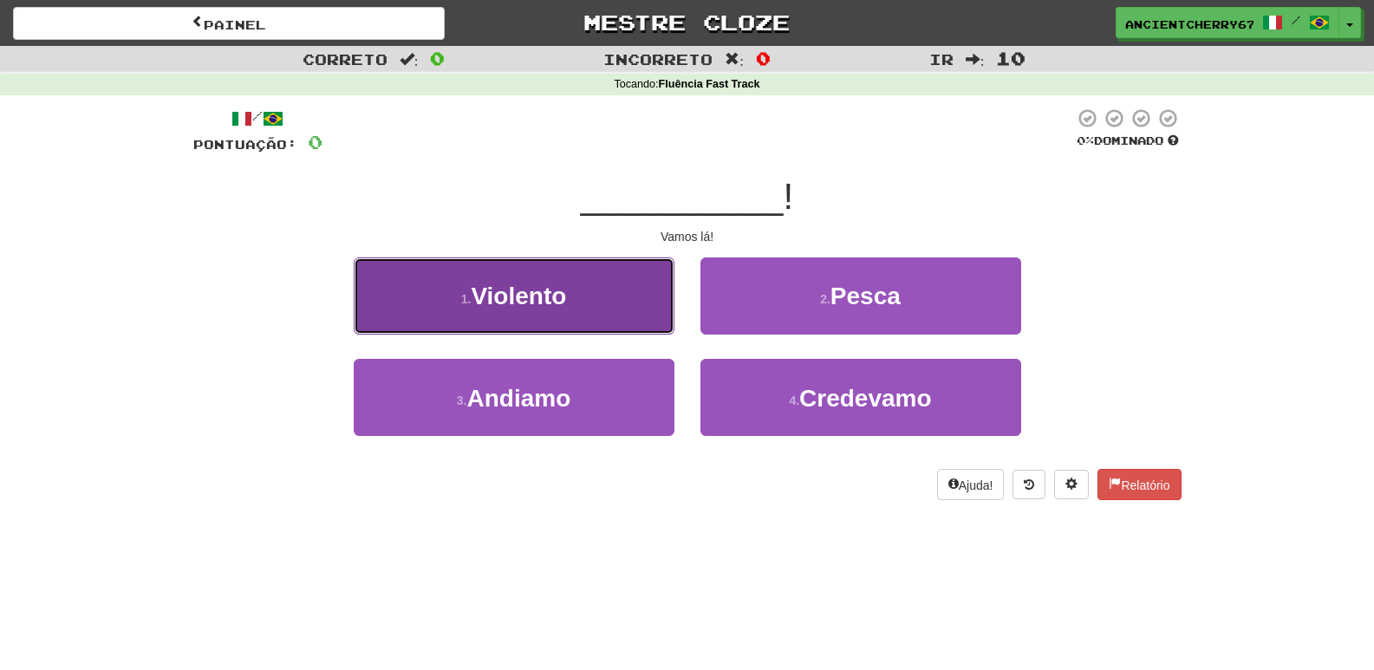
click at [656, 321] on button "1. Violento ​" at bounding box center [514, 296] width 321 height 77
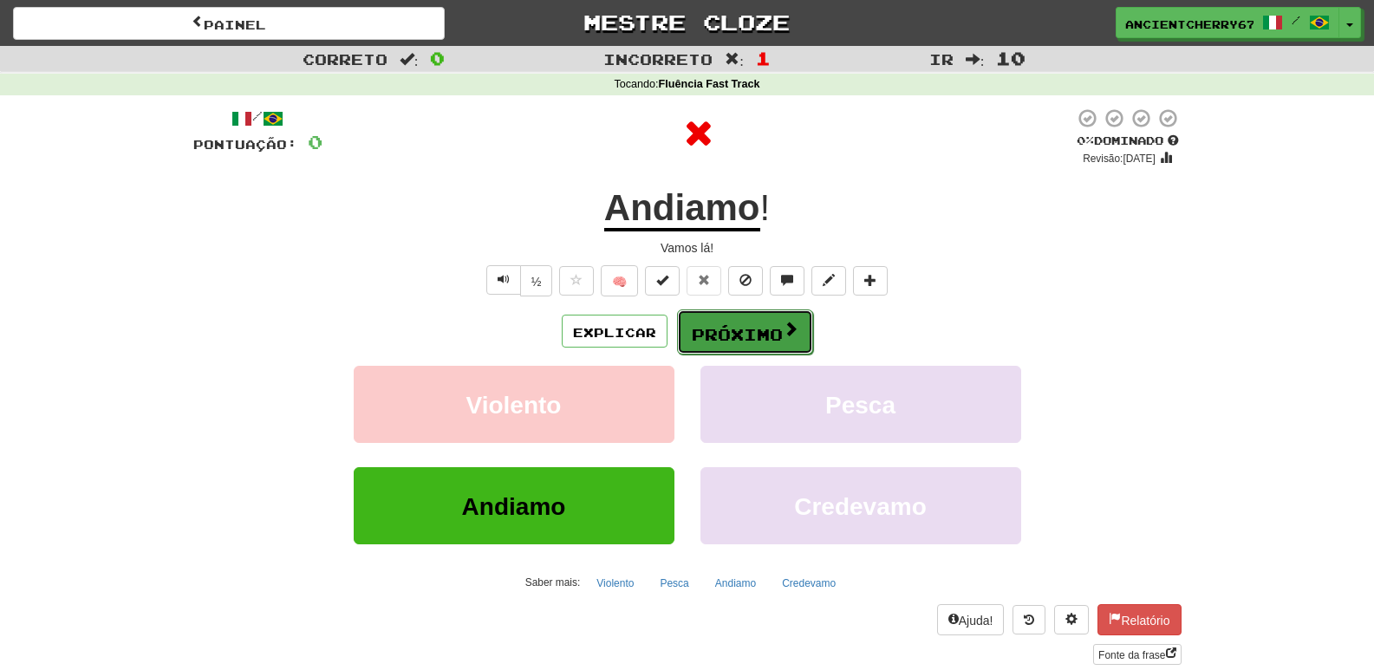
click at [757, 337] on font "Próximo" at bounding box center [737, 334] width 91 height 19
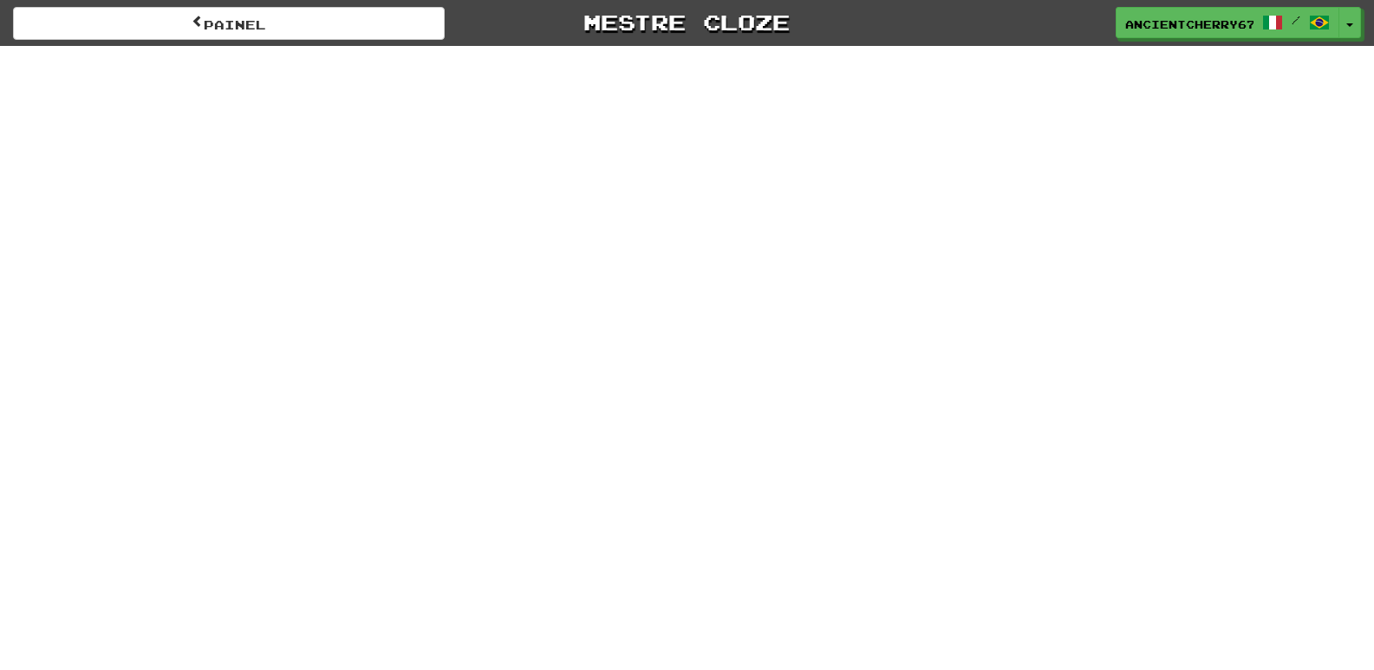
click at [1256, 124] on div "Painel Mestre Cloze AncientCherry6798 / Alternar menu suspenso Painel Classific…" at bounding box center [687, 335] width 1374 height 670
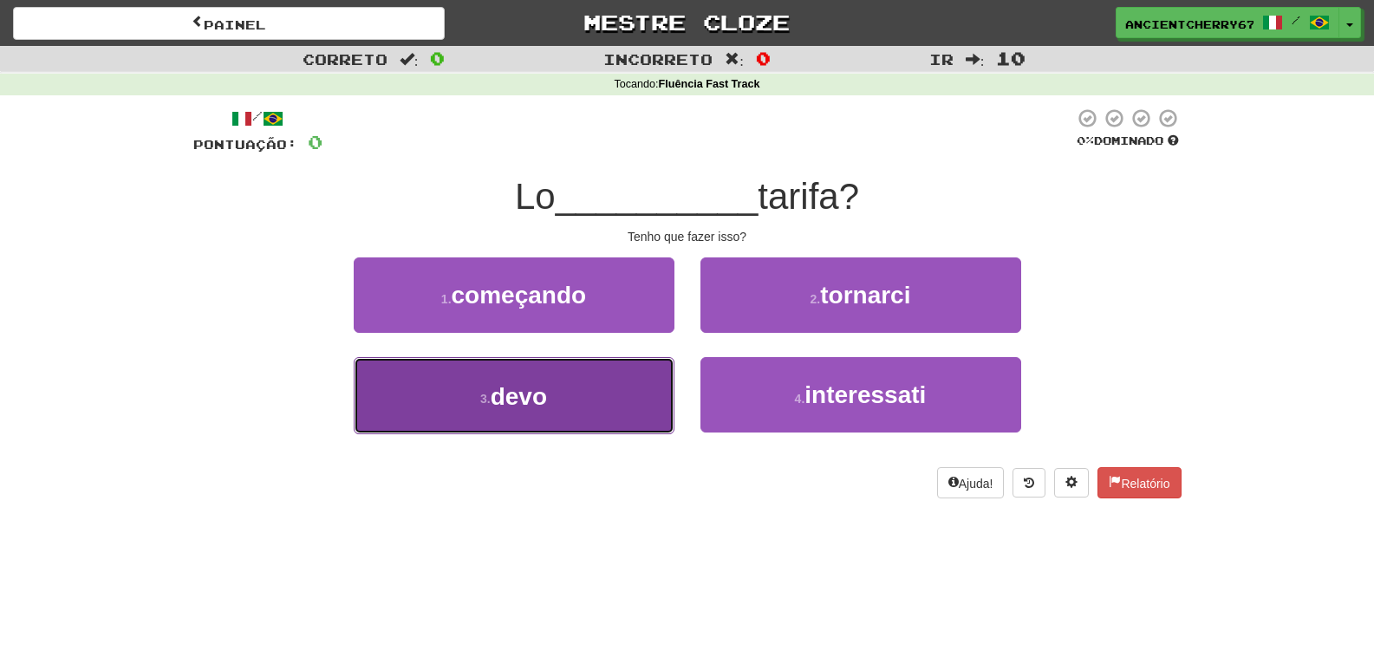
click at [571, 393] on button "3. devo ​" at bounding box center [514, 395] width 321 height 77
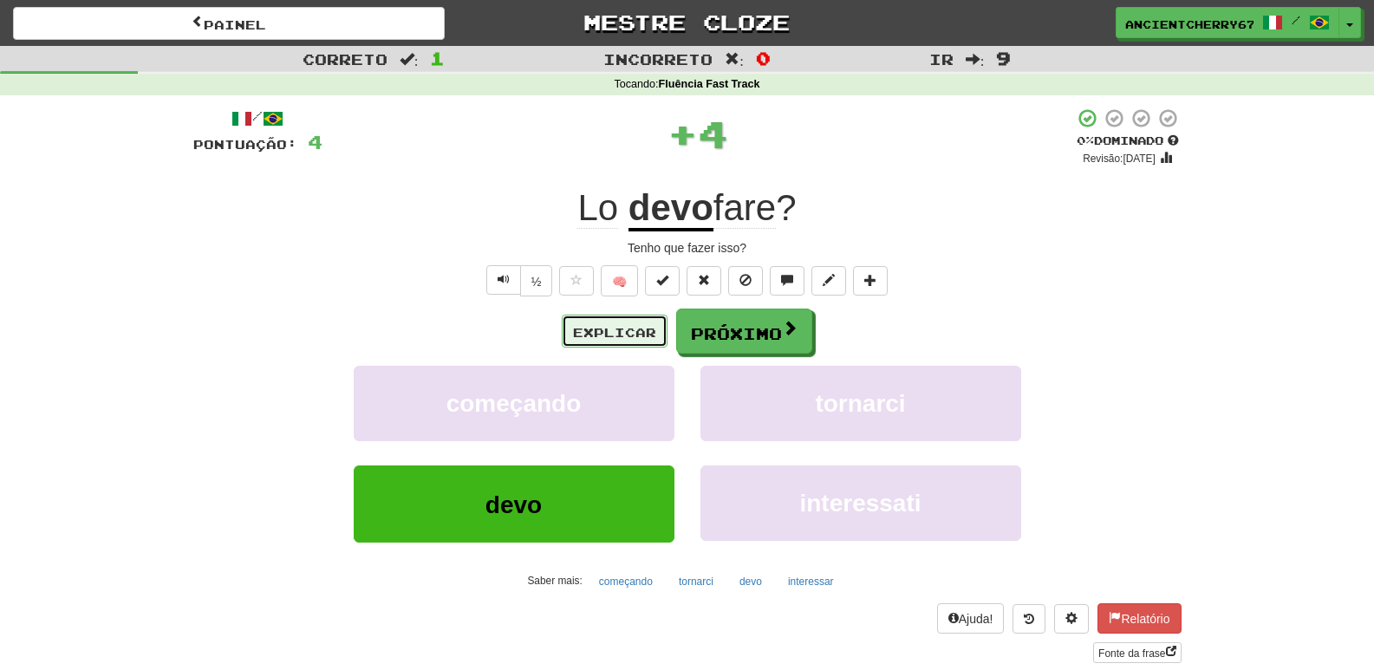
click at [634, 323] on font "Explicar" at bounding box center [614, 330] width 83 height 15
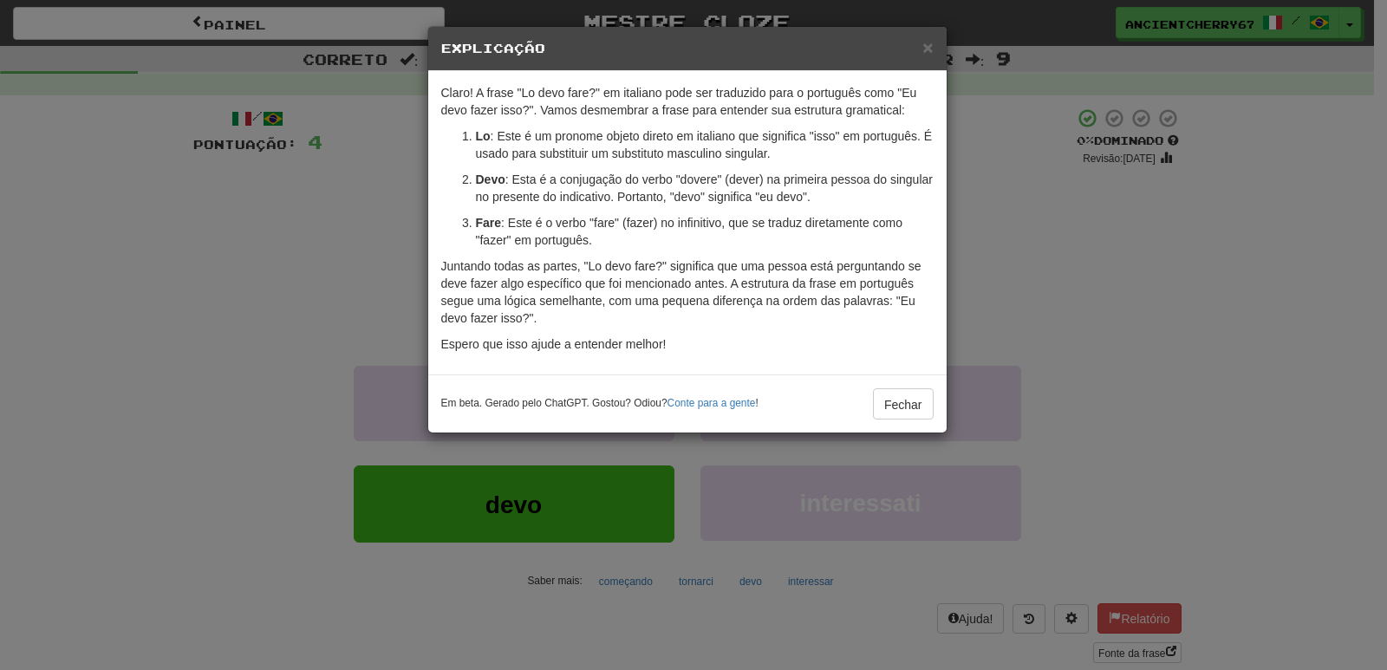
click at [935, 44] on div "× Explicação" at bounding box center [687, 49] width 519 height 44
click at [927, 46] on font "×" at bounding box center [928, 47] width 10 height 20
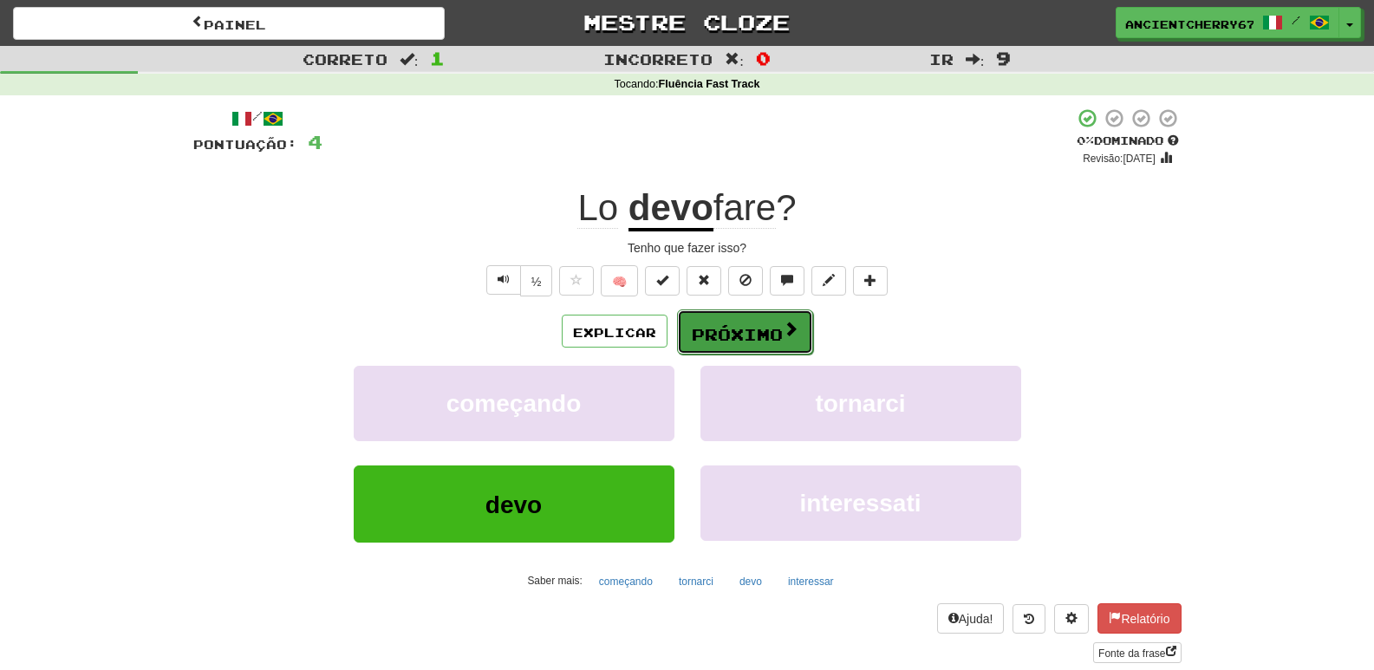
click at [742, 329] on font "Próximo" at bounding box center [737, 334] width 91 height 19
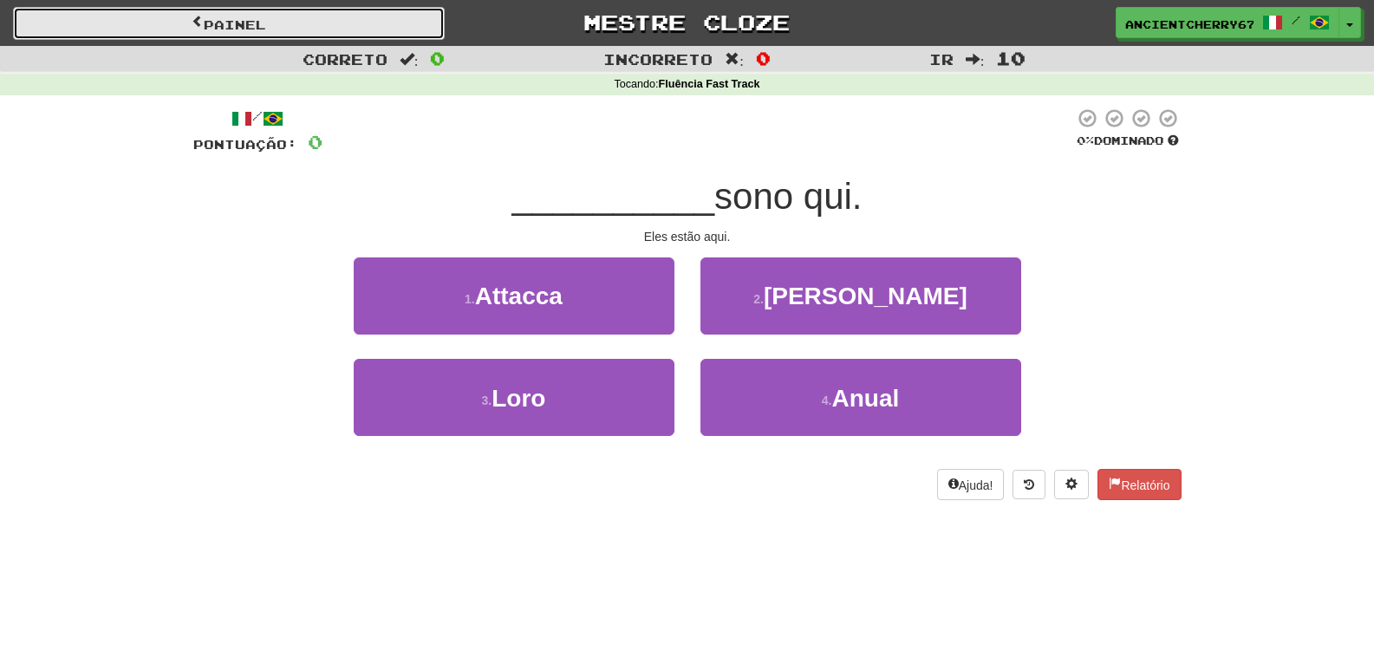
click at [388, 23] on link "Painel" at bounding box center [229, 23] width 432 height 33
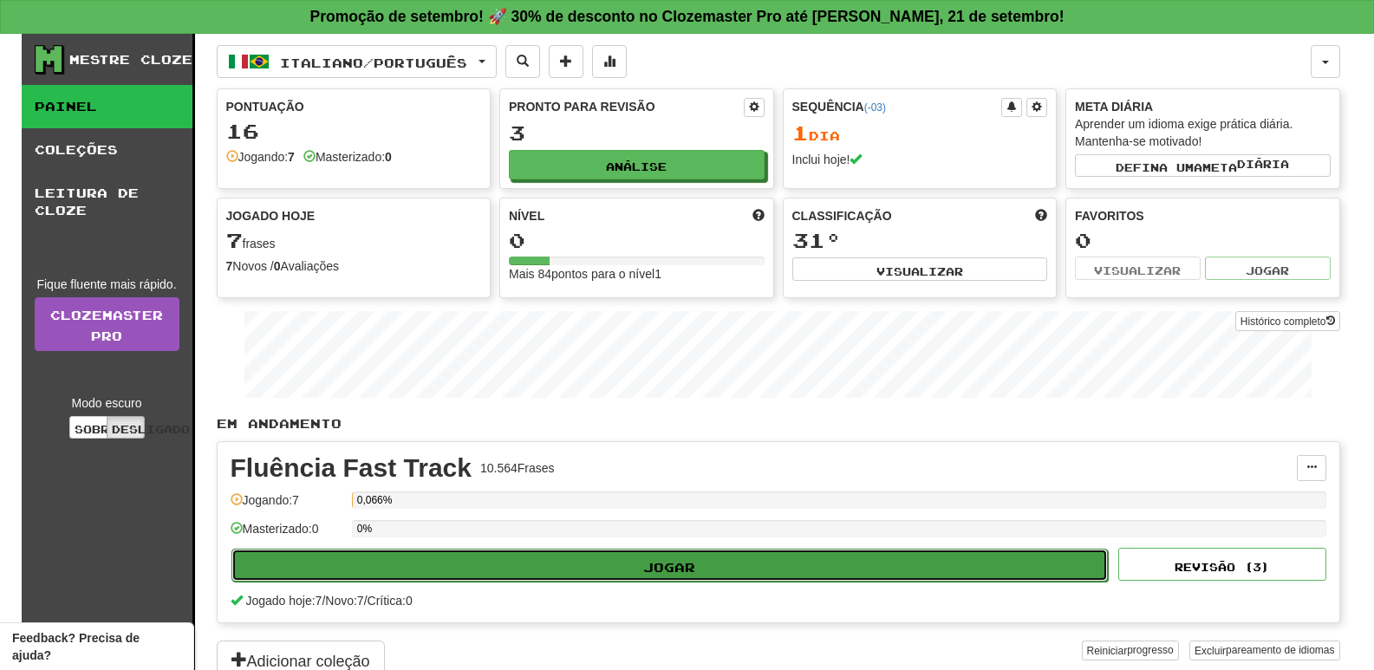
click at [580, 561] on button "Jogar" at bounding box center [670, 565] width 877 height 33
select select "**"
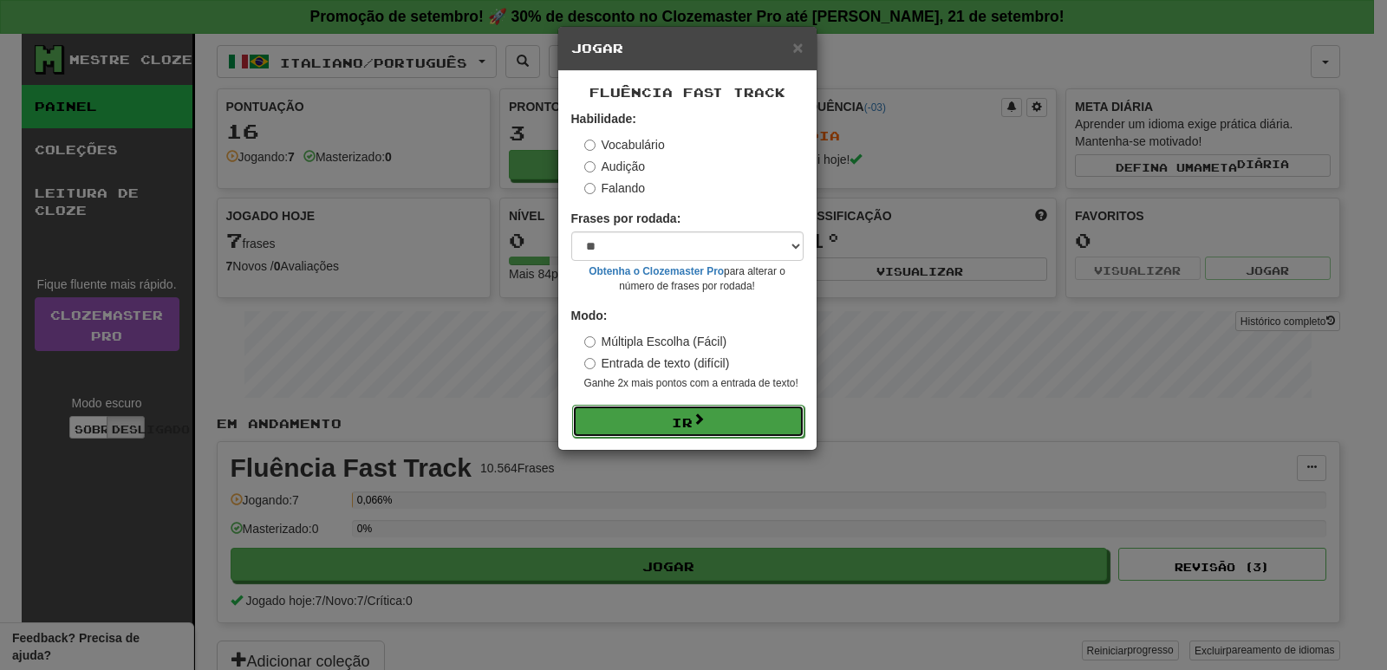
click at [627, 412] on button "Ir" at bounding box center [688, 421] width 232 height 33
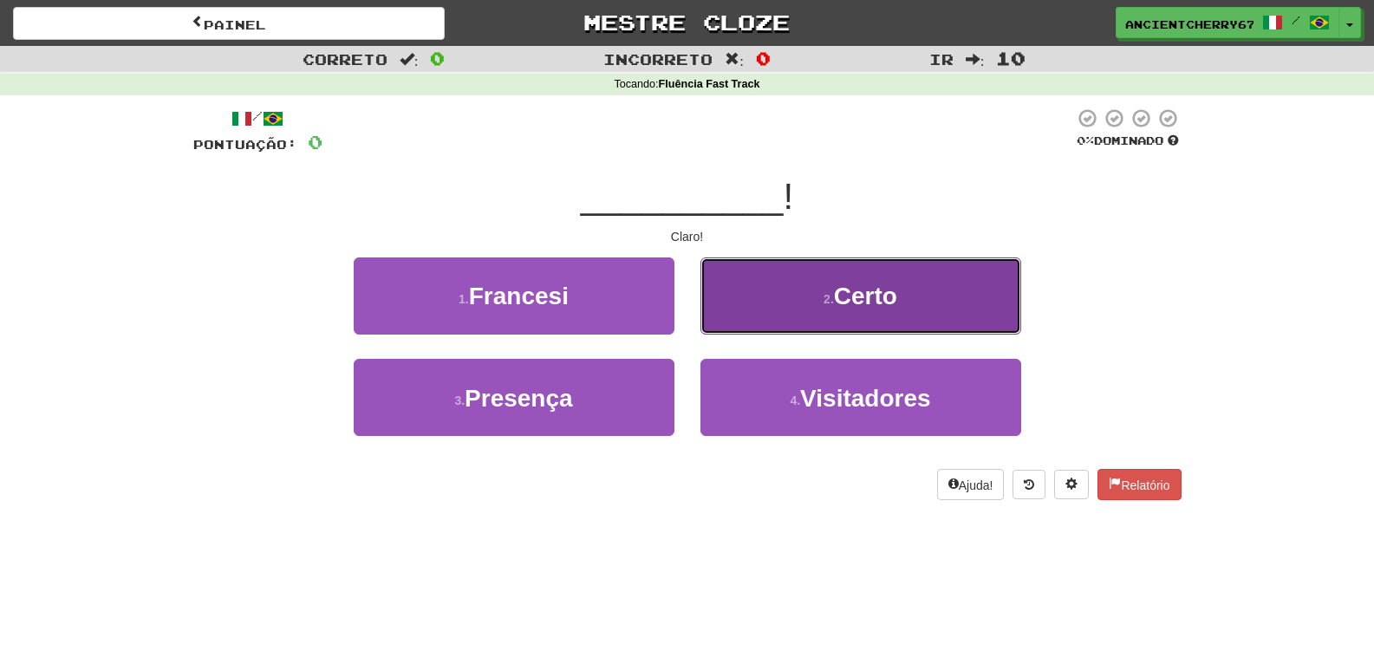
click at [765, 308] on button "2. Certo ​" at bounding box center [861, 296] width 321 height 77
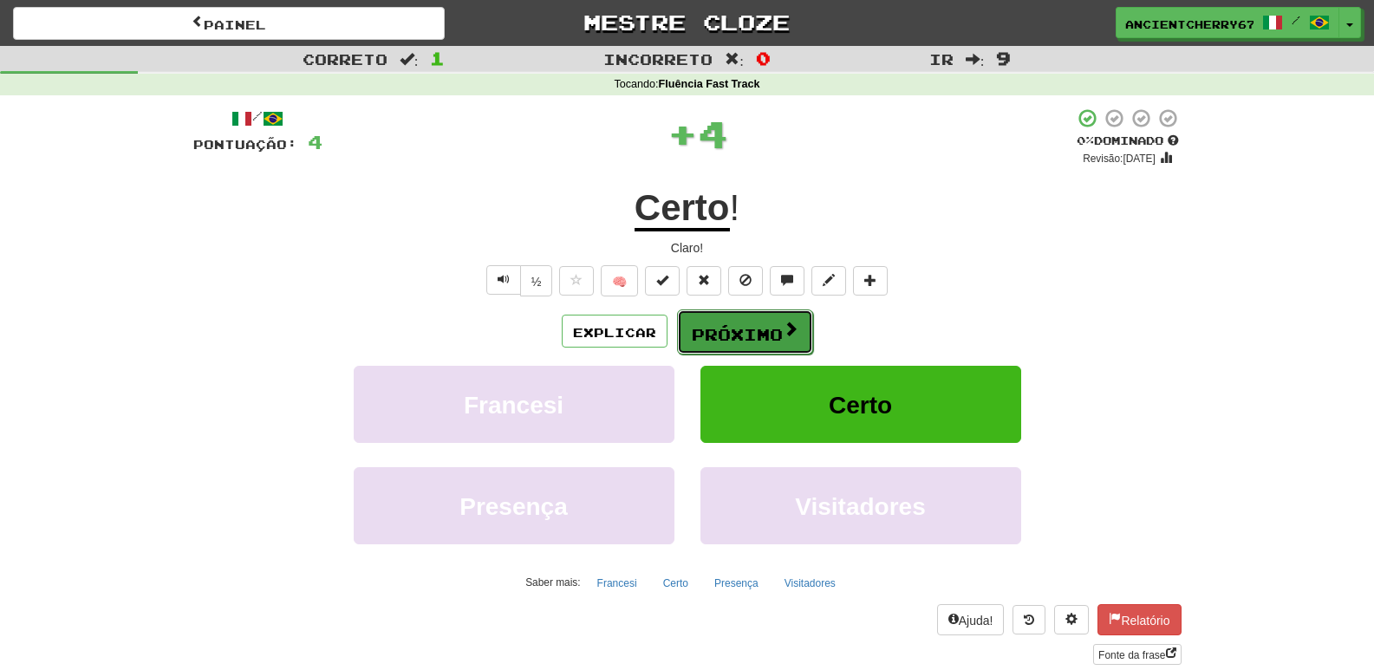
click at [759, 323] on font "Próximo" at bounding box center [737, 331] width 91 height 19
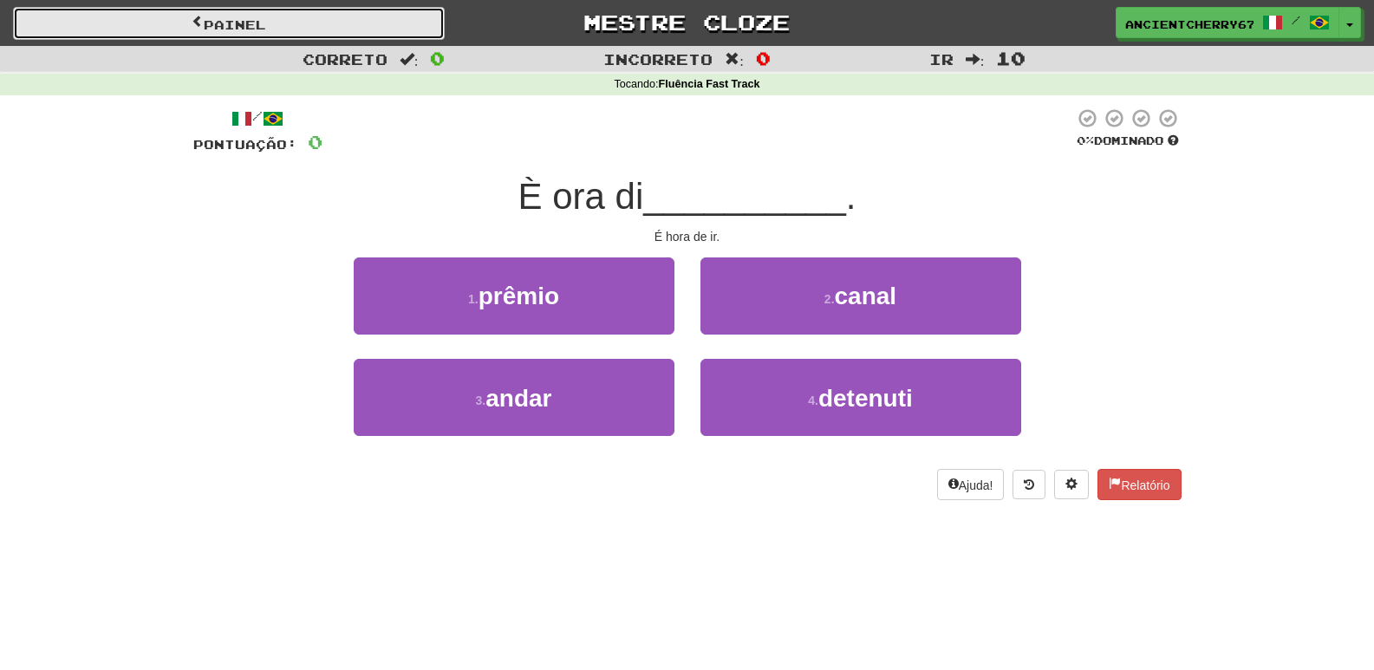
click at [160, 23] on link "Painel" at bounding box center [229, 23] width 432 height 33
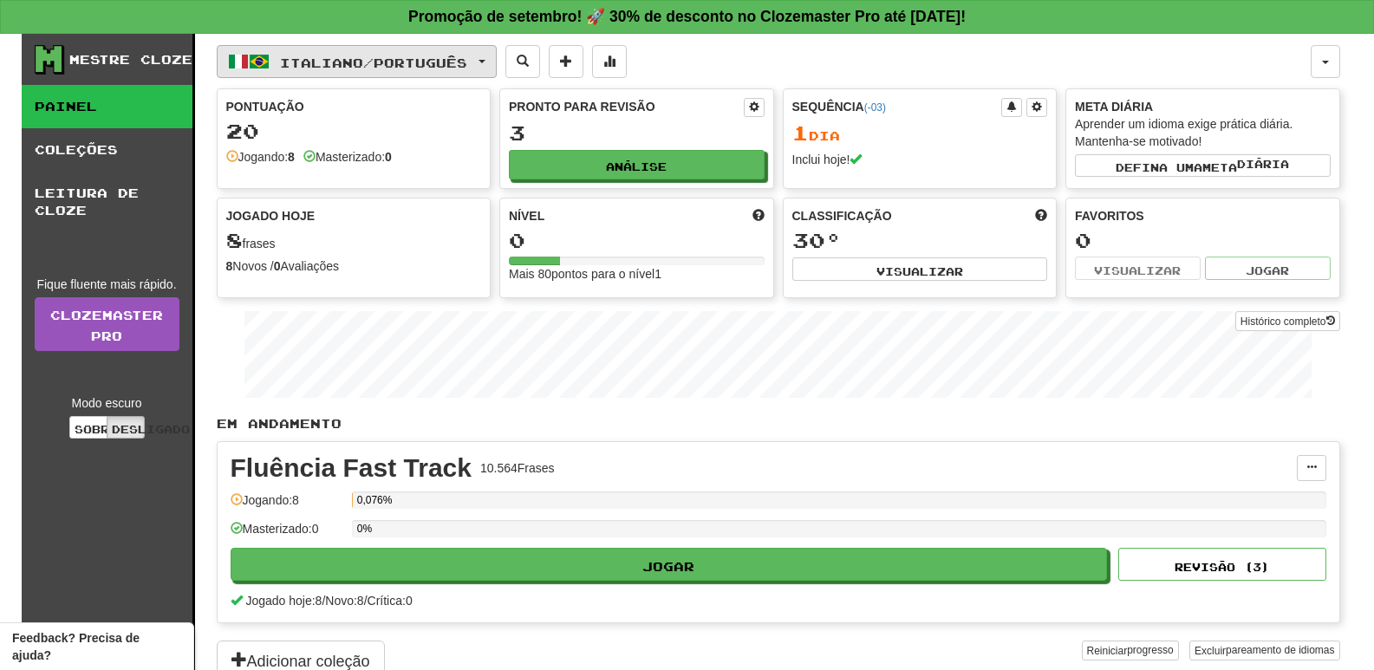
click at [290, 63] on font "Italiano" at bounding box center [321, 62] width 83 height 15
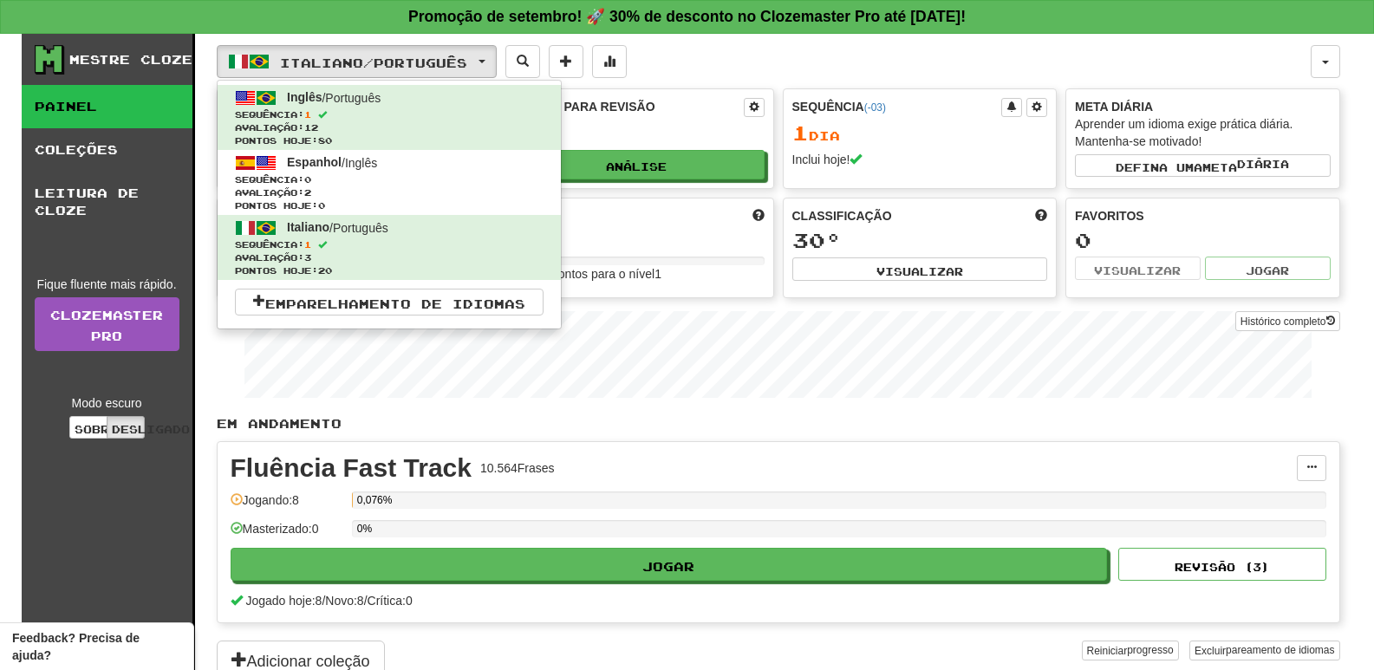
click at [986, 418] on p "Em andamento" at bounding box center [779, 423] width 1124 height 17
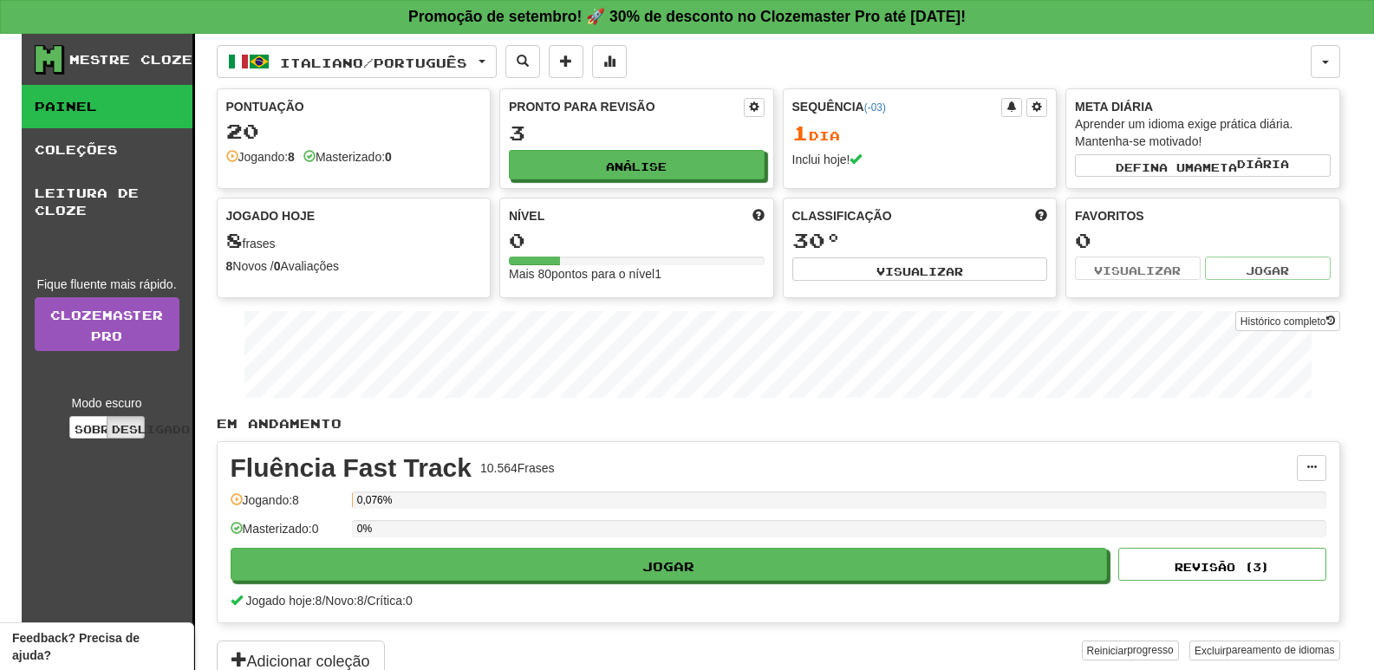
click at [1345, 56] on div "Mestre Cloze Painel Coleções Leitura de Cloze Fique fluente mais rápido. Clozem…" at bounding box center [688, 358] width 1332 height 649
click at [1335, 62] on button "button" at bounding box center [1325, 61] width 29 height 33
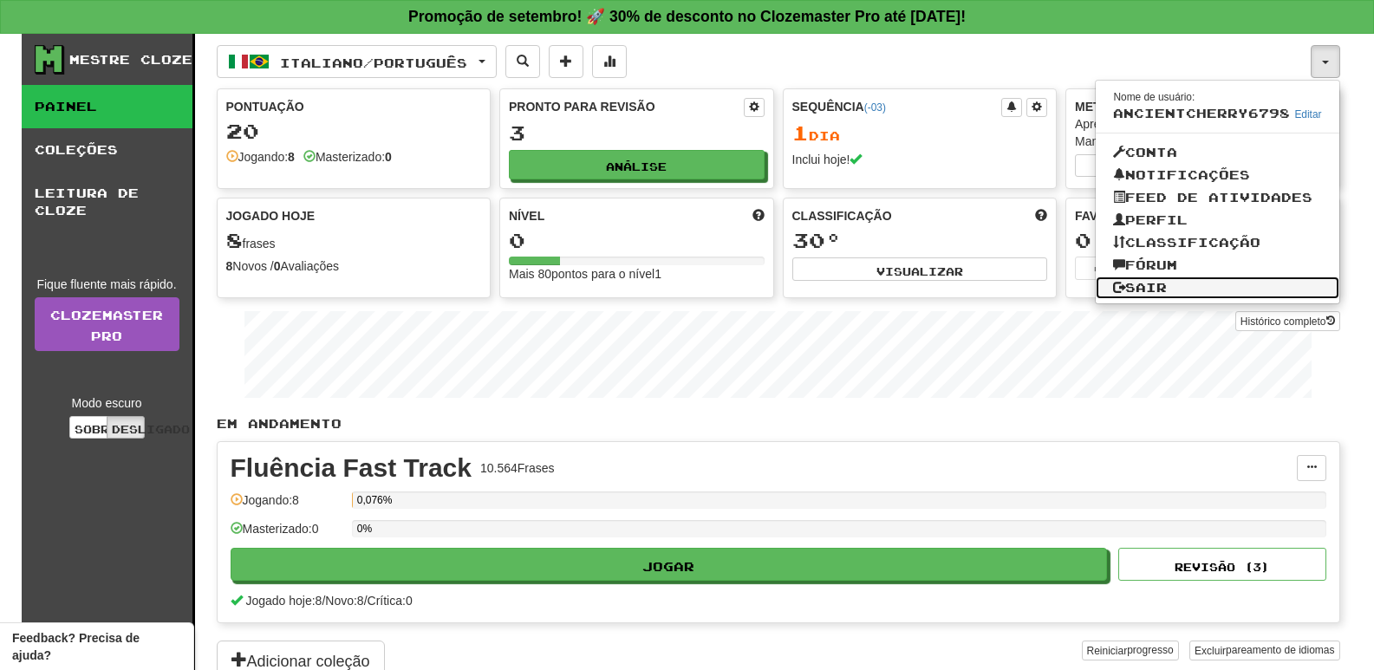
click at [1203, 296] on link "Sair" at bounding box center [1217, 288] width 243 height 23
